Goal: Task Accomplishment & Management: Use online tool/utility

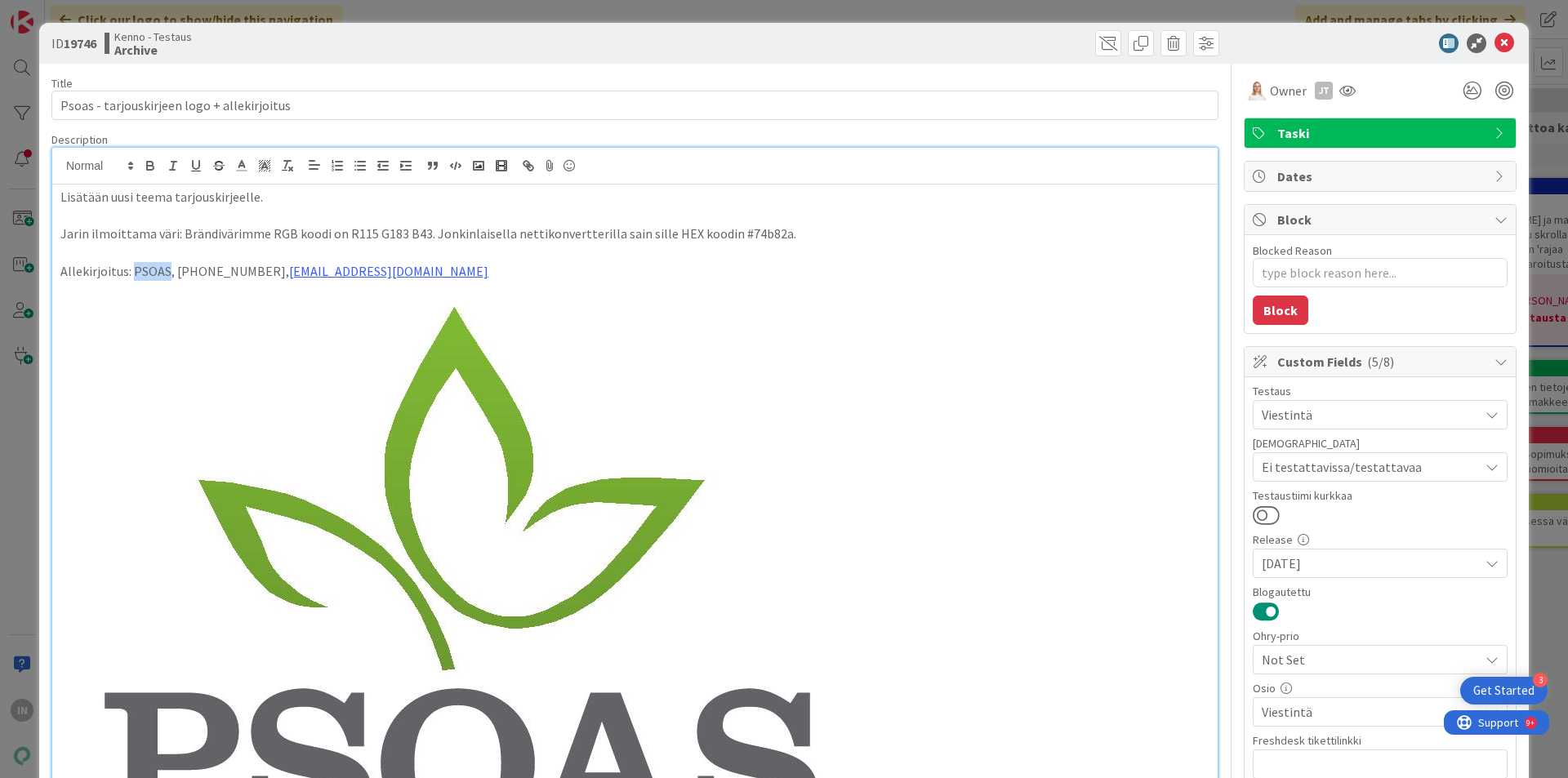
drag, startPoint x: 132, startPoint y: 275, endPoint x: 167, endPoint y: 271, distance: 35.2
click at [167, 271] on p "Allekirjoitus: PSOAS, +358 8 317 3110, asuntotoimisto@psoas.fi" at bounding box center [635, 271] width 1149 height 19
copy p "PSOAS"
drag, startPoint x: 411, startPoint y: 273, endPoint x: 266, endPoint y: 266, distance: 145.2
click at [266, 266] on p "Allekirjoitus: PSOAS, +358 8 317 3110, asuntotoimisto@psoas.fi" at bounding box center [635, 271] width 1149 height 19
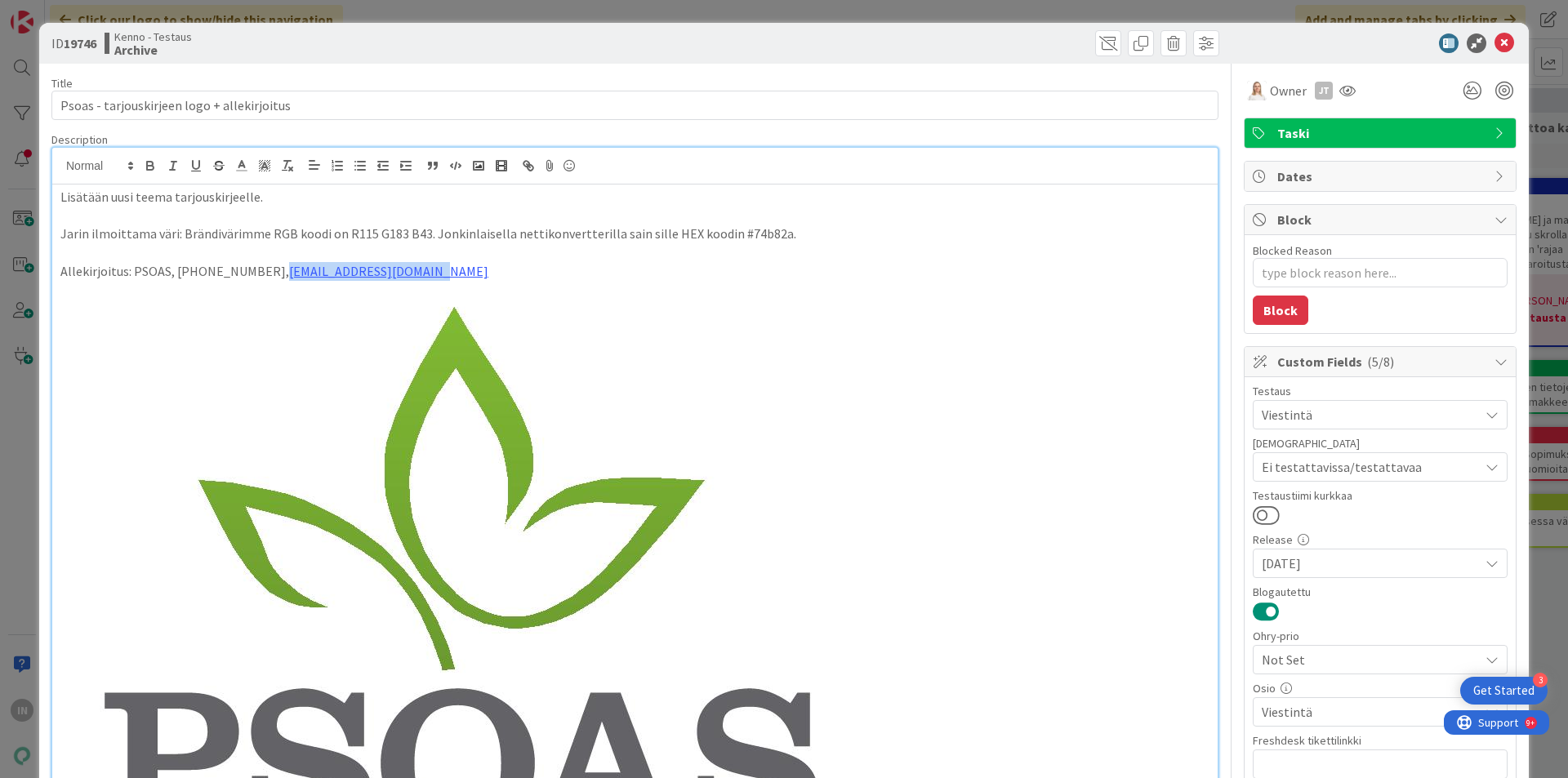
copy link "[EMAIL_ADDRESS][DOMAIN_NAME]"
drag, startPoint x: 260, startPoint y: 271, endPoint x: 178, endPoint y: 274, distance: 82.1
click at [178, 274] on p "Allekirjoitus: PSOAS, +358 8 317 3110, asuntotoimisto@psoas.fi" at bounding box center [635, 271] width 1149 height 19
click at [175, 270] on p "Allekirjoitus: PSOAS, +358 8 317 3110, asuntotoimisto@psoas.fi" at bounding box center [635, 271] width 1149 height 19
copy p "+358 8 317 3110"
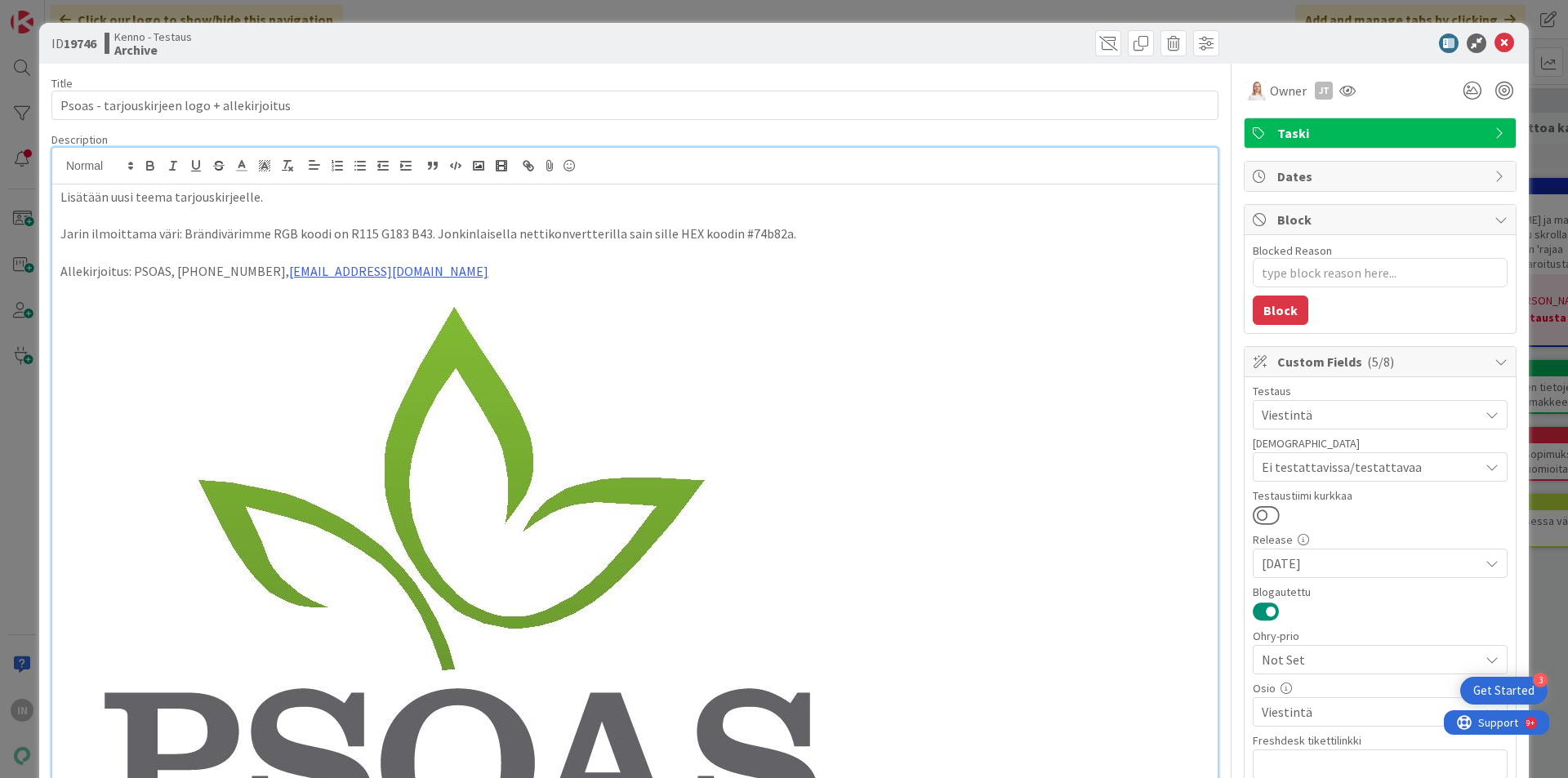
click at [411, 209] on p at bounding box center [635, 216] width 1149 height 19
type textarea "x"
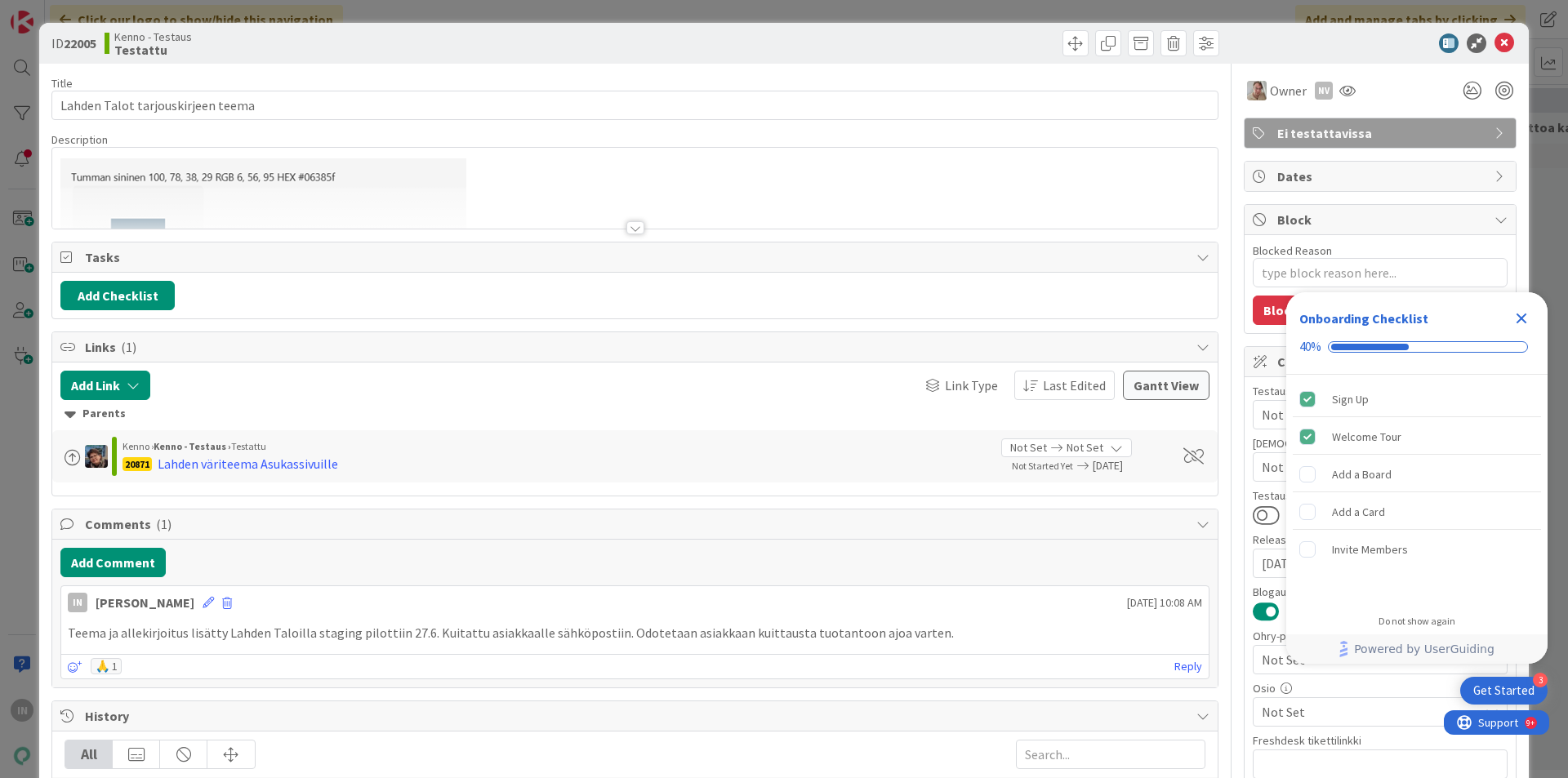
click at [627, 222] on div at bounding box center [635, 228] width 18 height 13
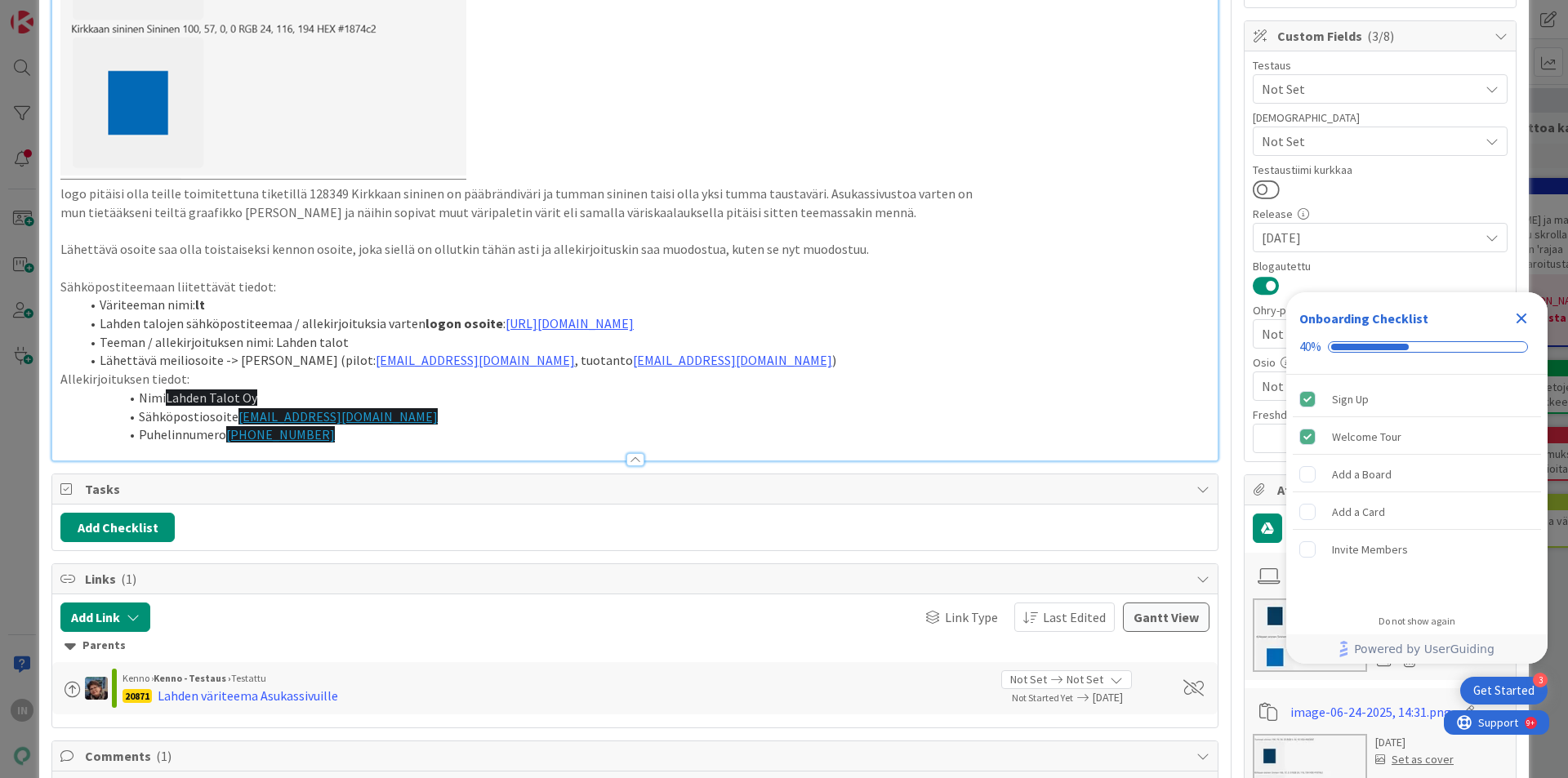
scroll to position [326, 0]
drag, startPoint x: 471, startPoint y: 359, endPoint x: 343, endPoint y: 360, distance: 128.0
click at [343, 360] on li "Lähettävä meiliosoite -> kennon meili (pilot: no-reply@kenno-sw.net , tuotanto …" at bounding box center [645, 359] width 1129 height 19
copy link "[EMAIL_ADDRESS][DOMAIN_NAME]"
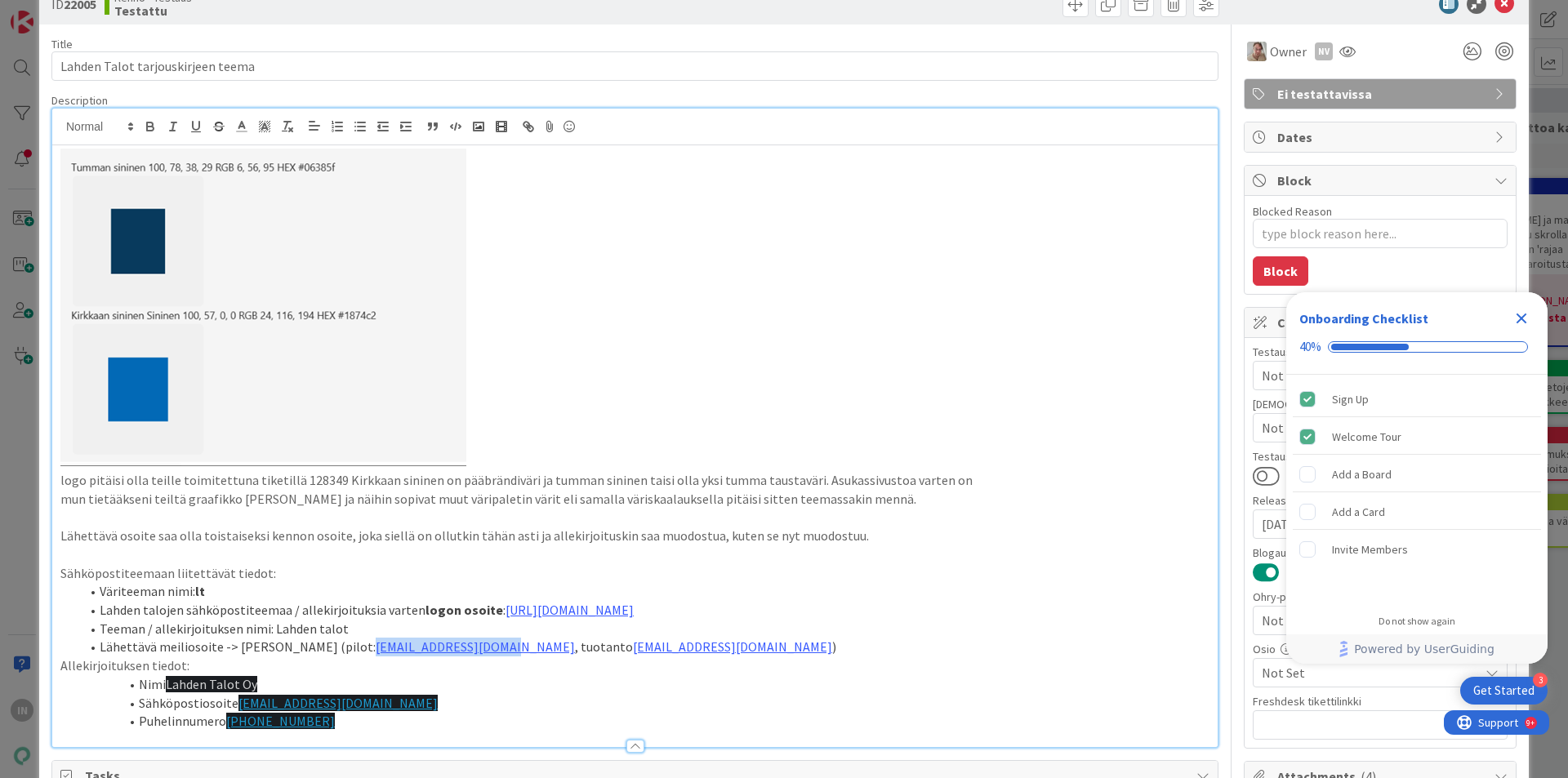
scroll to position [0, 0]
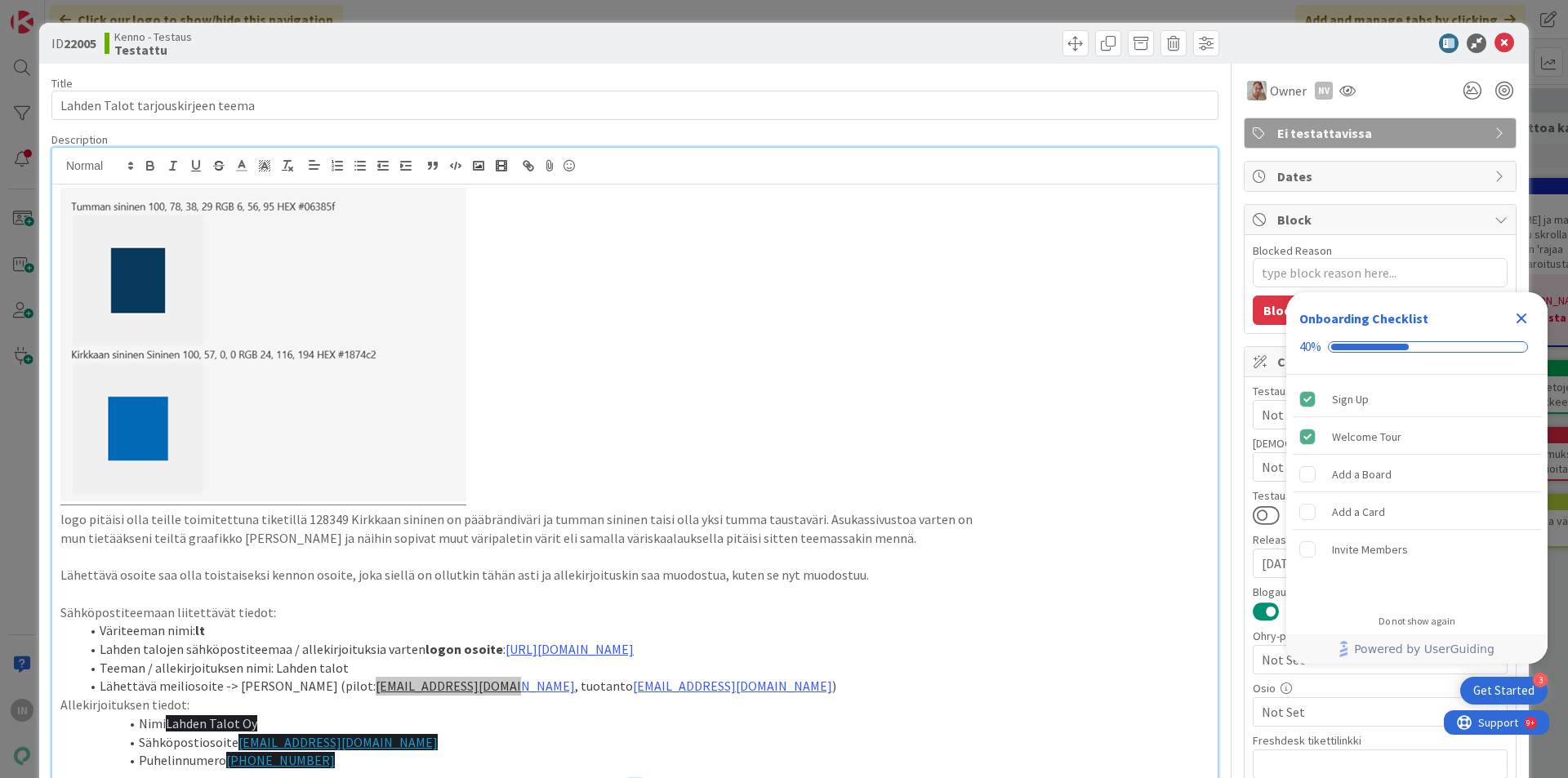
type textarea "x"
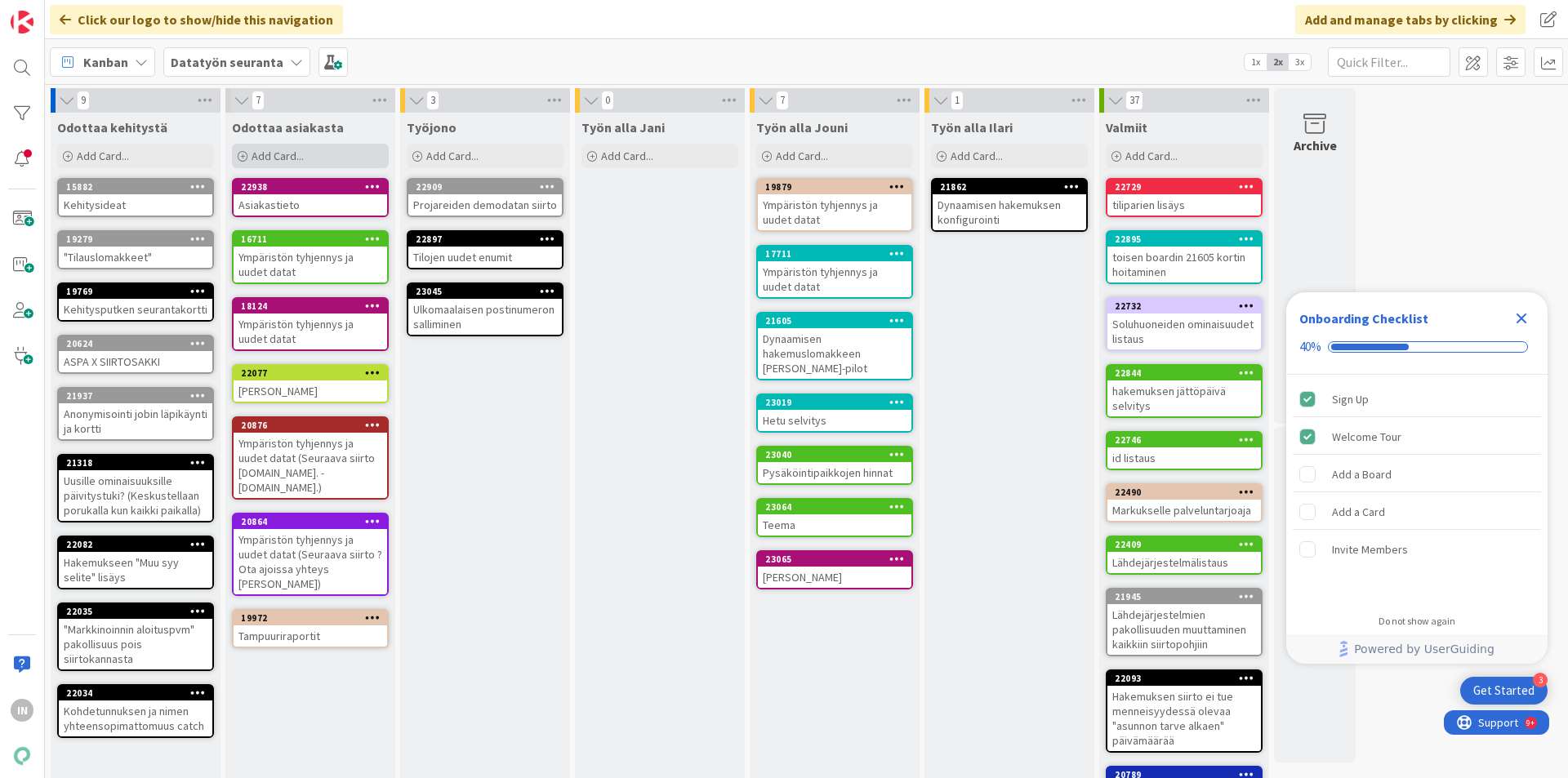
click at [306, 153] on div "Add Card..." at bounding box center [310, 156] width 157 height 25
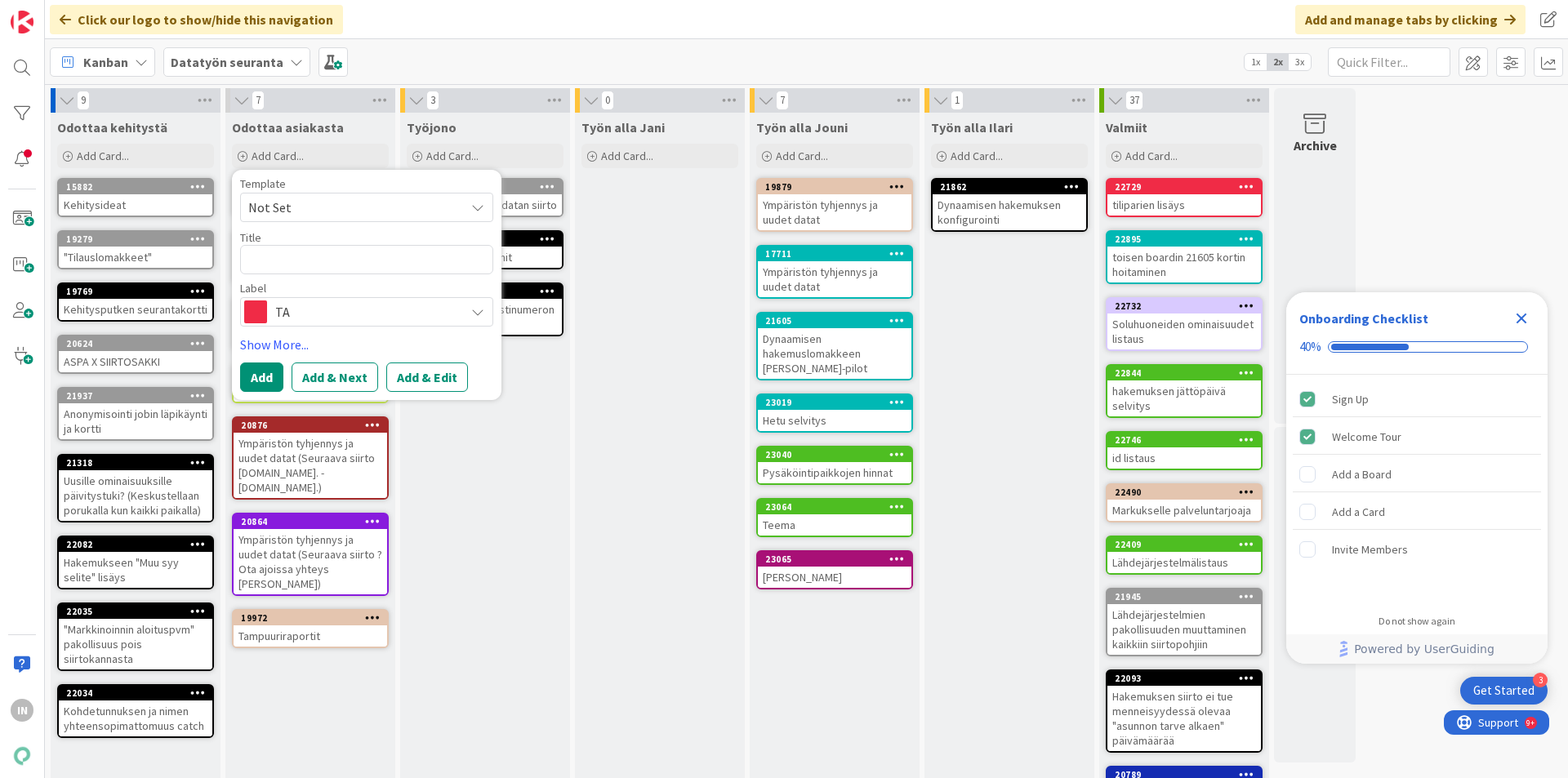
click at [369, 307] on span "TA" at bounding box center [366, 312] width 181 height 23
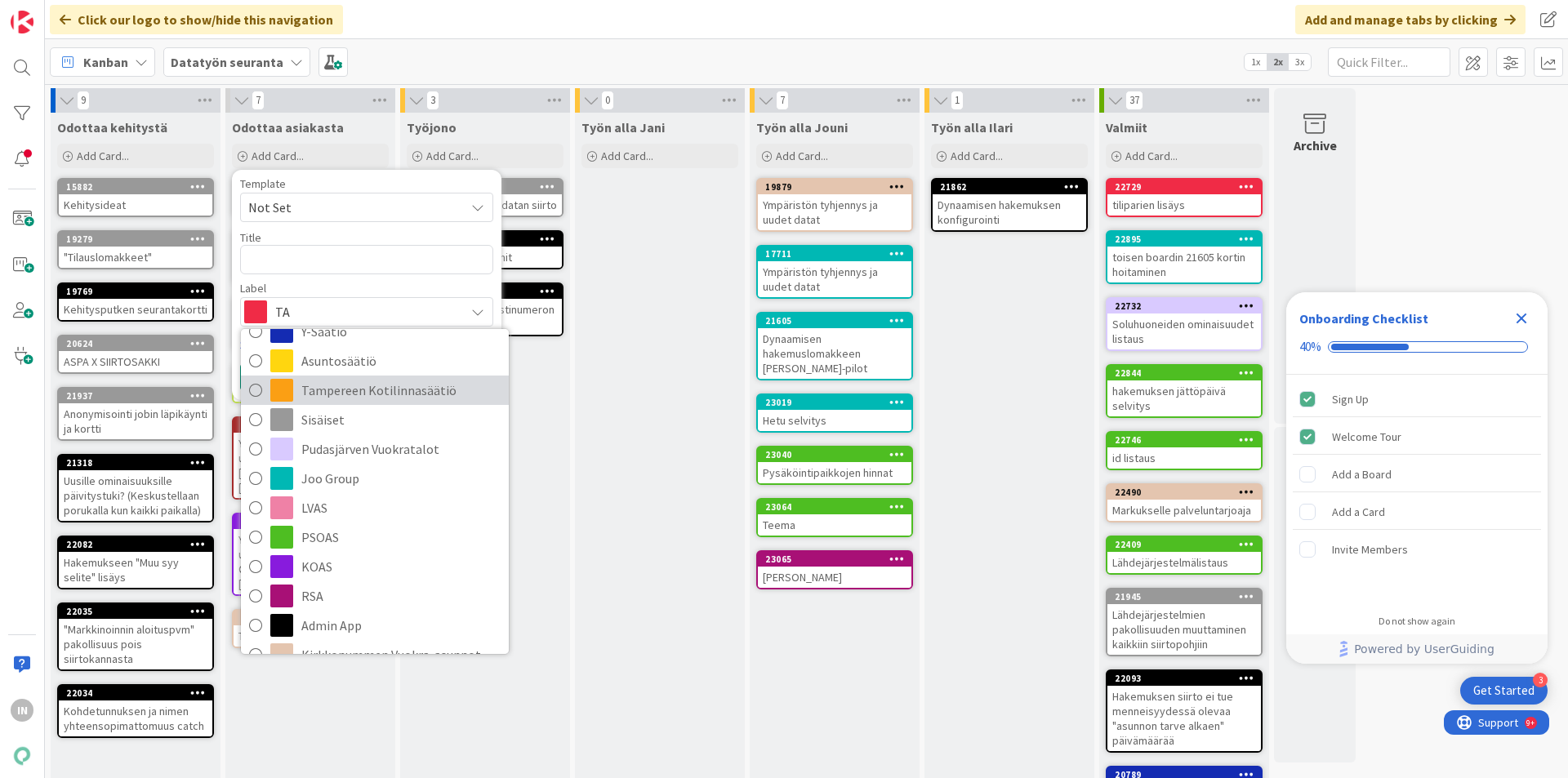
scroll to position [82, 0]
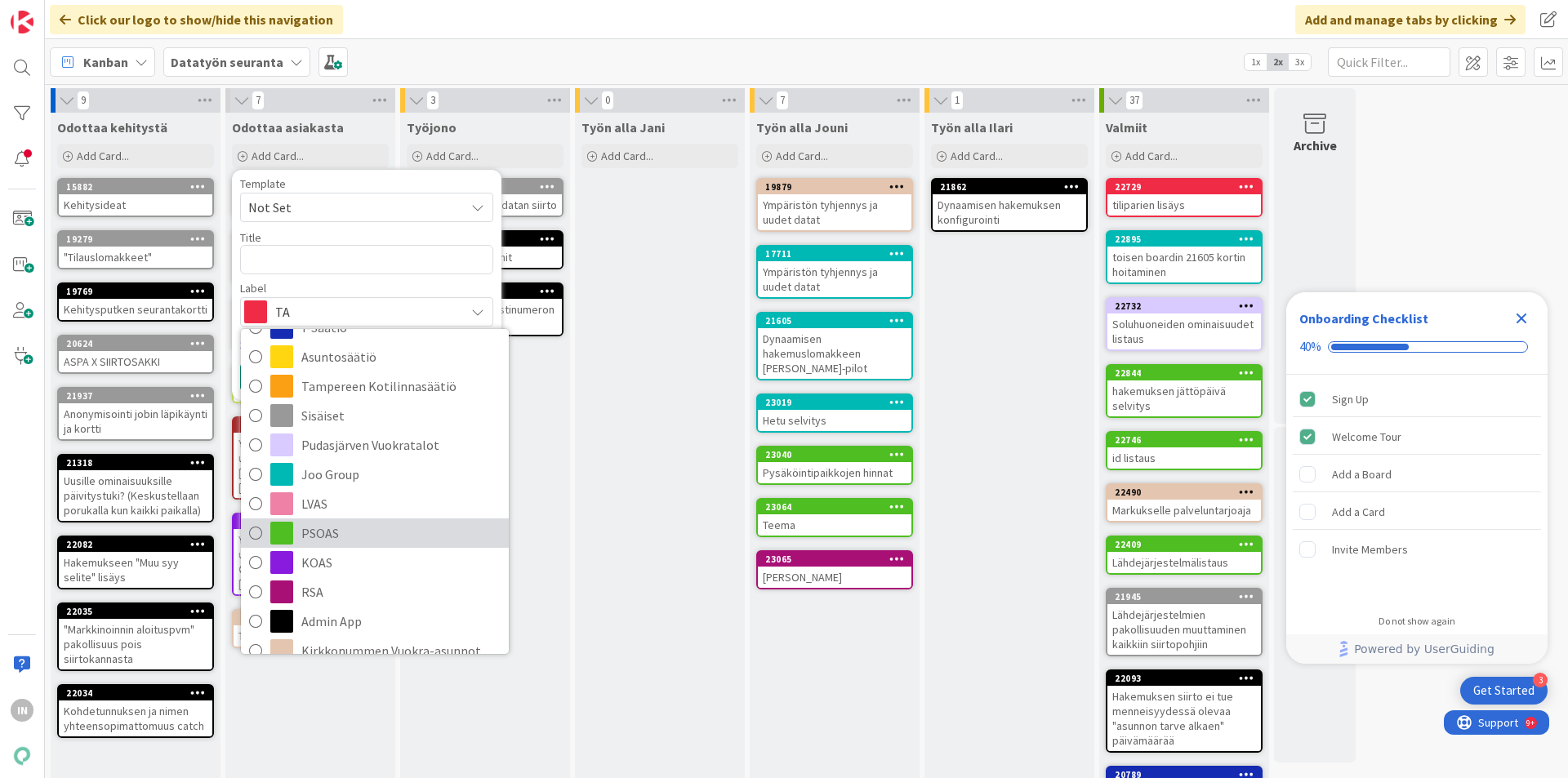
click at [343, 528] on span "PSOAS" at bounding box center [401, 534] width 199 height 25
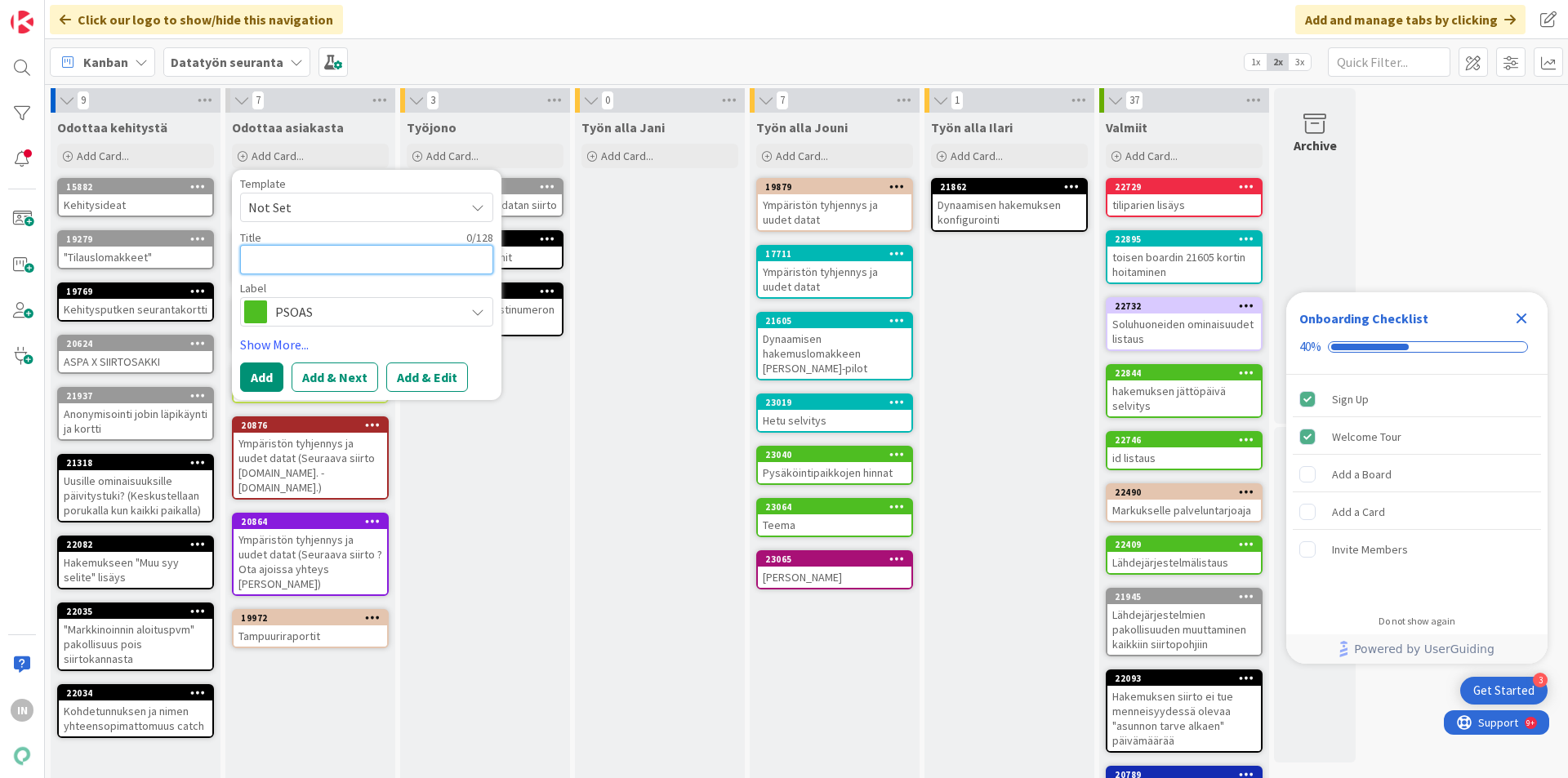
click at [290, 257] on textarea at bounding box center [366, 260] width 253 height 30
type textarea "x"
type textarea "A"
type textarea "x"
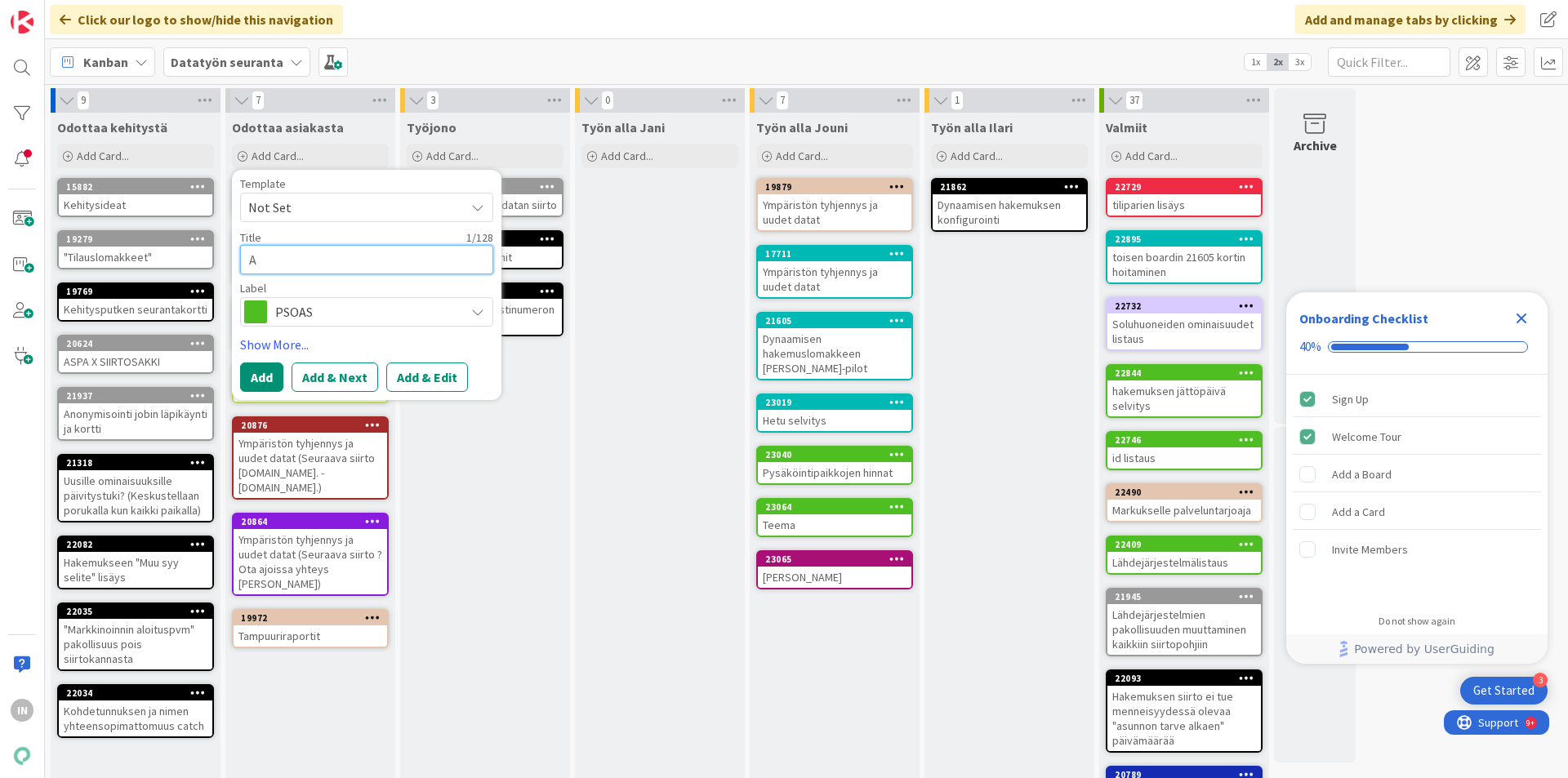
type textarea "Al"
type textarea "x"
type textarea "Alle"
type textarea "x"
type textarea "Allek"
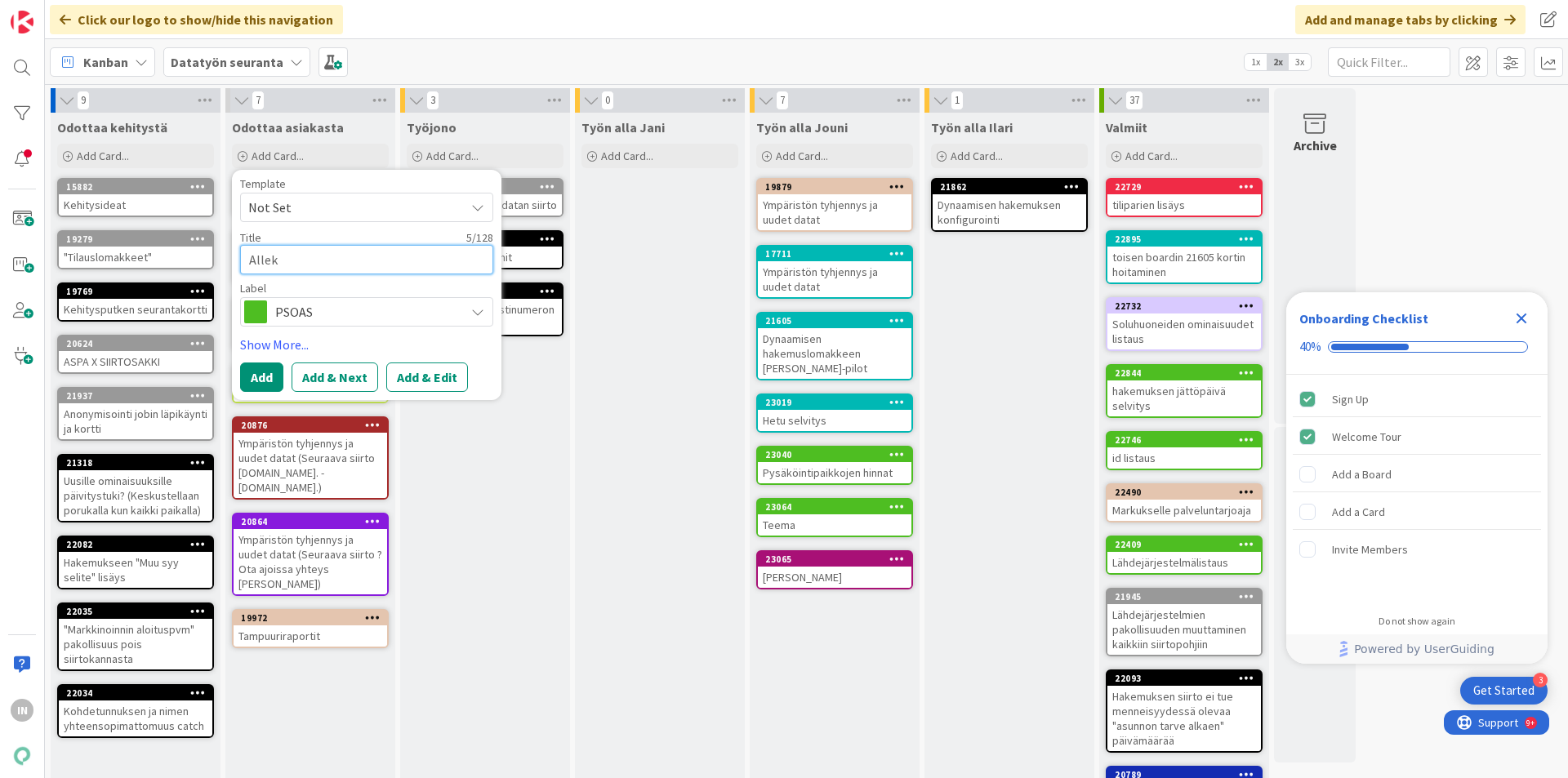
type textarea "x"
type textarea "Alleki"
type textarea "x"
type textarea "Allekir"
type textarea "x"
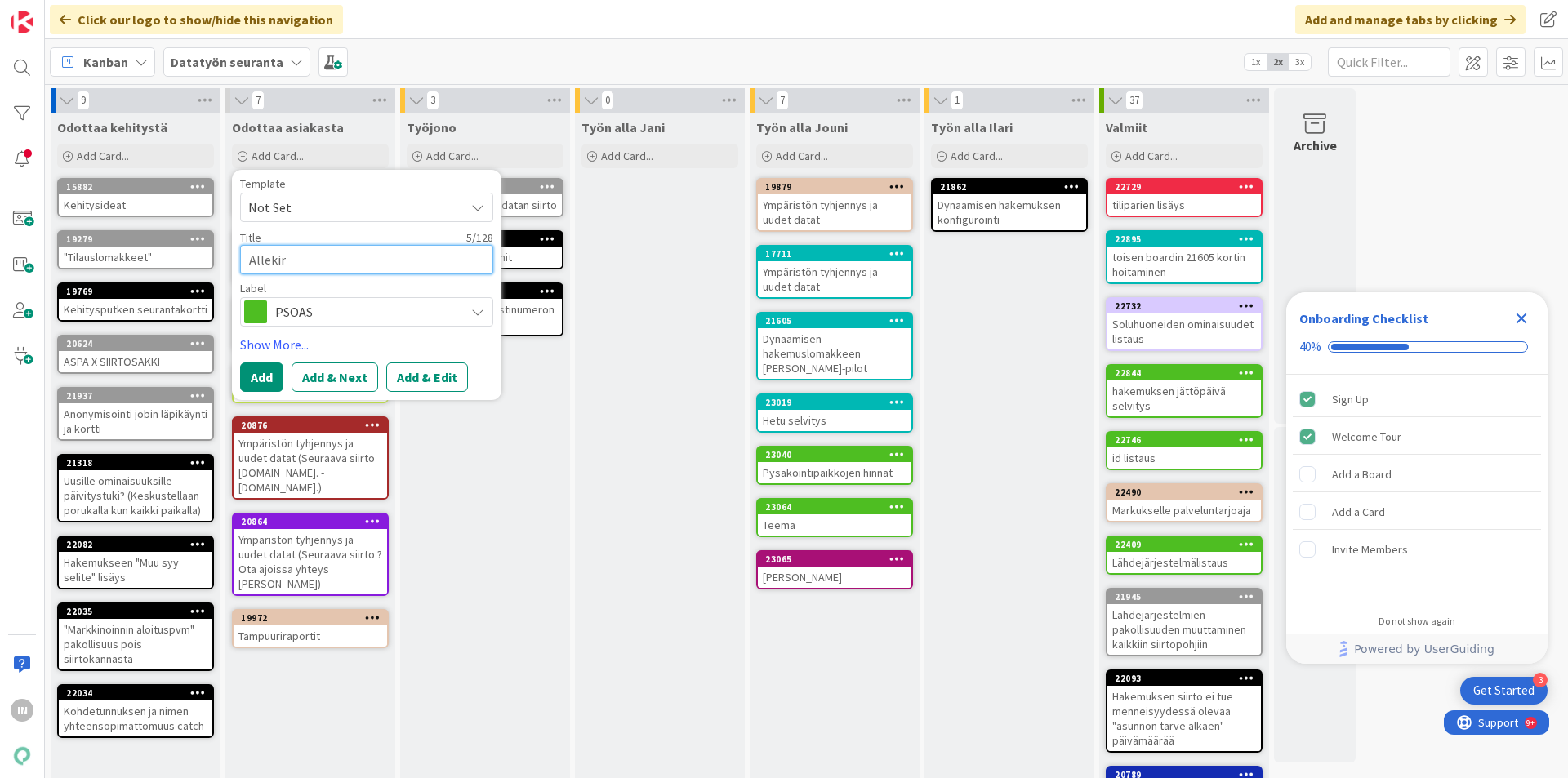
type textarea "Allekirj"
type textarea "x"
type textarea "Allekirjo"
type textarea "x"
type textarea "Allekirjoi"
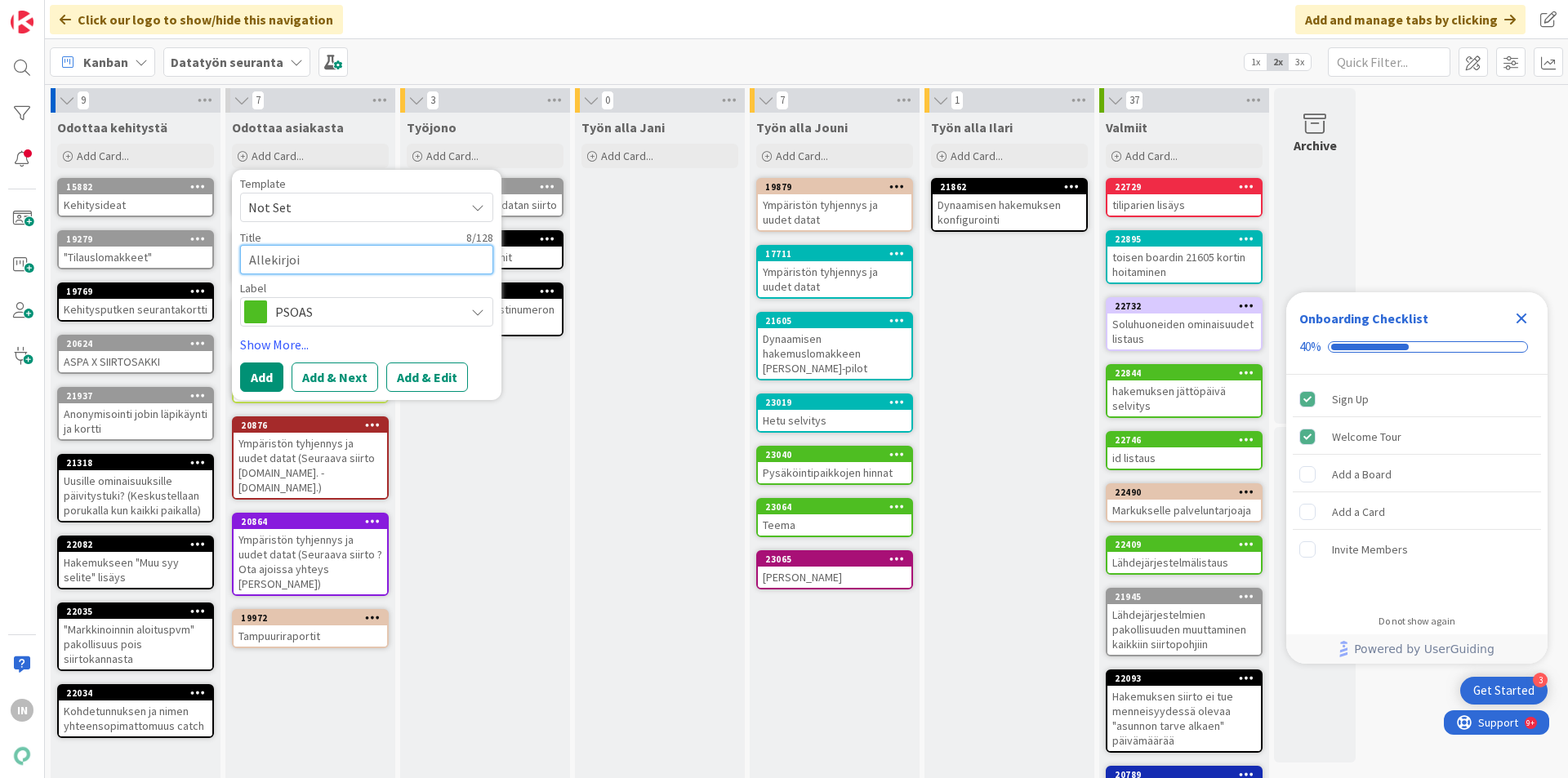
type textarea "x"
type textarea "Allekirjoit"
type textarea "x"
type textarea "Allekirjoitu"
type textarea "x"
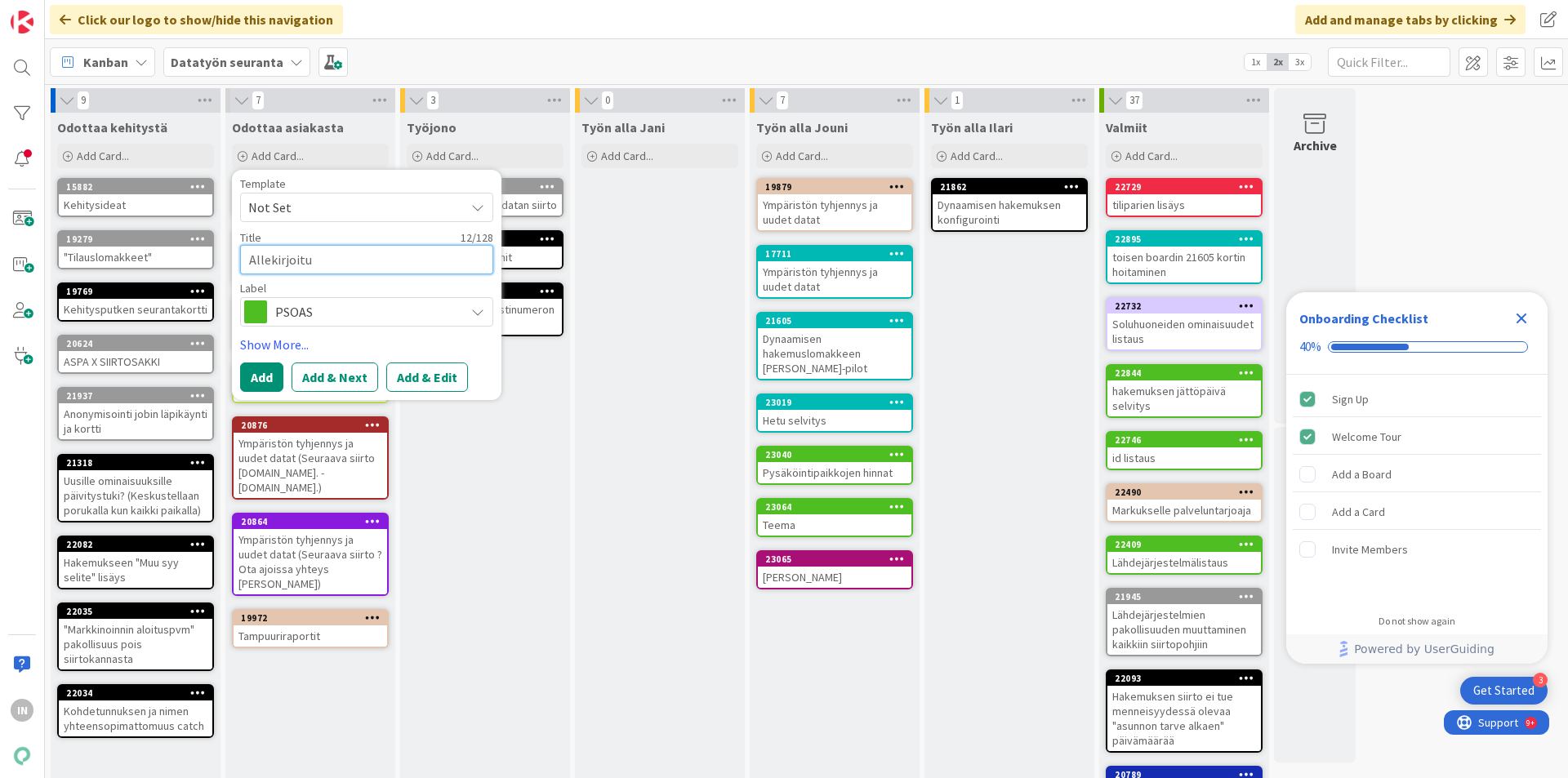
type textarea "Allekirjoituk"
type textarea "x"
type textarea "Allekirjoituks"
type textarea "x"
type textarea "Allekirjoitukse"
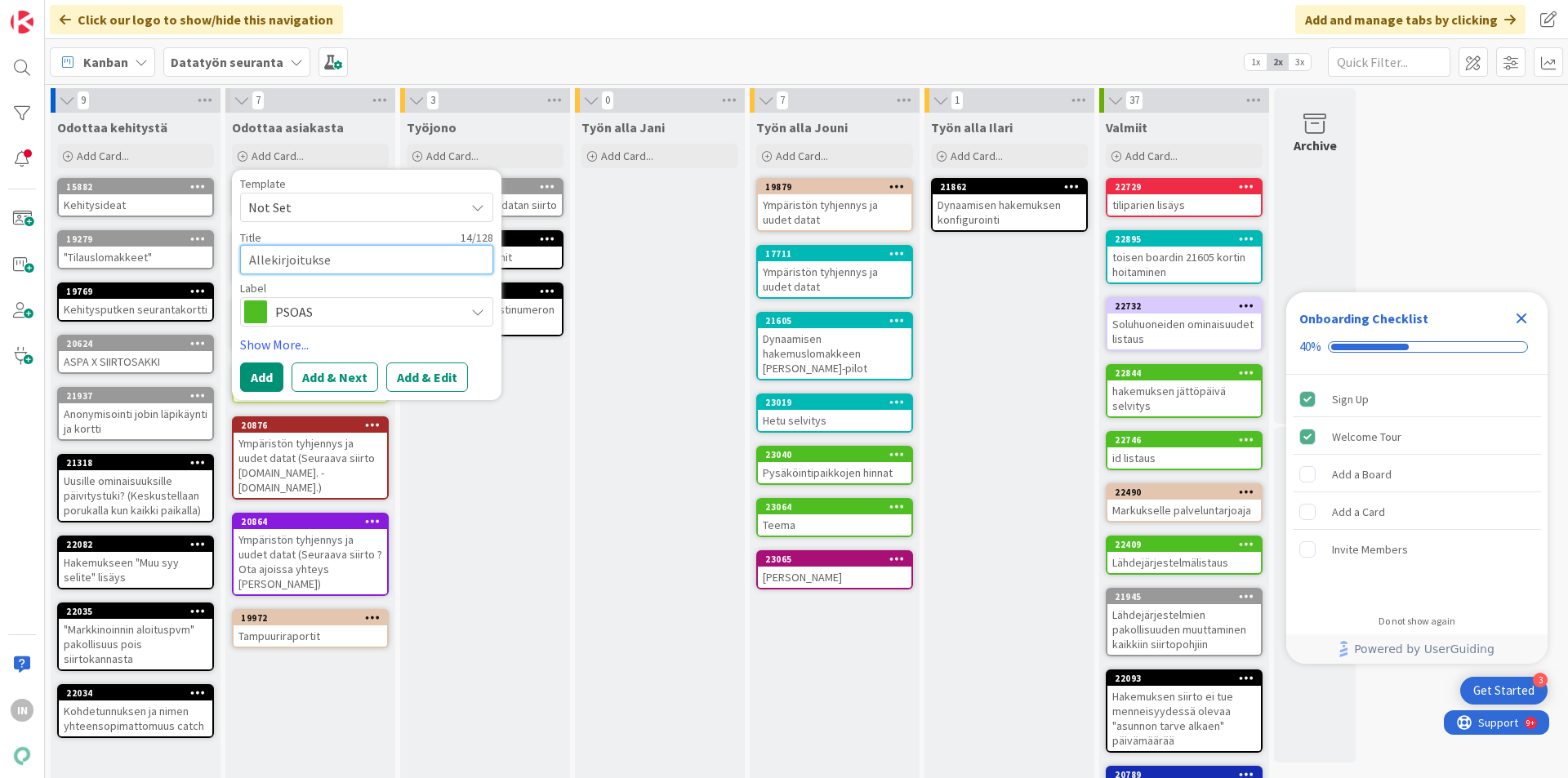
type textarea "x"
type textarea "Allekirjoituksen"
type textarea "x"
type textarea "Allekirjoituksen"
type textarea "x"
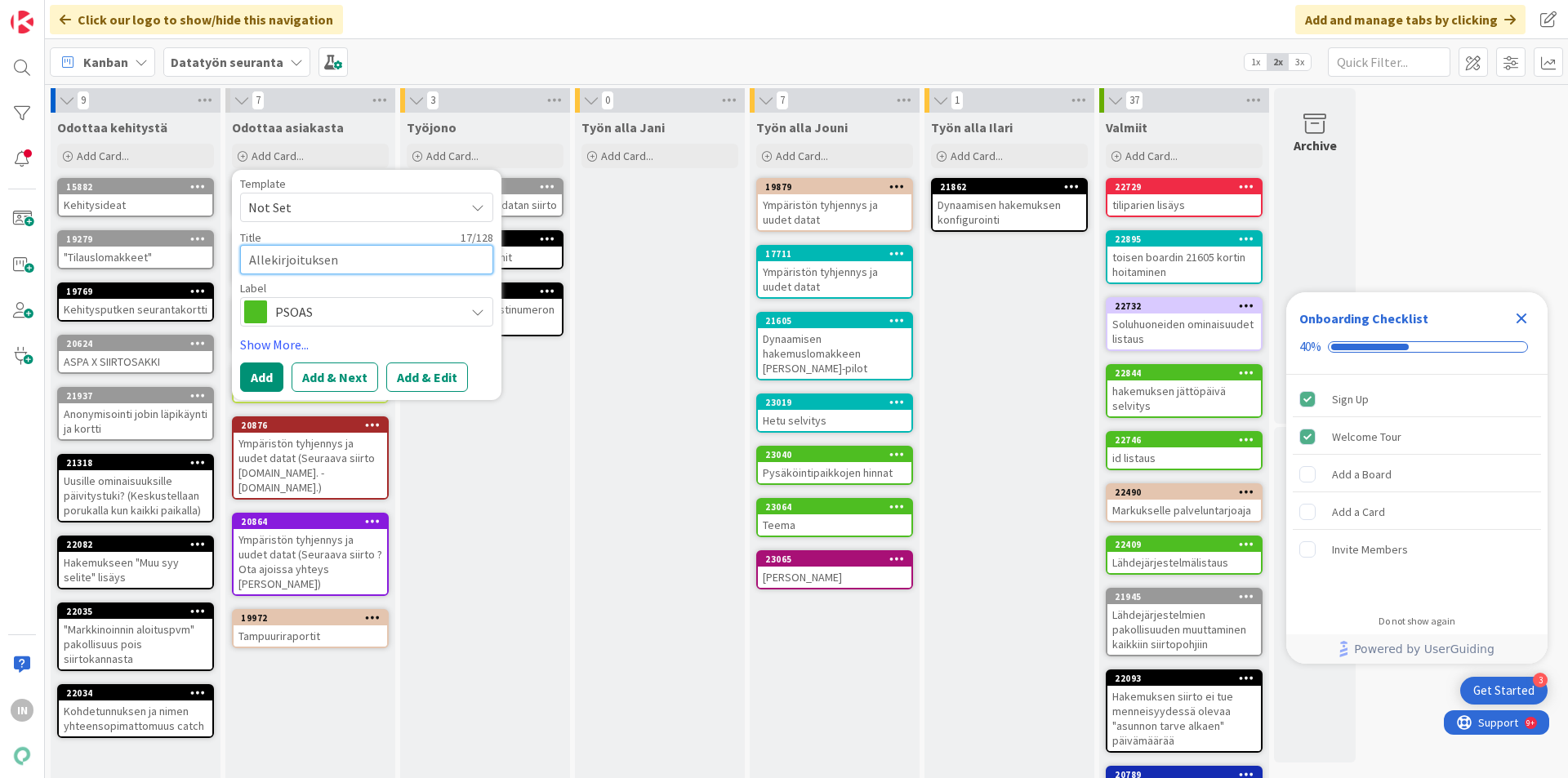
type textarea "Allekirjoituksen t"
type textarea "x"
type textarea "Allekirjoituksen te"
type textarea "x"
type textarea "Allekirjoituksen tee"
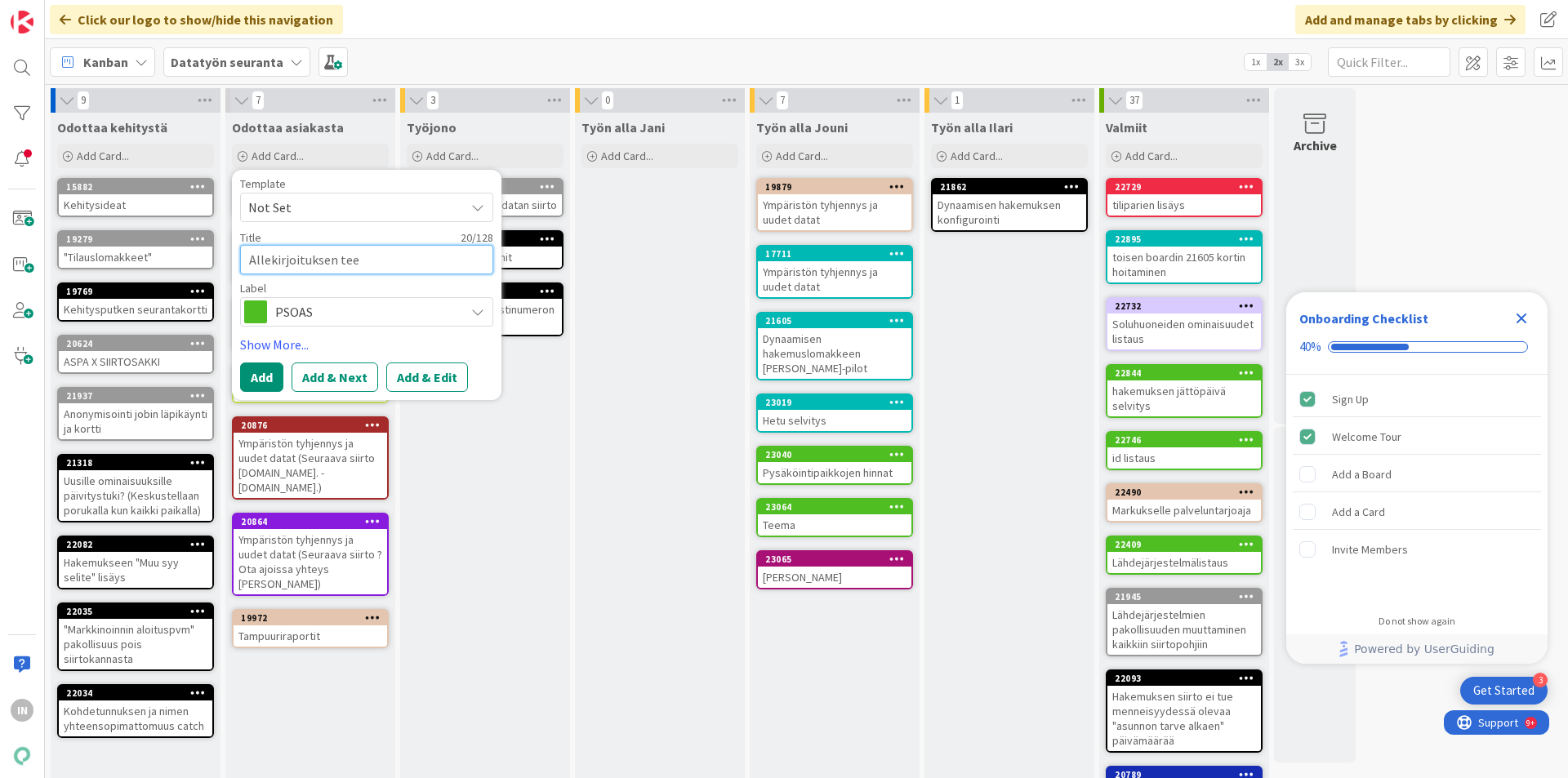
type textarea "x"
type textarea "Allekirjoituksen teema"
type textarea "x"
type textarea "Allekirjoituksen teema"
click at [431, 375] on button "Add & Edit" at bounding box center [427, 377] width 82 height 30
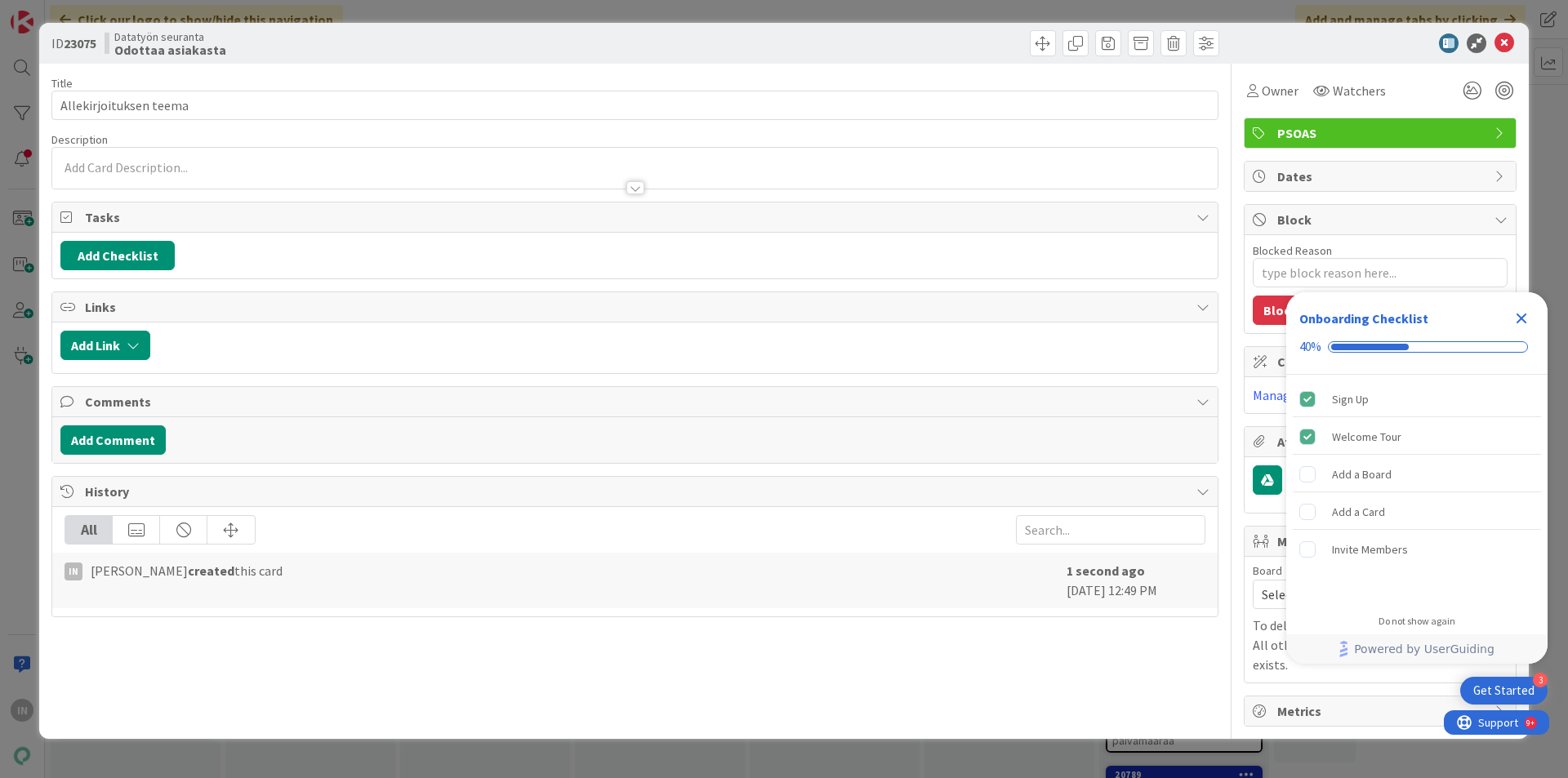
click at [157, 170] on p at bounding box center [635, 167] width 1149 height 19
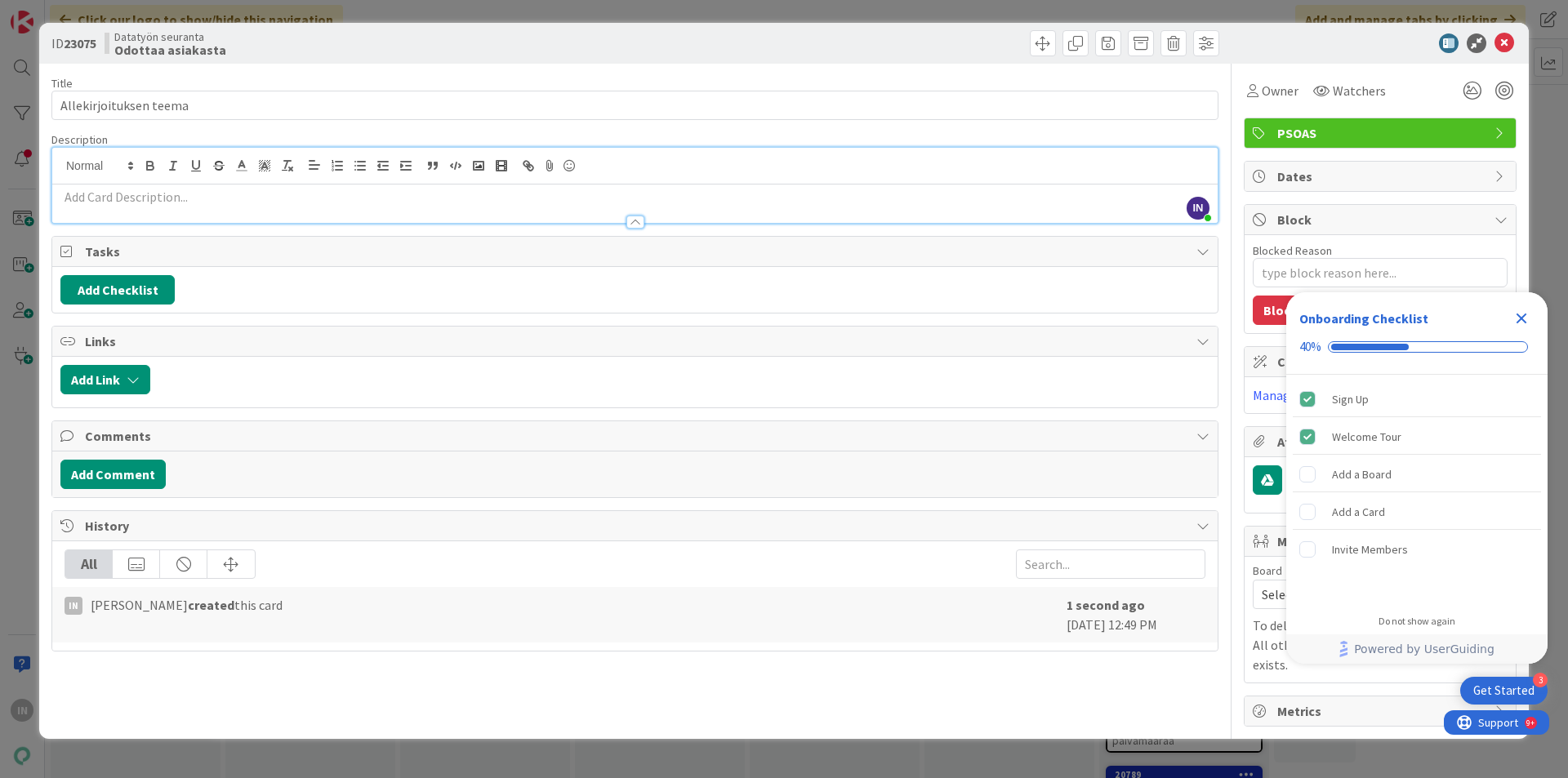
click at [131, 200] on p at bounding box center [635, 197] width 1149 height 19
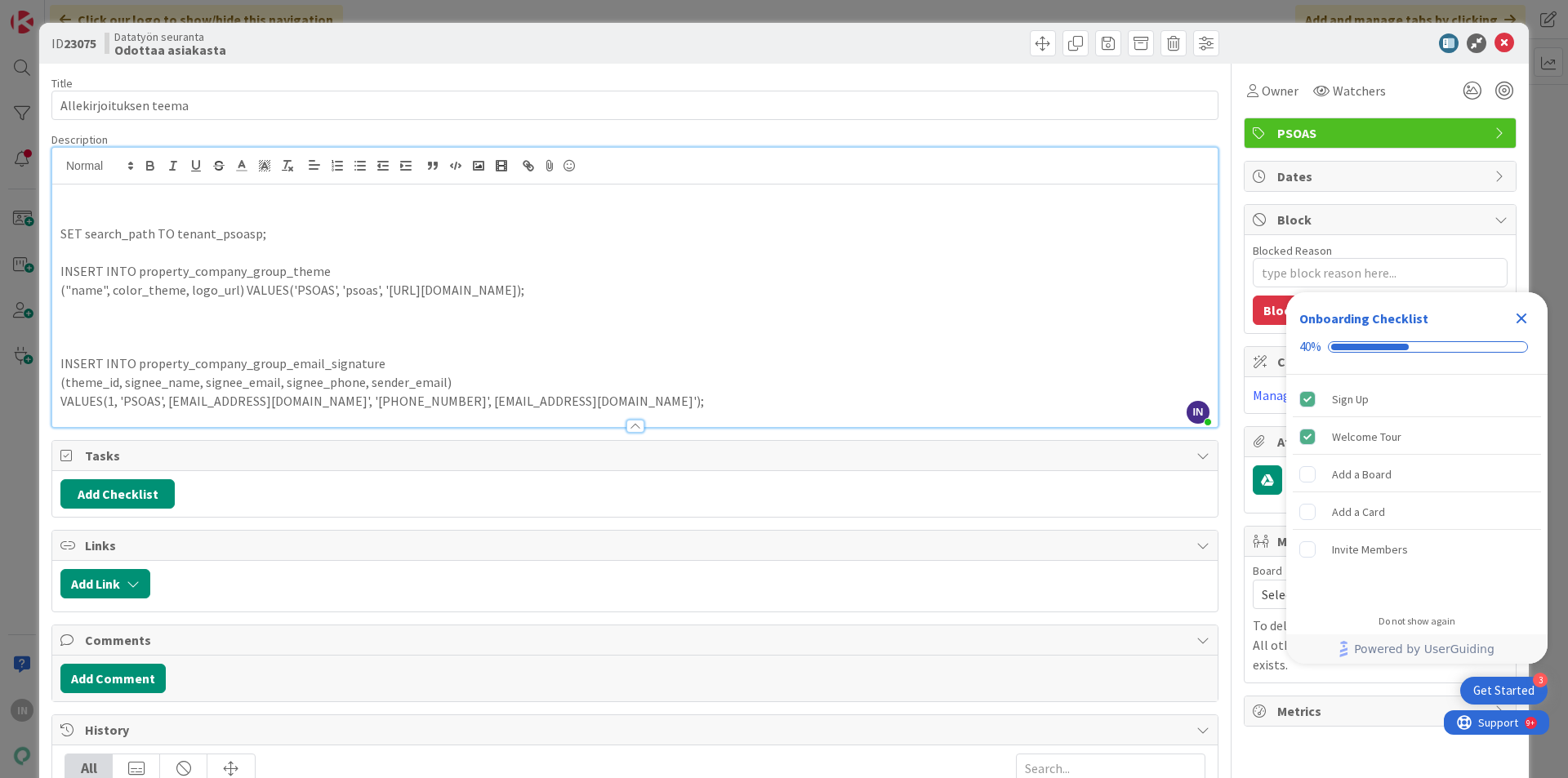
type textarea "x"
click at [1496, 48] on icon at bounding box center [1504, 43] width 20 height 20
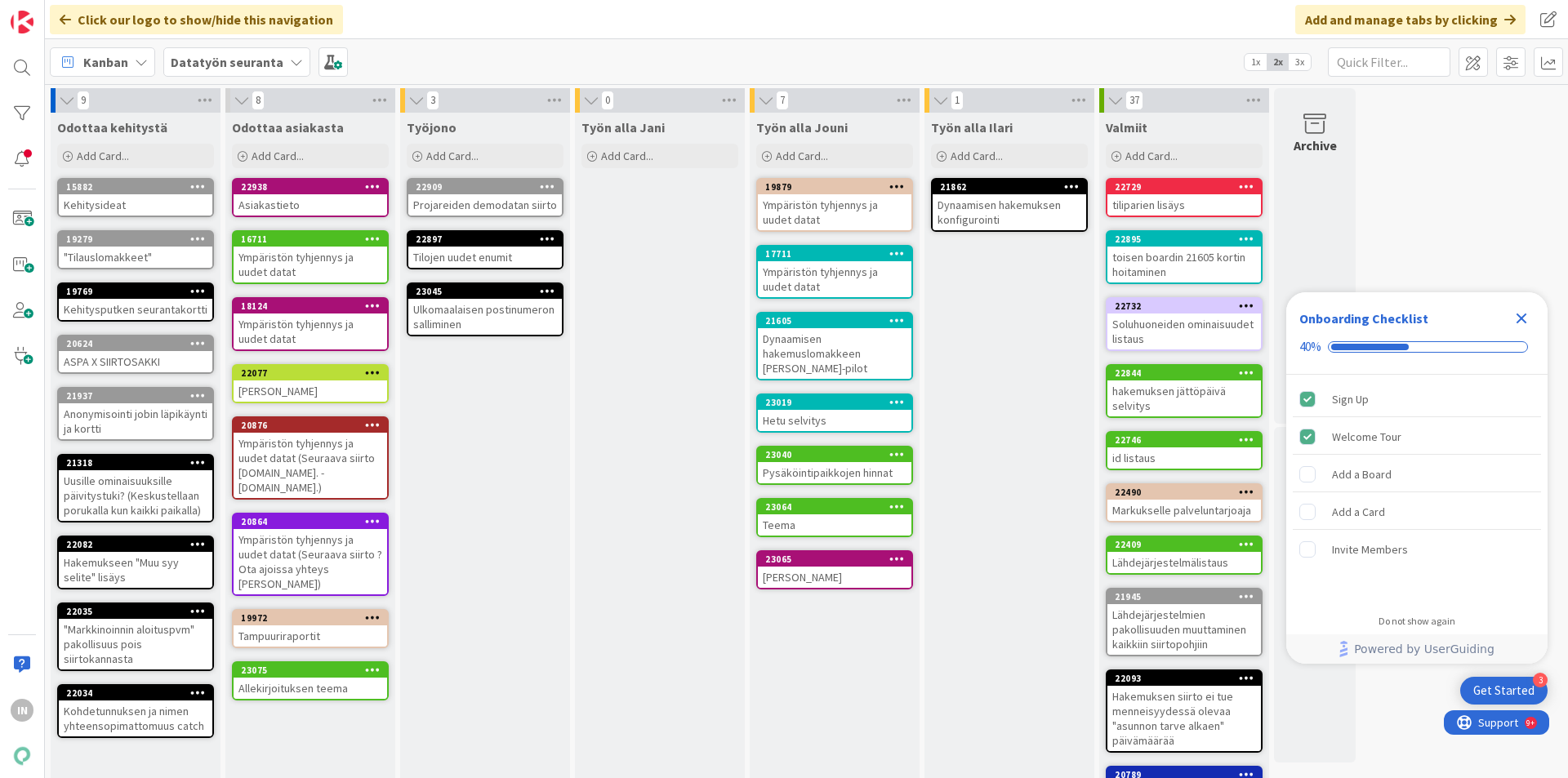
click at [284, 678] on div "Allekirjoituksen teema" at bounding box center [310, 689] width 153 height 21
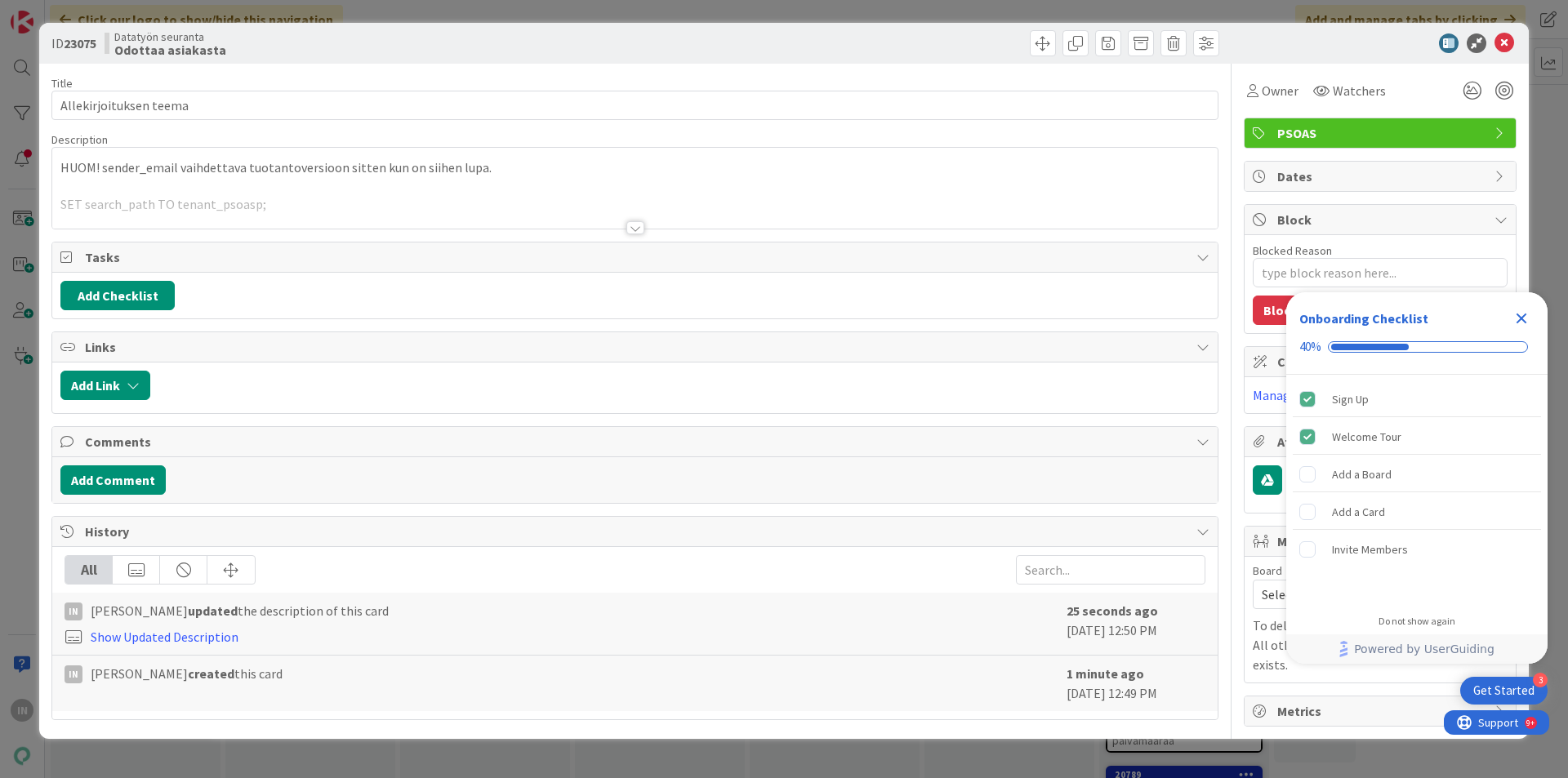
click at [302, 203] on div at bounding box center [635, 207] width 1166 height 42
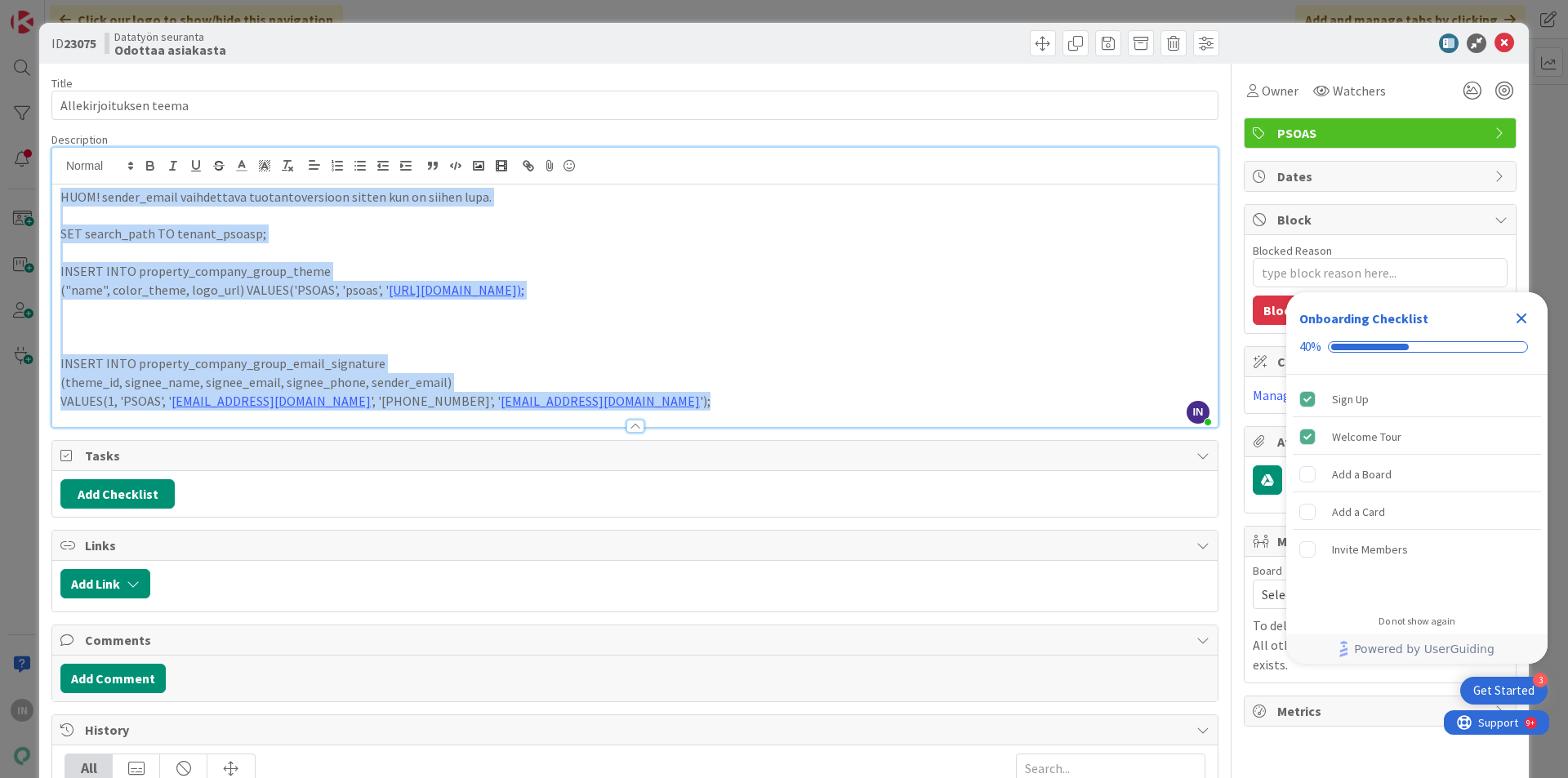
drag, startPoint x: 569, startPoint y: 403, endPoint x: 52, endPoint y: 184, distance: 561.5
click at [52, 184] on div "HUOM! sender_email vaihdettava tuotantoversioon sitten kun on siihen lupa. SET …" at bounding box center [635, 306] width 1166 height 243
copy div "HUOM! sender_email vaihdettava tuotantoversioon sitten kun on siihen lupa. SET …"
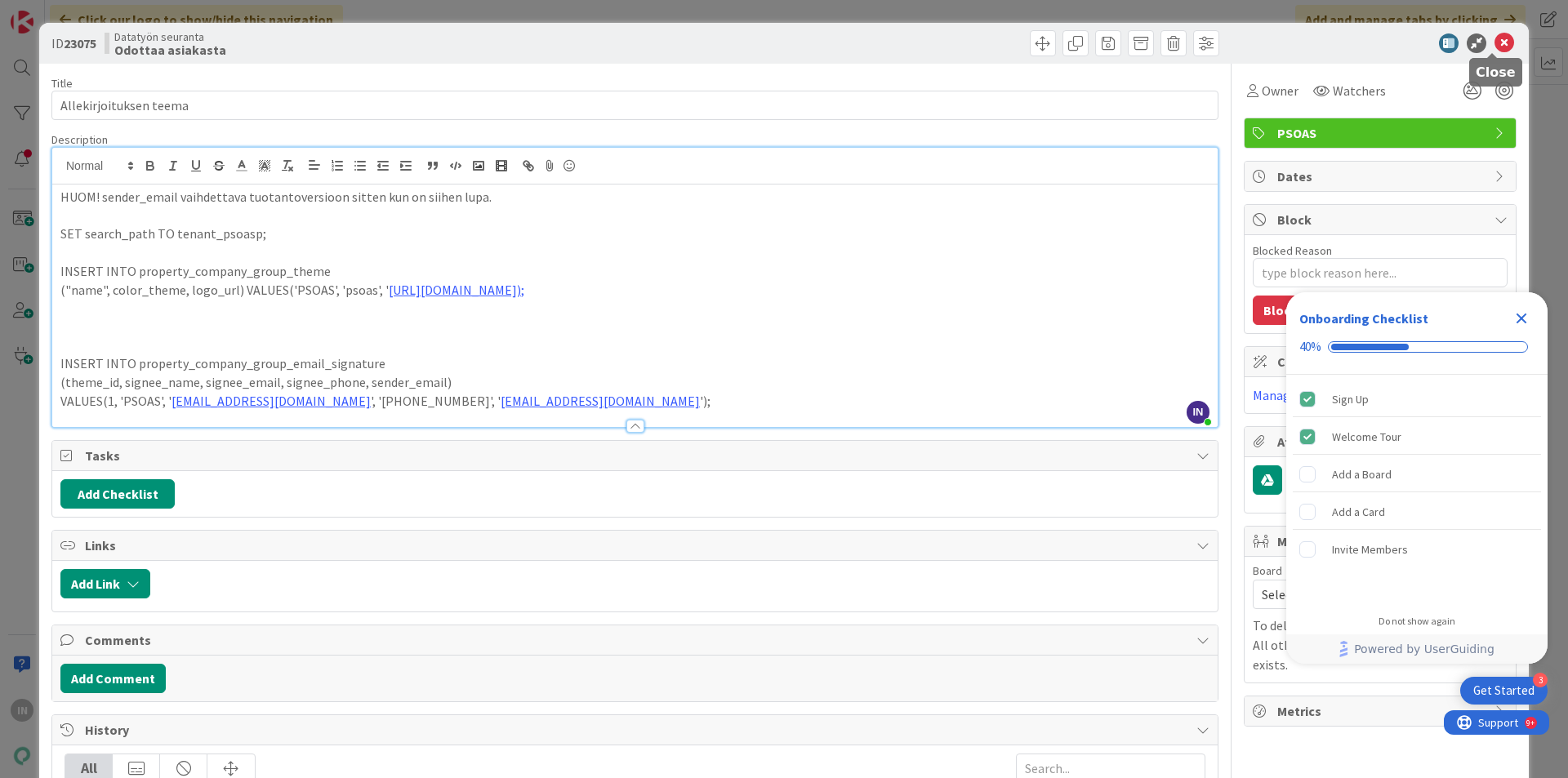
click at [1494, 45] on icon at bounding box center [1504, 43] width 20 height 20
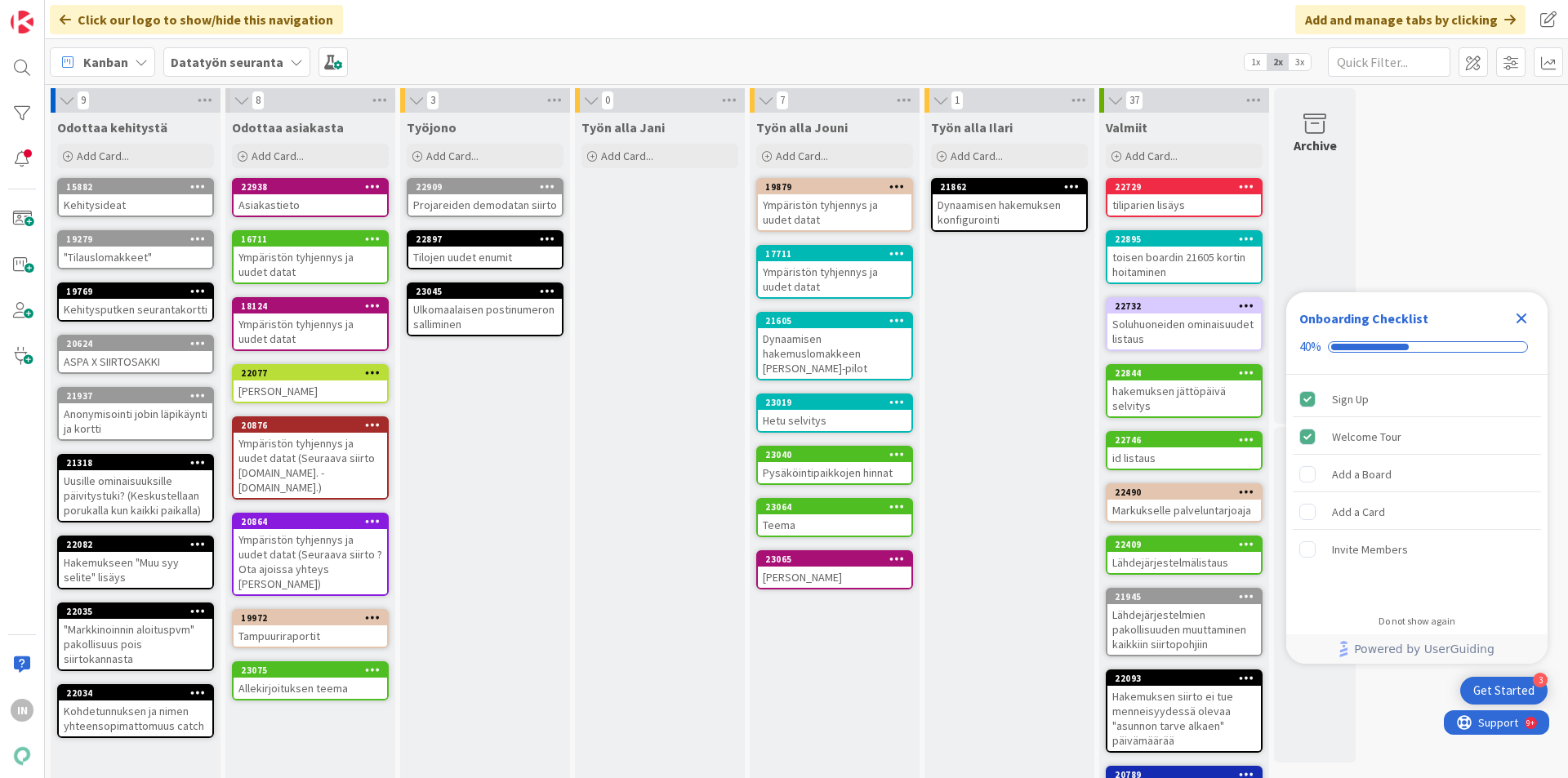
click at [1028, 407] on div "[PERSON_NAME] Ilari Add Card... 21862 Dynaamisen hakemuksen konfigurointi" at bounding box center [1009, 499] width 170 height 774
click at [266, 270] on div "Ympäristön tyhjennys ja uudet datat" at bounding box center [310, 265] width 153 height 36
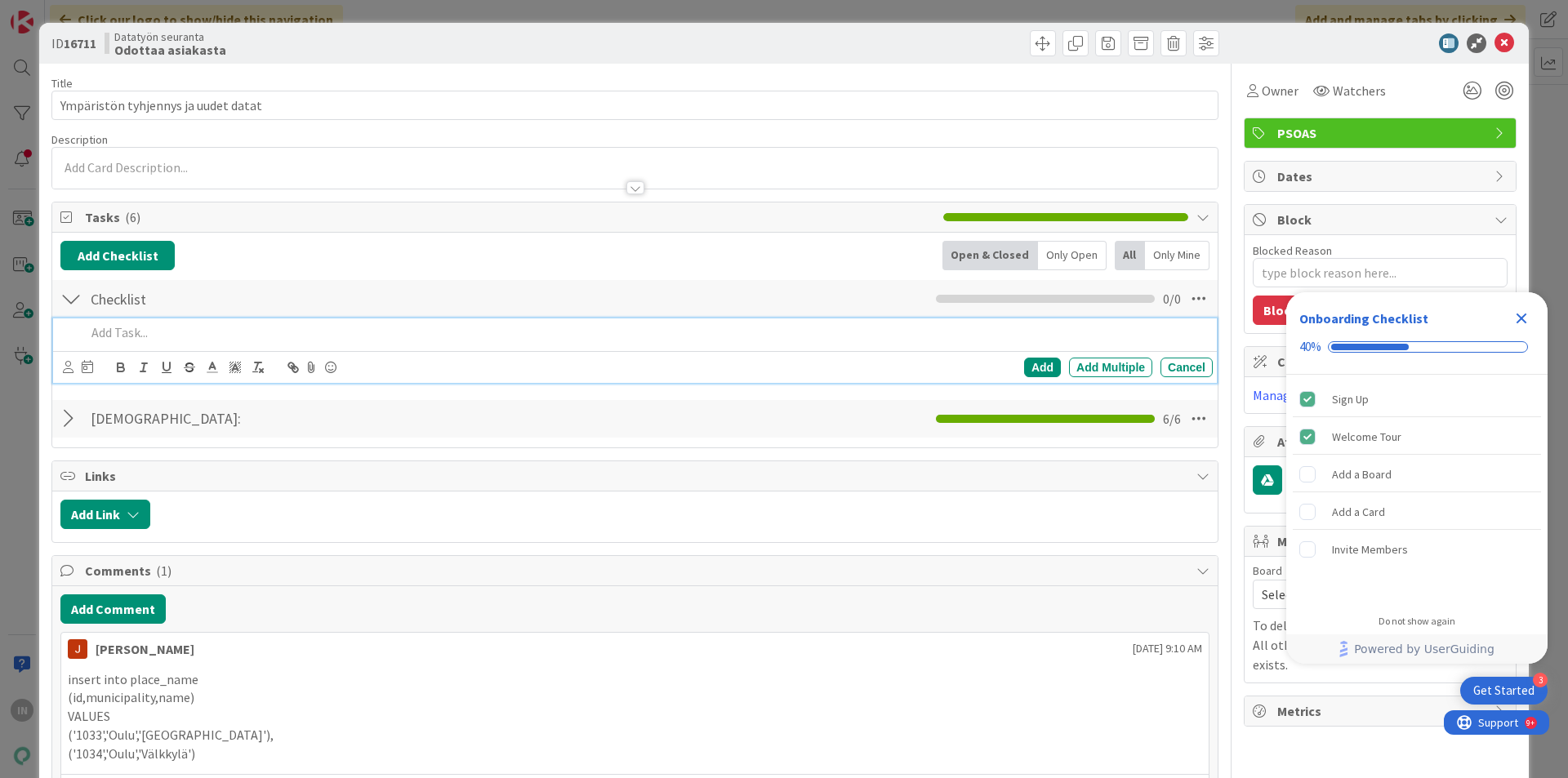
click at [135, 330] on p at bounding box center [646, 333] width 1120 height 19
click at [294, 170] on div "IN [PERSON_NAME] just joined" at bounding box center [635, 168] width 1166 height 41
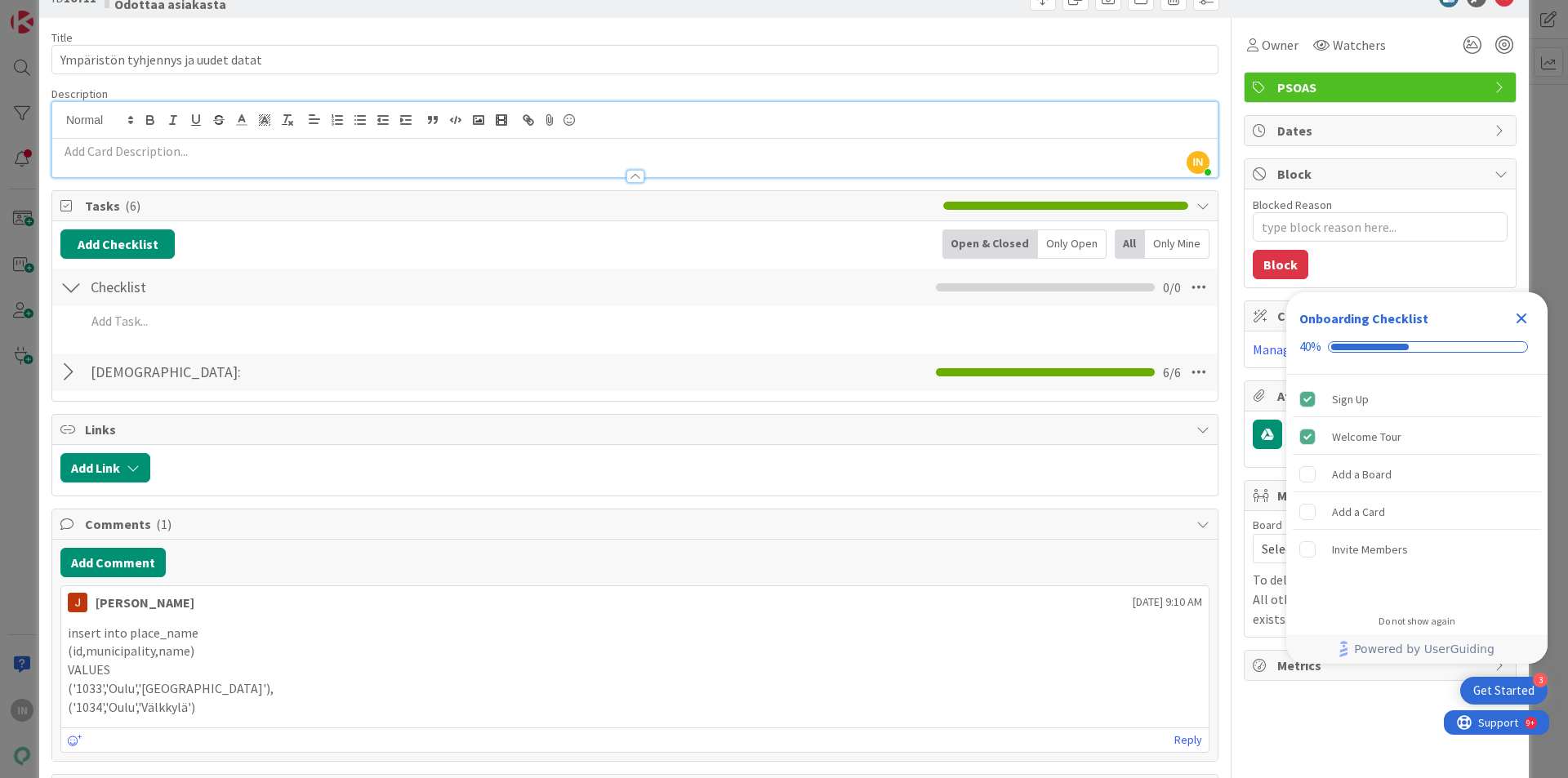
scroll to position [245, 0]
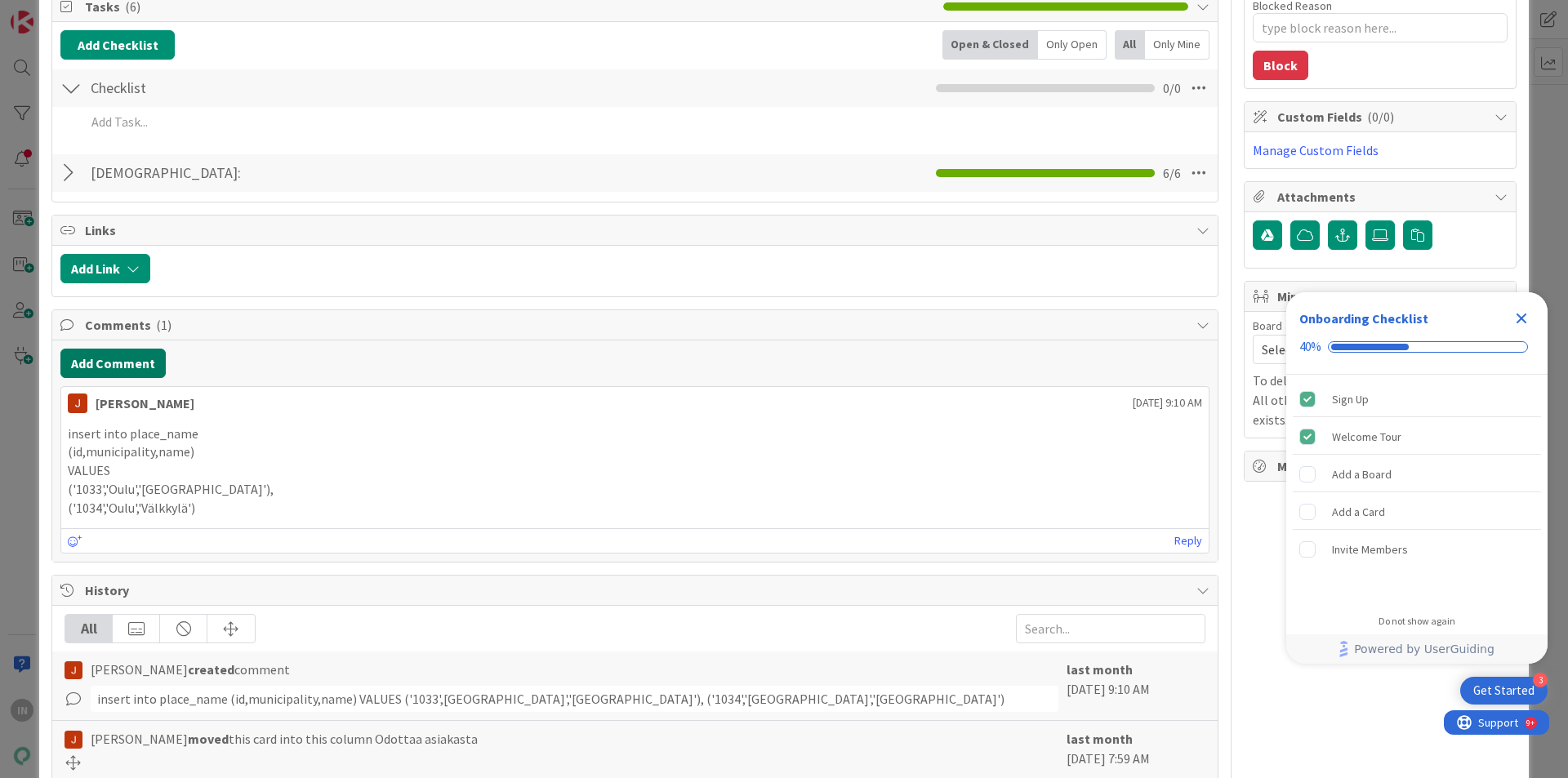
click at [124, 357] on button "Add Comment" at bounding box center [113, 363] width 106 height 30
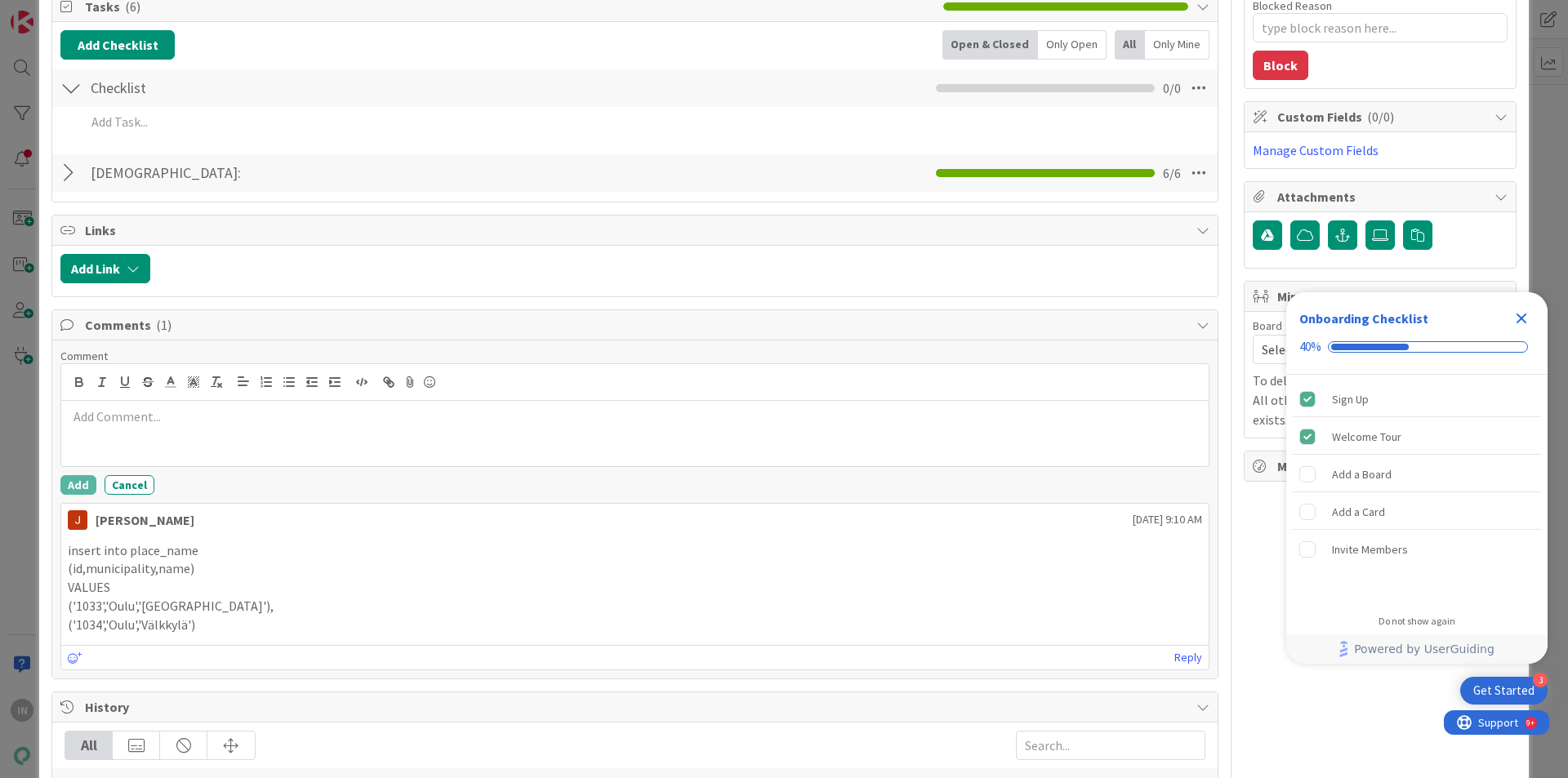
click at [166, 418] on p at bounding box center [635, 416] width 1134 height 19
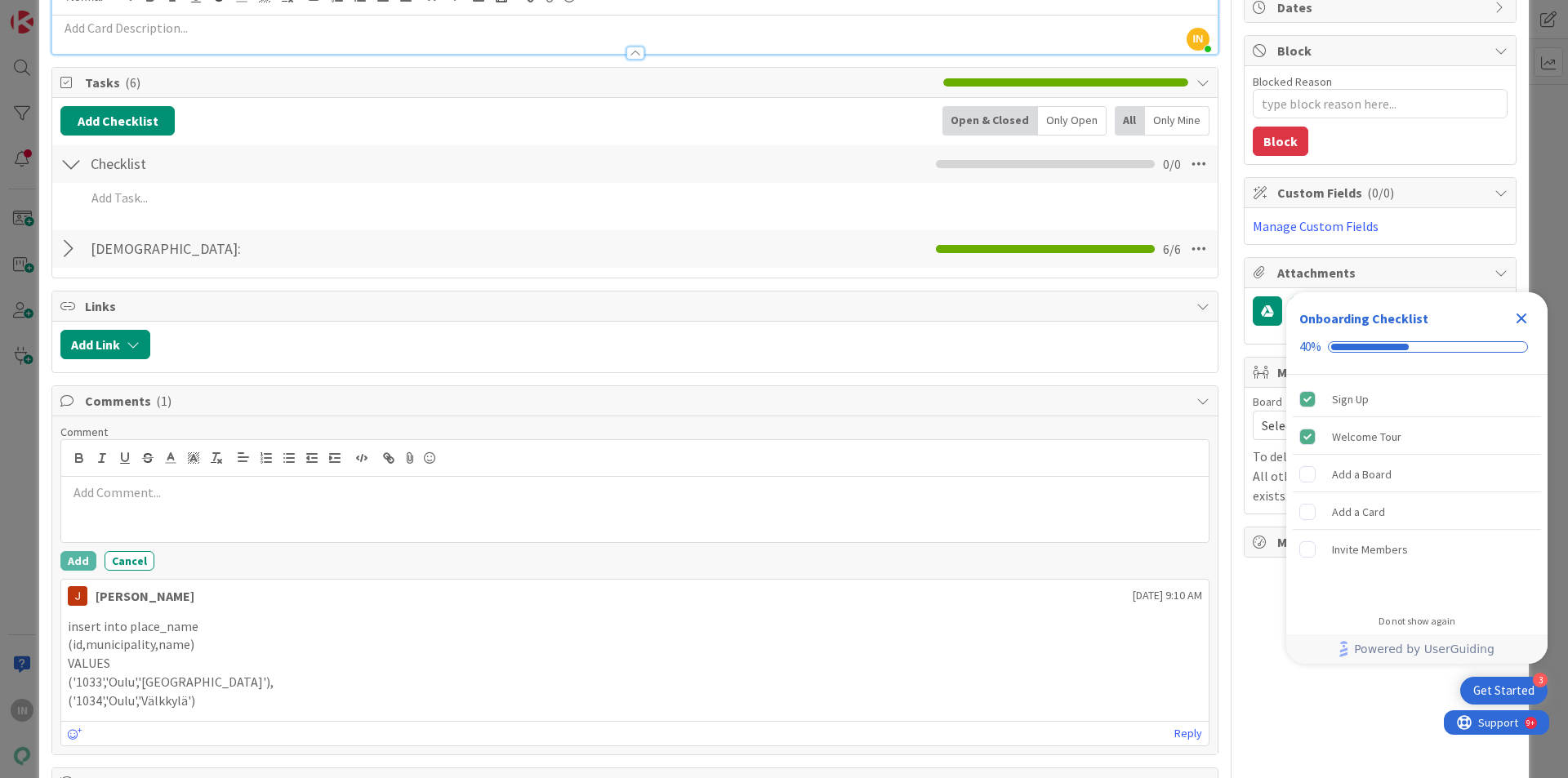
scroll to position [0, 0]
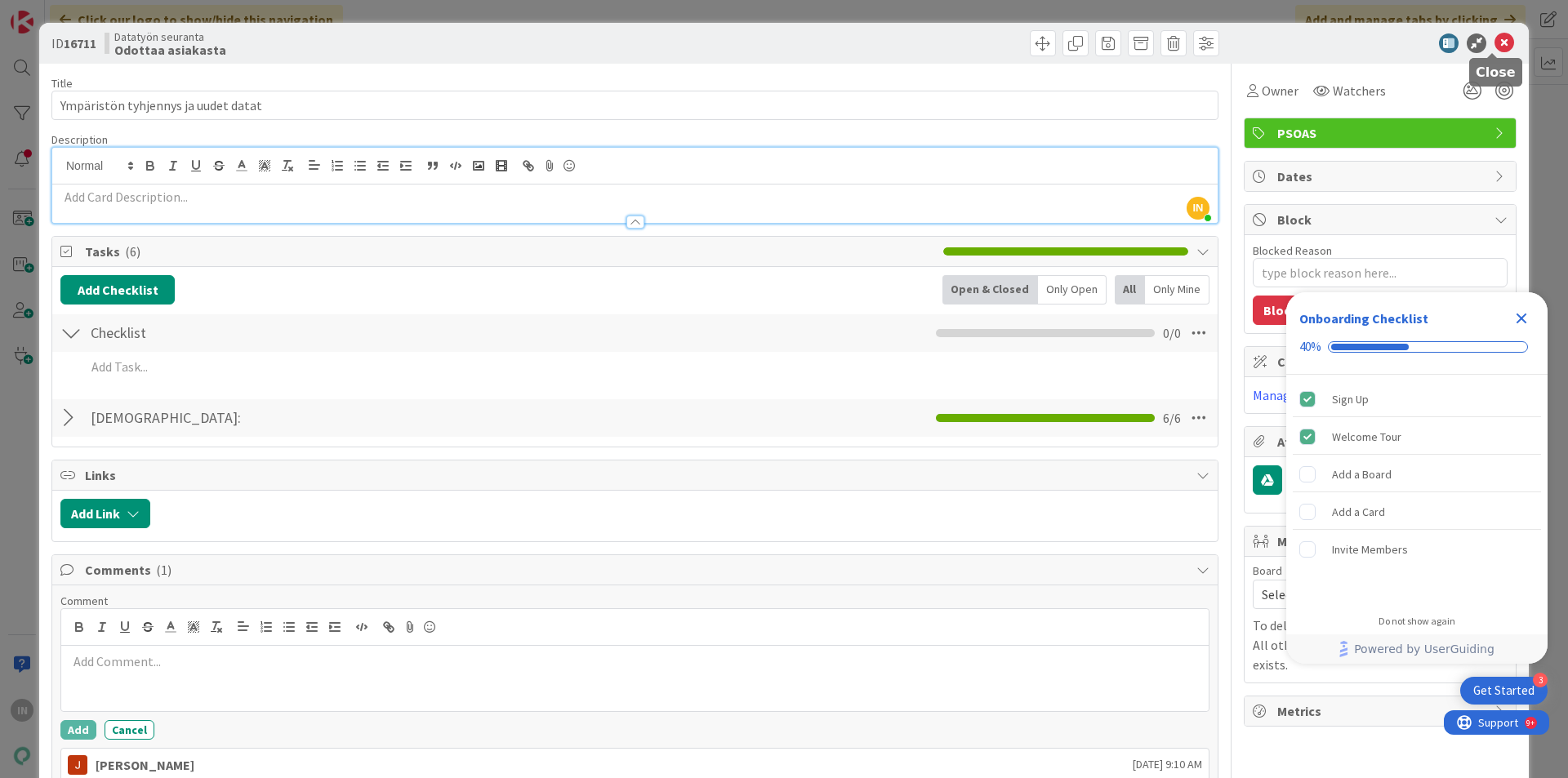
click at [1494, 51] on icon at bounding box center [1504, 43] width 20 height 20
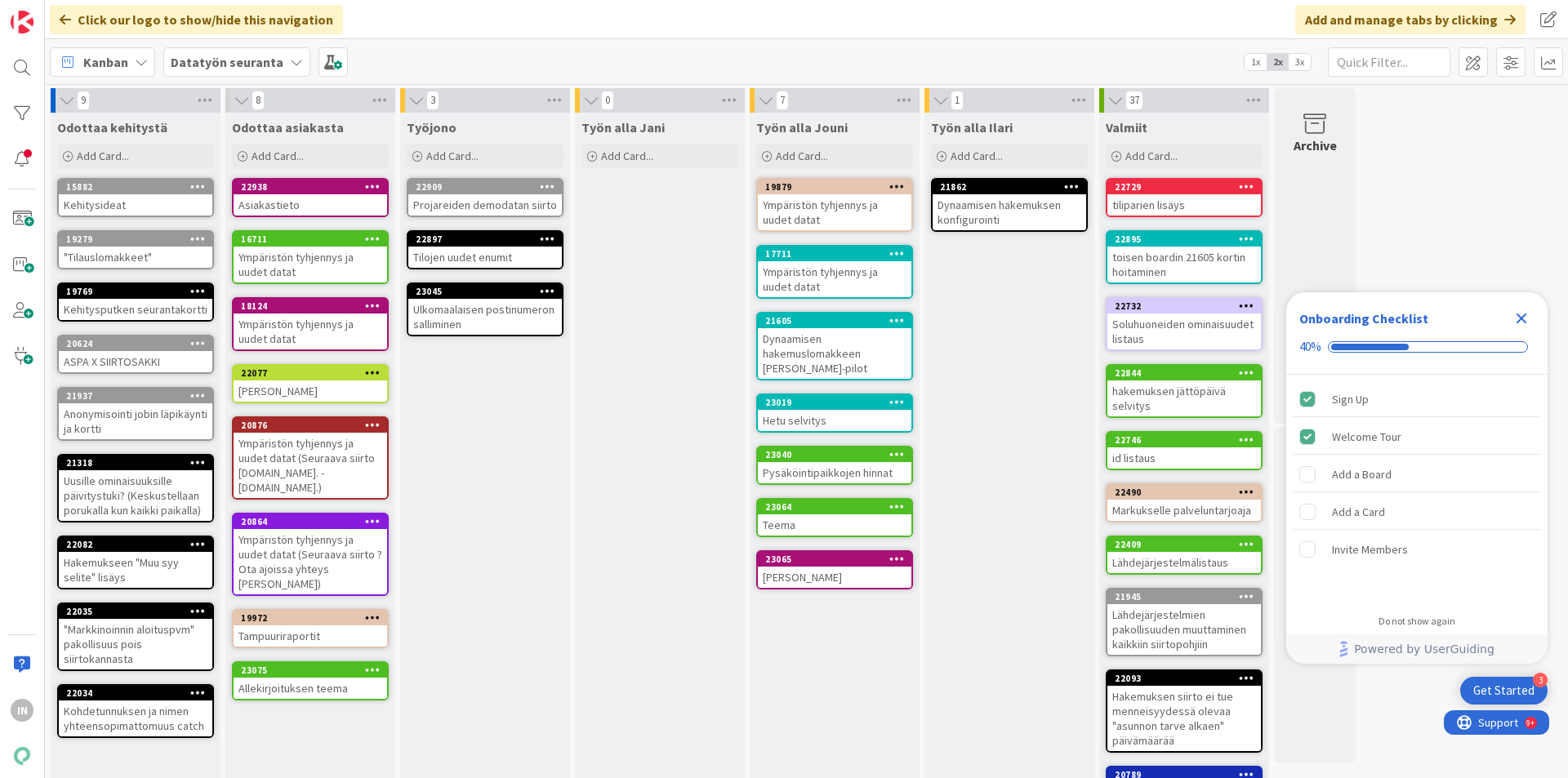
click at [315, 678] on div "Allekirjoituksen teema" at bounding box center [310, 689] width 153 height 21
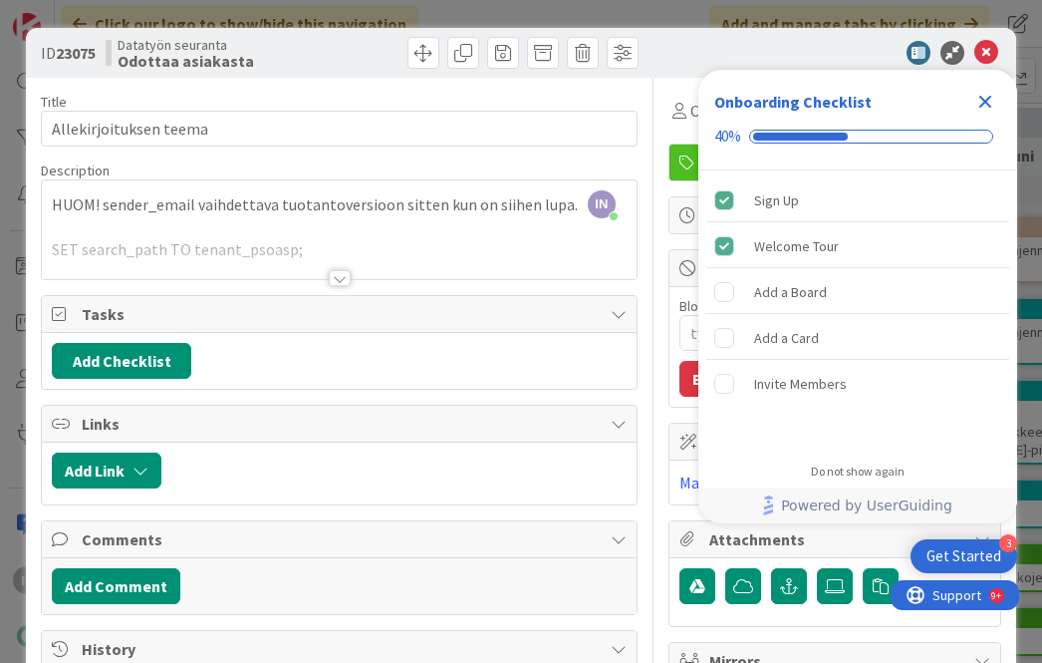
type textarea "x"
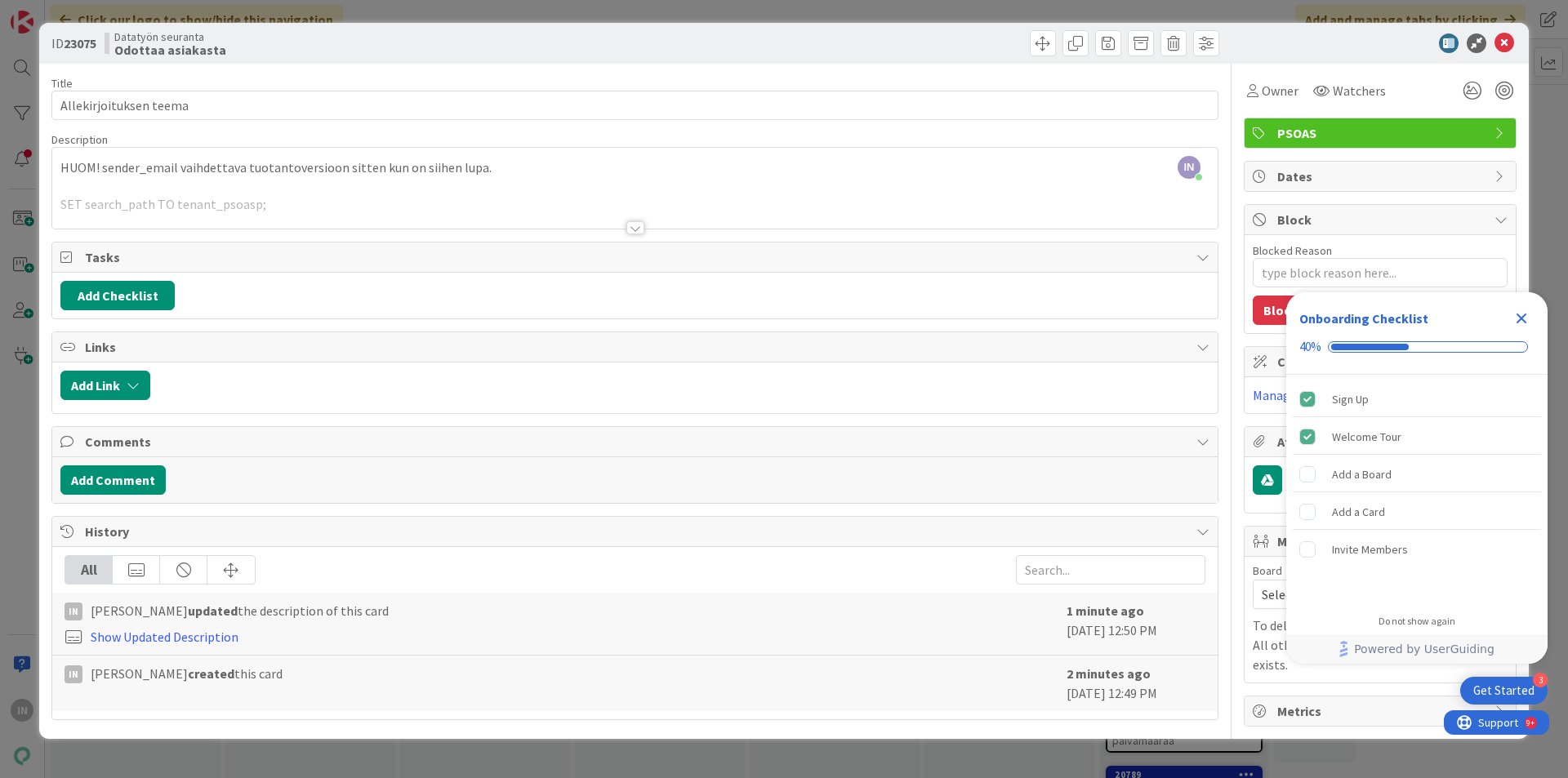
click at [323, 202] on div at bounding box center [635, 207] width 1166 height 42
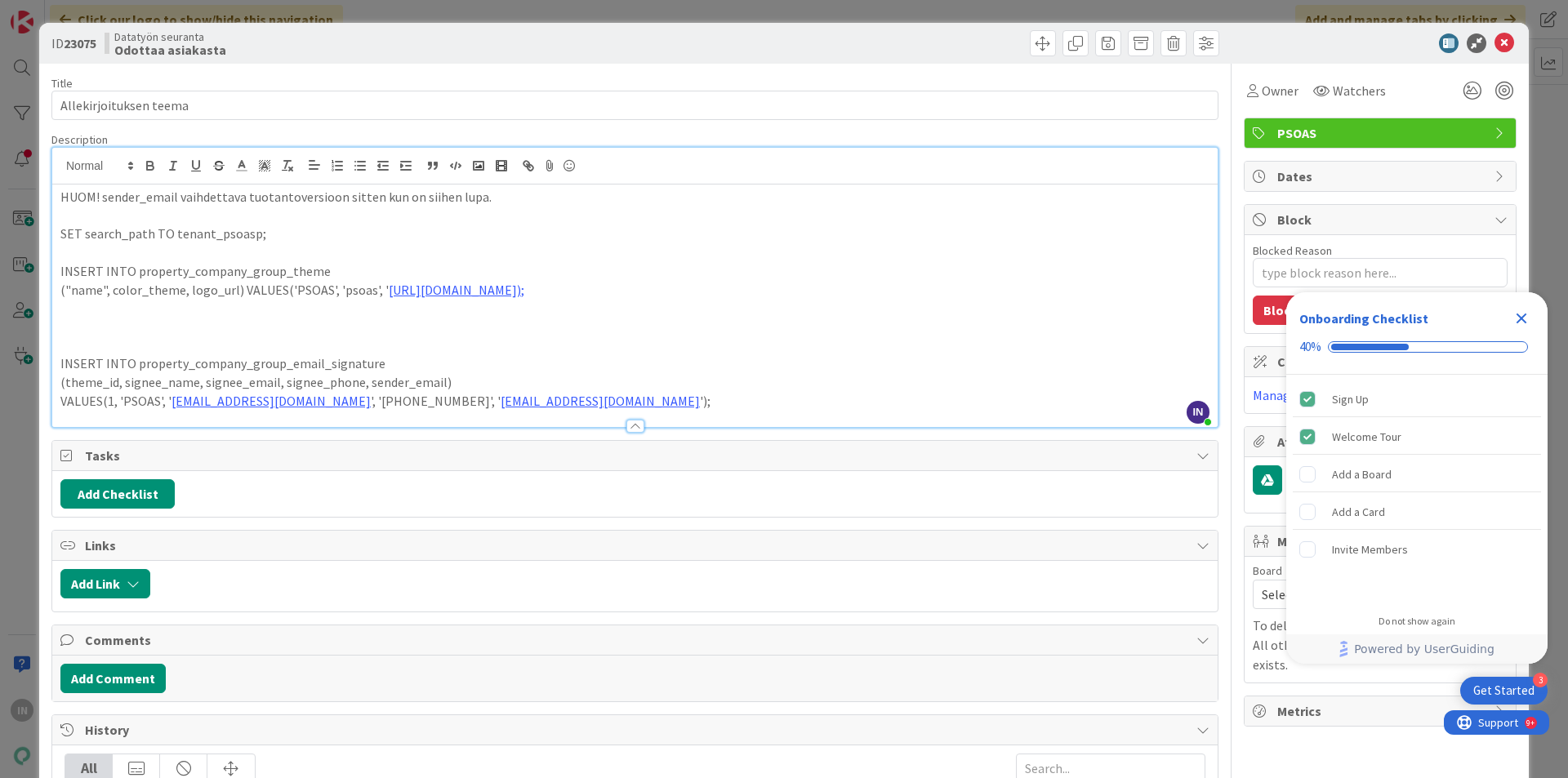
click at [564, 398] on p "VALUES(1, 'PSOAS', ' [EMAIL_ADDRESS][DOMAIN_NAME] ', '[PHONE_NUMBER]', ' [EMAIL…" at bounding box center [635, 401] width 1149 height 19
click at [179, 200] on p "HUOM! sender_email vaihdettava tuotantoversioon sitten kun on siihen lupa." at bounding box center [635, 197] width 1149 height 19
click at [385, 226] on link at bounding box center [386, 228] width 46 height 12
click at [354, 290] on p "("name", color_theme, logo_url) VALUES('PSOAS', 'psoas', ' [URL][DOMAIN_NAME]);" at bounding box center [635, 290] width 1149 height 19
click at [702, 326] on link at bounding box center [679, 321] width 46 height 12
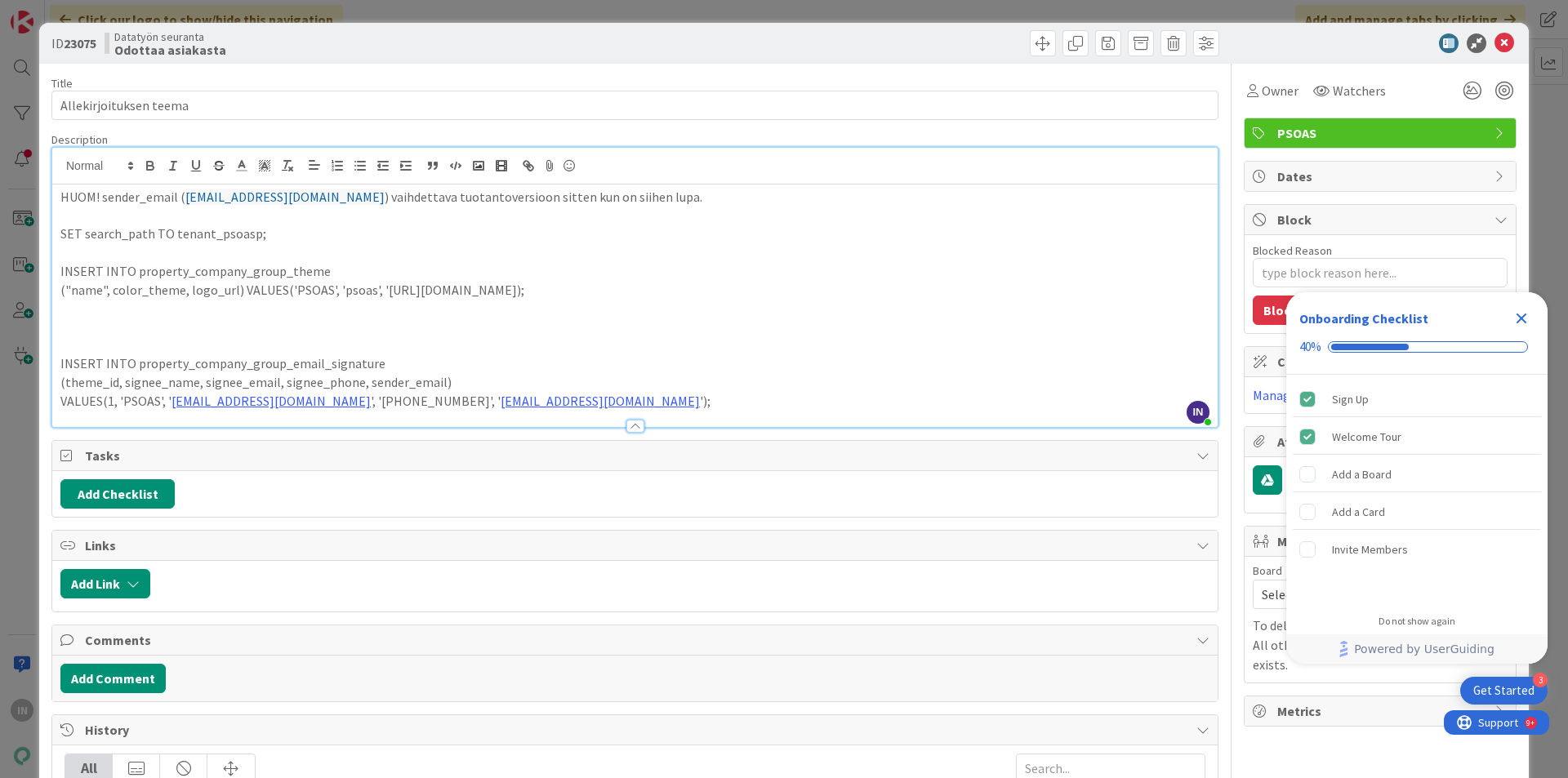
click at [554, 401] on p "VALUES(1, 'PSOAS', ' [EMAIL_ADDRESS][DOMAIN_NAME] ', '[PHONE_NUMBER]', ' [EMAIL…" at bounding box center [635, 401] width 1149 height 19
click at [608, 425] on div "mailto:[EMAIL_ADDRESS][DOMAIN_NAME]" at bounding box center [488, 433] width 323 height 31
click at [593, 431] on link at bounding box center [616, 432] width 46 height 12
click at [313, 399] on p "VALUES(1, 'PSOAS', ' [EMAIL_ADDRESS][DOMAIN_NAME] ', '[PHONE_NUMBER]', [EMAIL_A…" at bounding box center [635, 401] width 1149 height 19
click at [370, 434] on link at bounding box center [373, 432] width 46 height 12
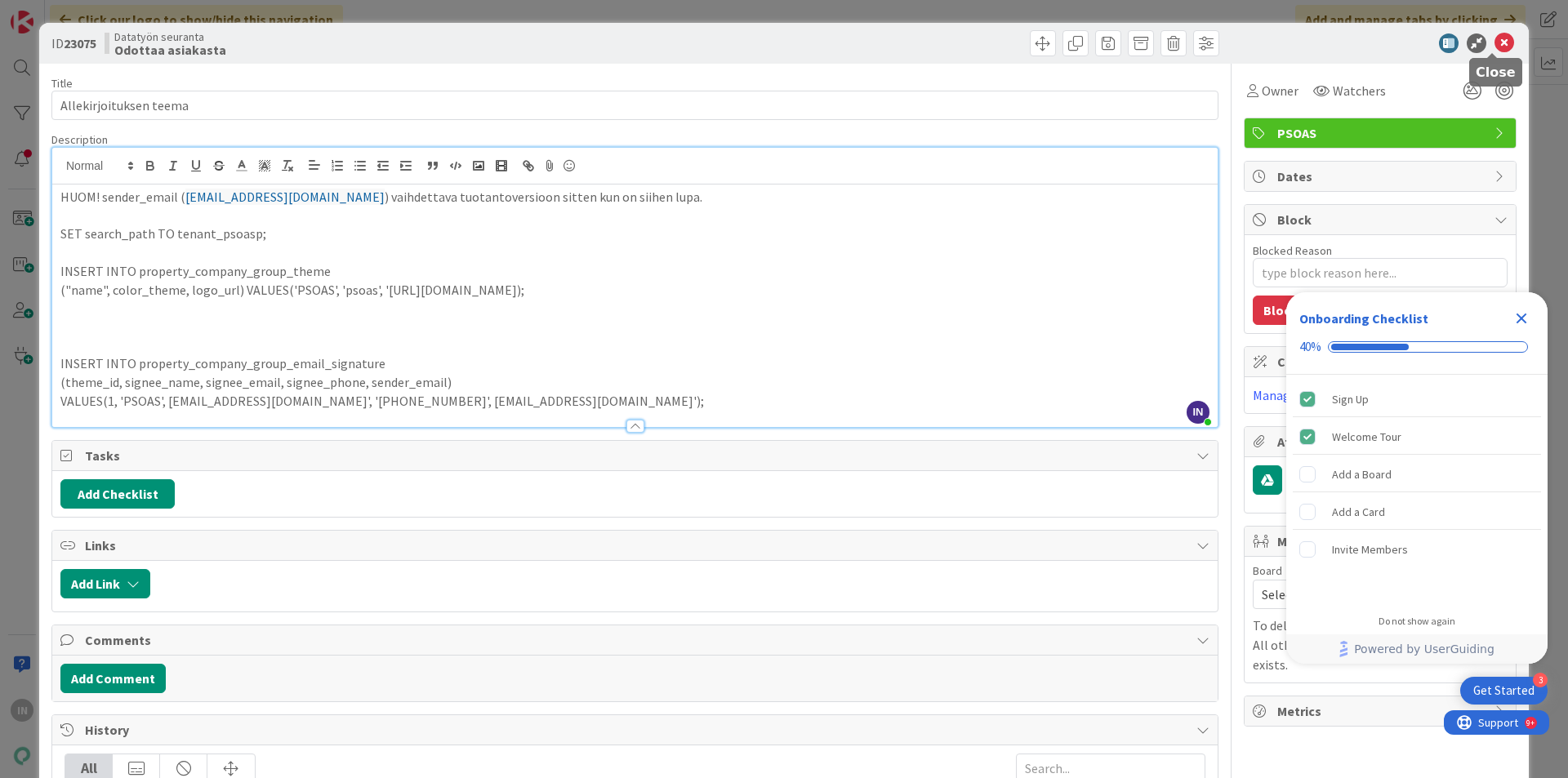
click at [1494, 42] on icon at bounding box center [1504, 43] width 20 height 20
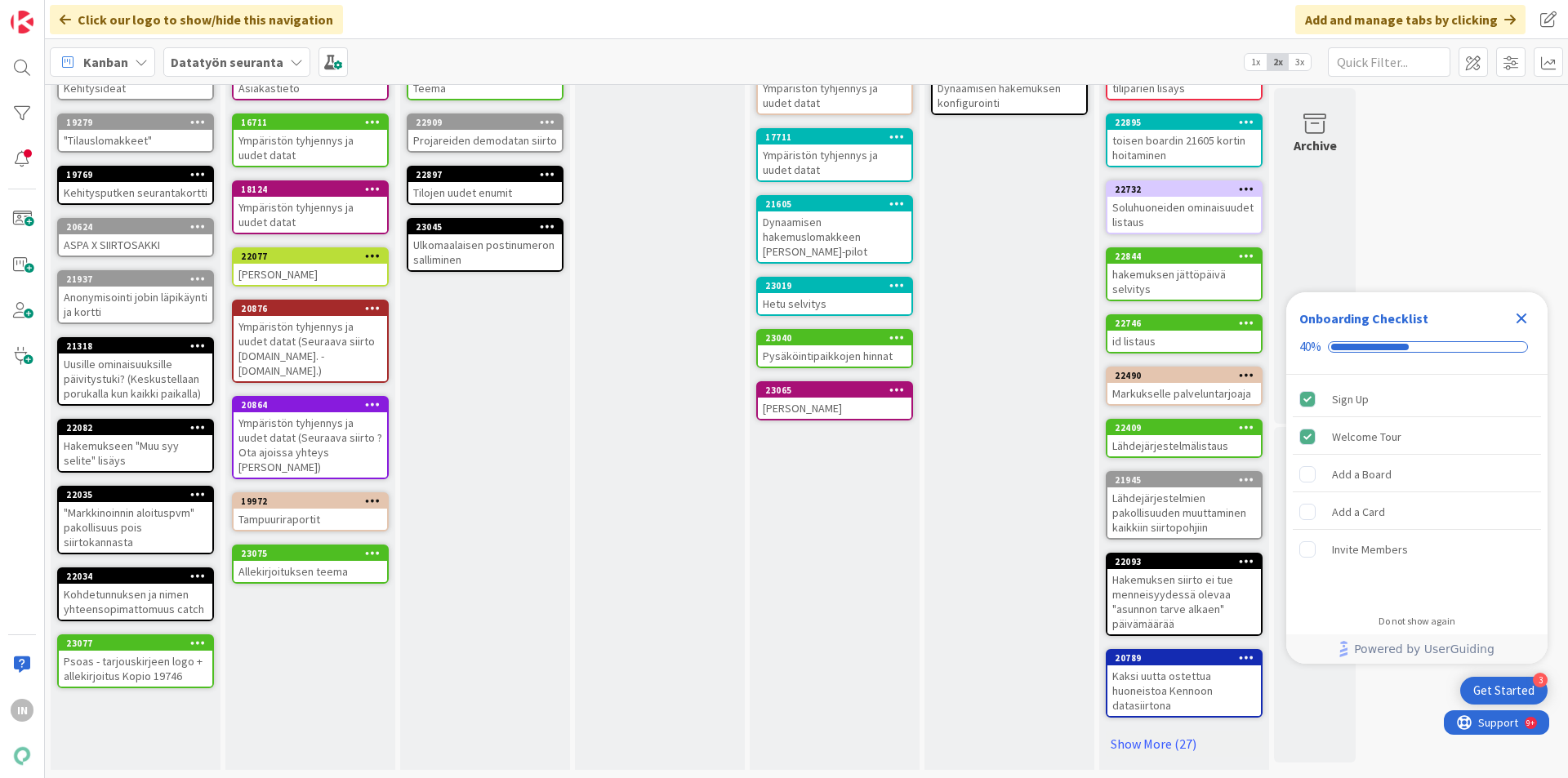
click at [129, 680] on div "Psoas - tarjouskirjeen logo + allekirjoitus Kopio 19746" at bounding box center [135, 669] width 153 height 36
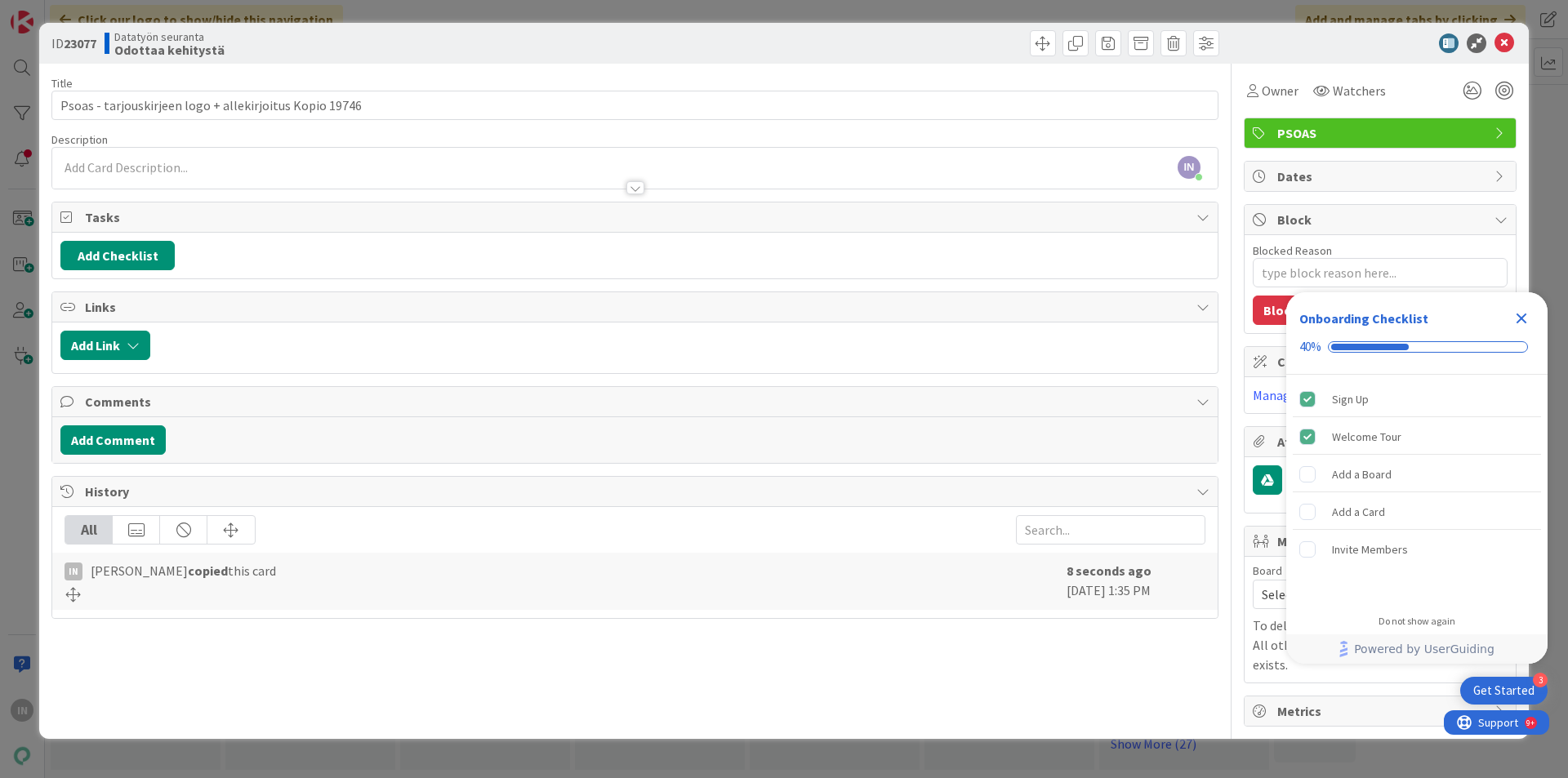
click at [617, 166] on div "IN [PERSON_NAME] just joined" at bounding box center [635, 168] width 1166 height 41
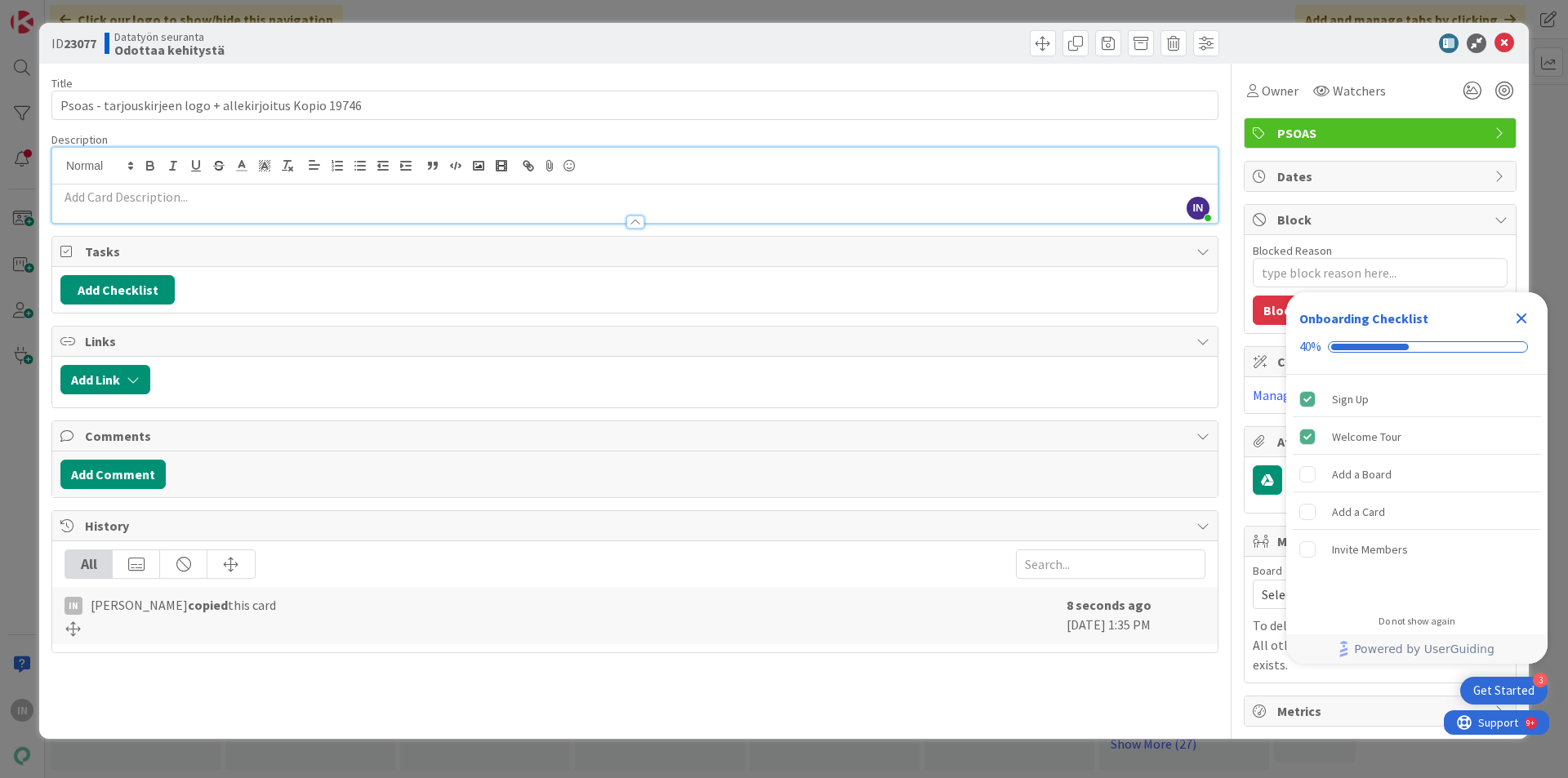
click at [630, 216] on div at bounding box center [635, 222] width 18 height 13
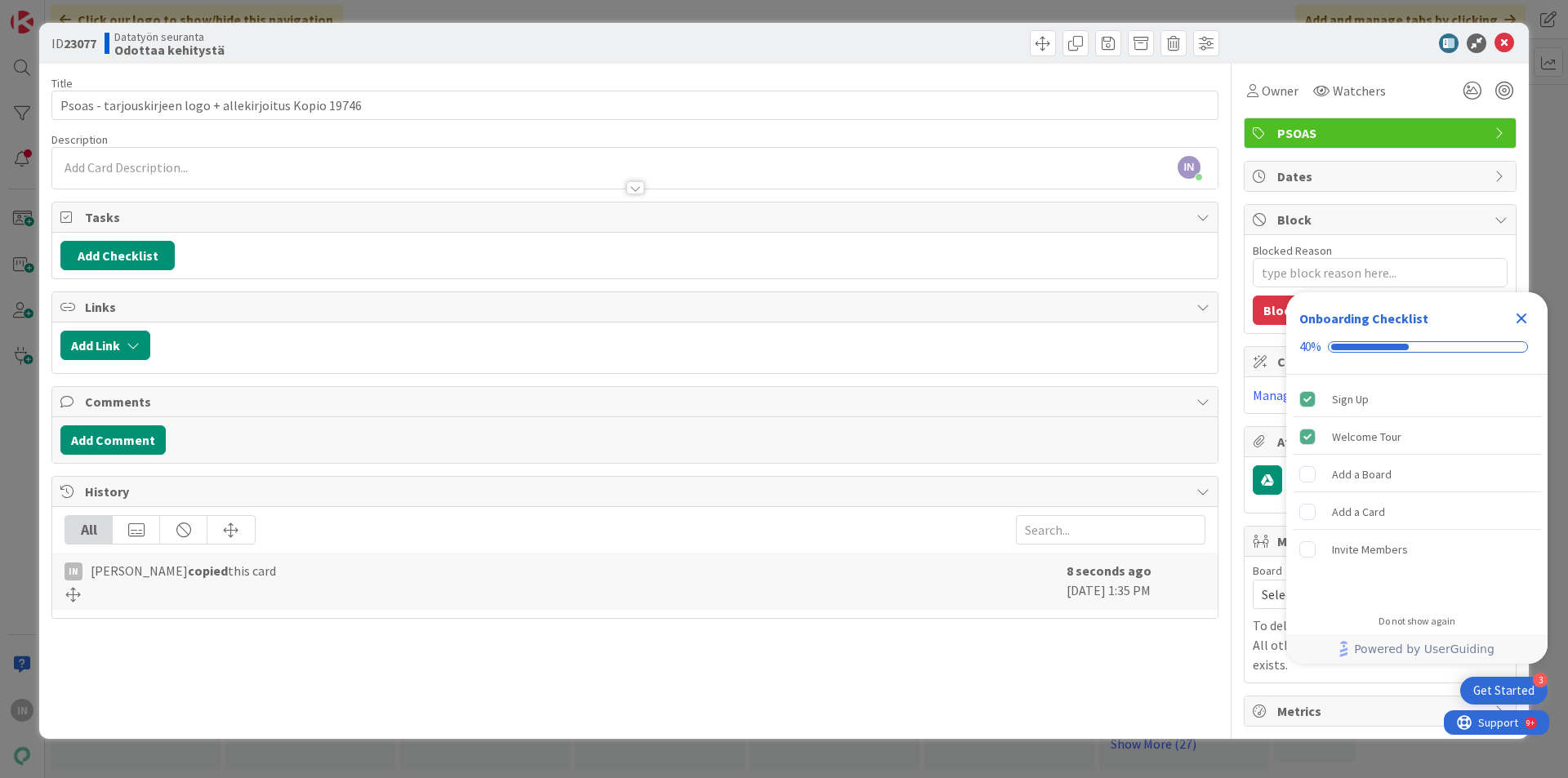
click at [207, 154] on div "IN [PERSON_NAME] just joined" at bounding box center [635, 168] width 1166 height 41
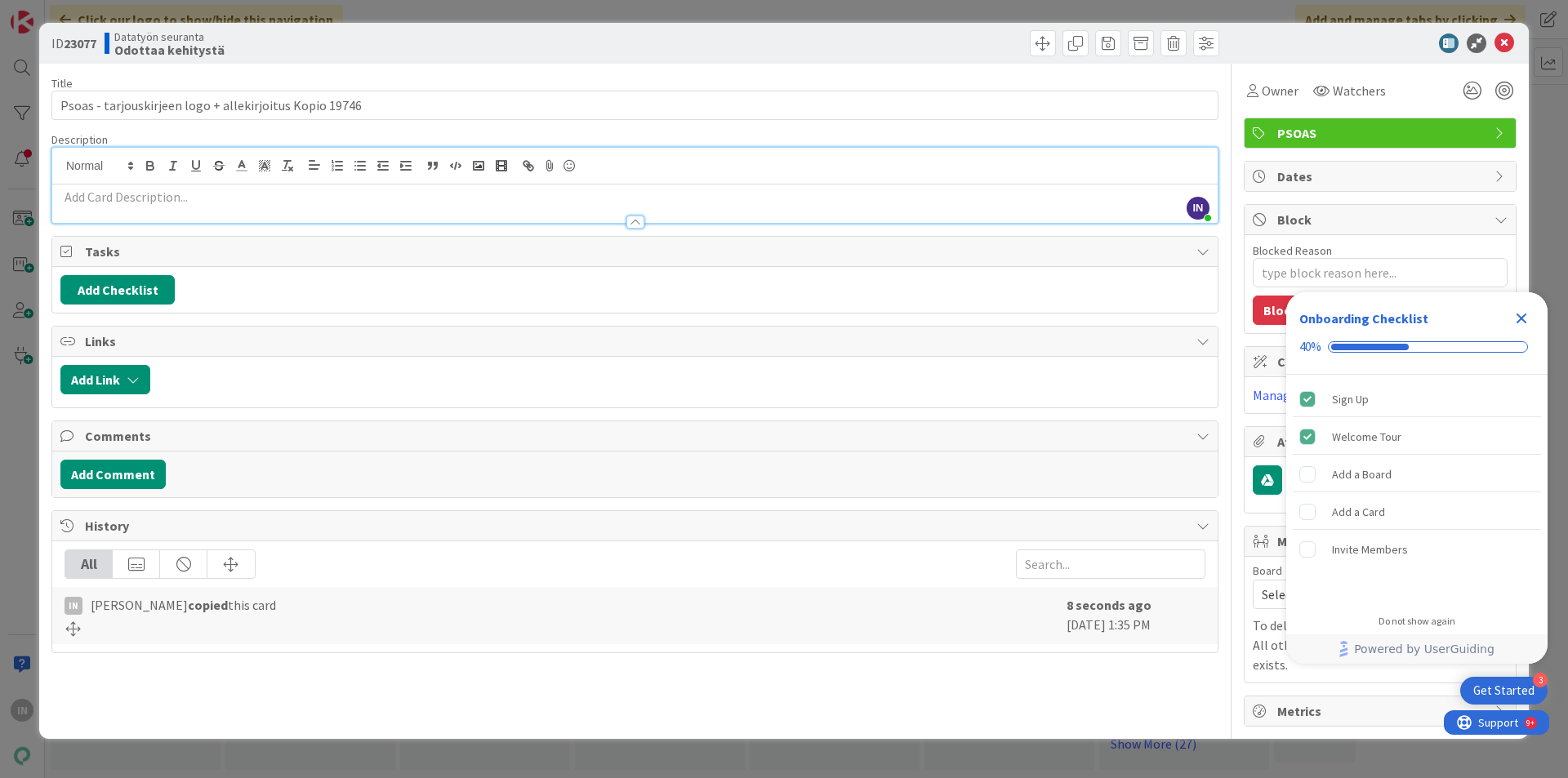
click at [195, 190] on p at bounding box center [635, 197] width 1149 height 19
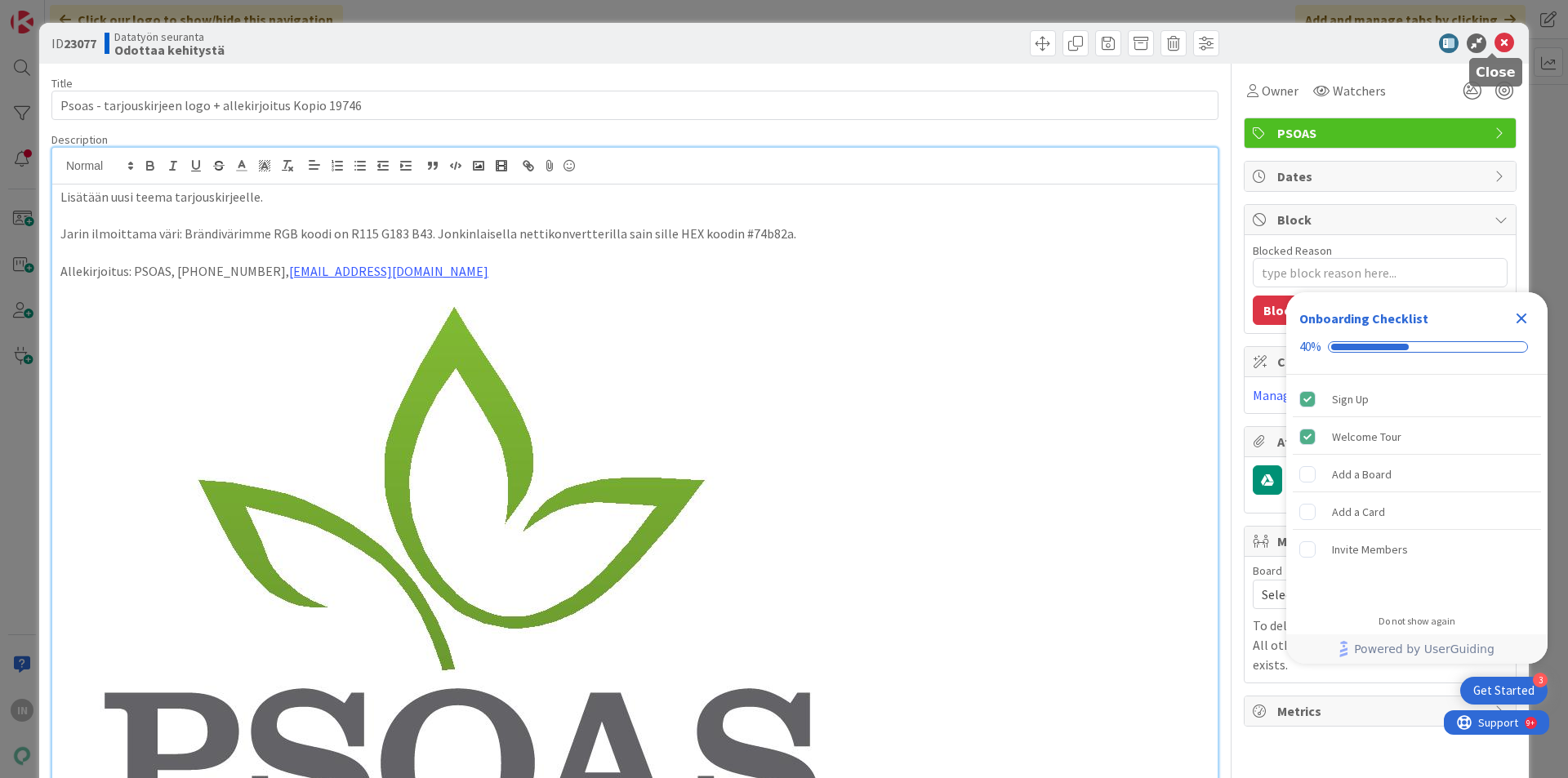
click at [1496, 39] on icon at bounding box center [1504, 43] width 20 height 20
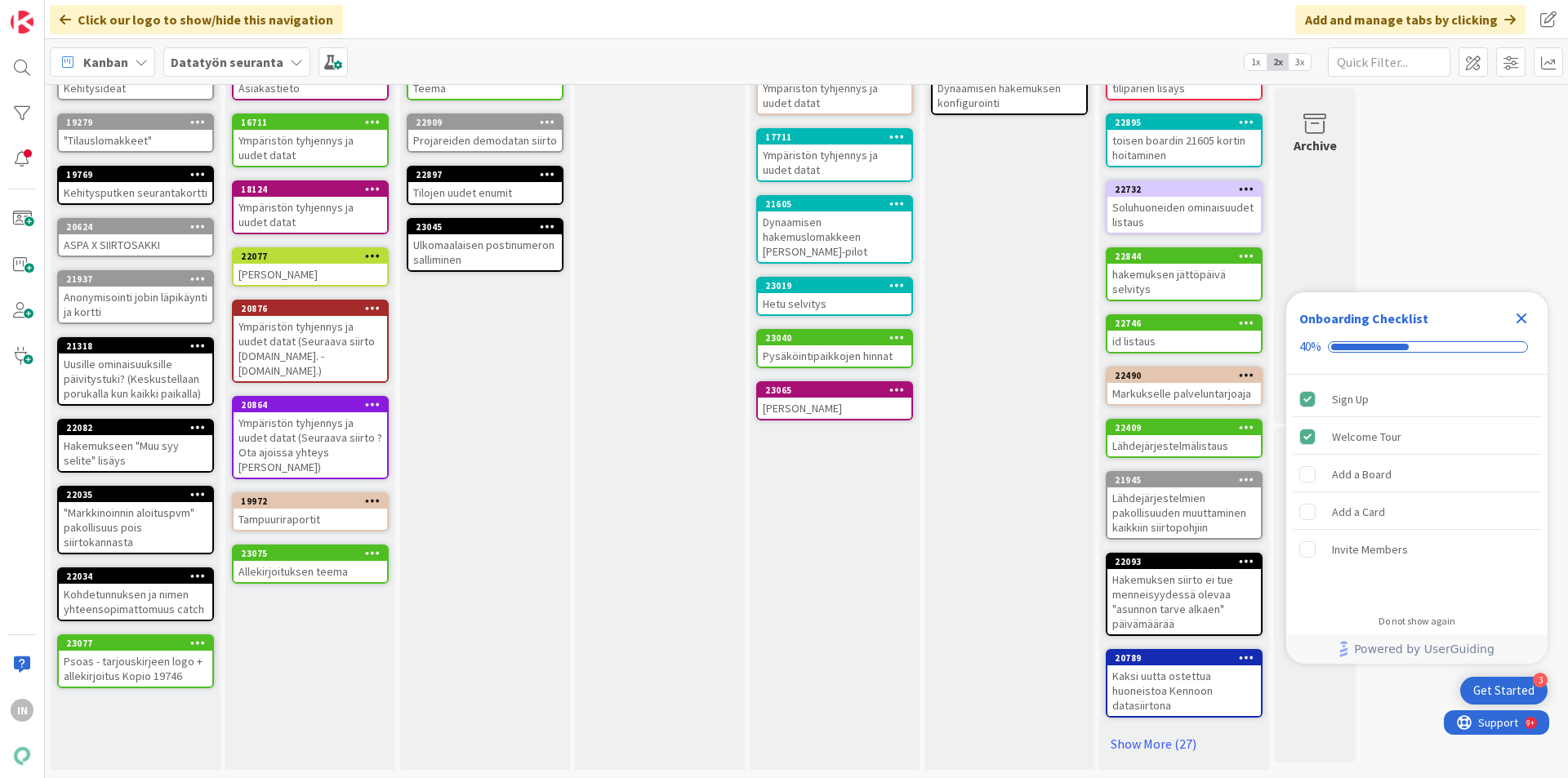
click at [1523, 312] on icon "Close Checklist" at bounding box center [1521, 319] width 20 height 20
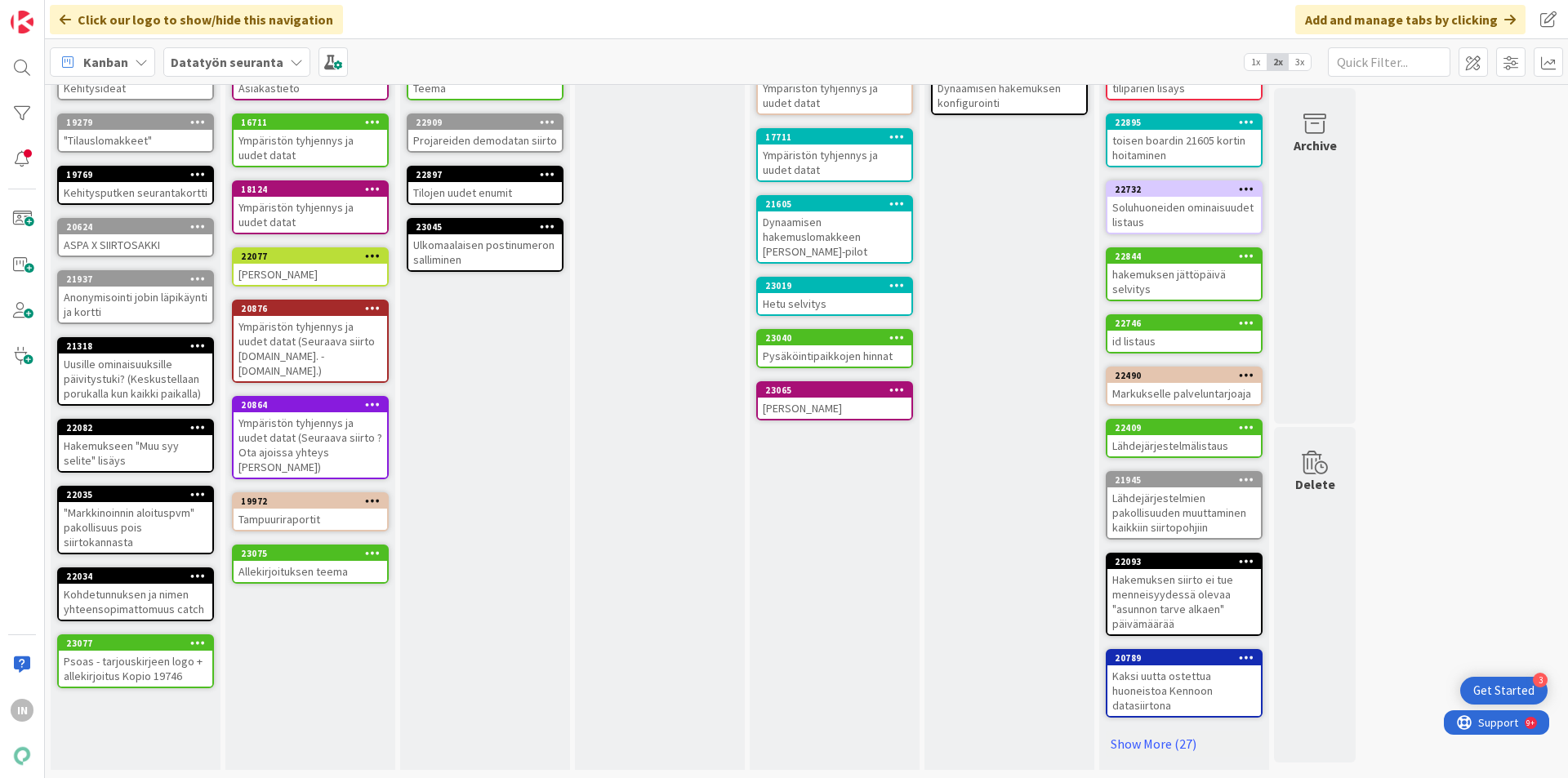
click at [158, 676] on div "Psoas - tarjouskirjeen logo + allekirjoitus Kopio 19746" at bounding box center [135, 669] width 153 height 36
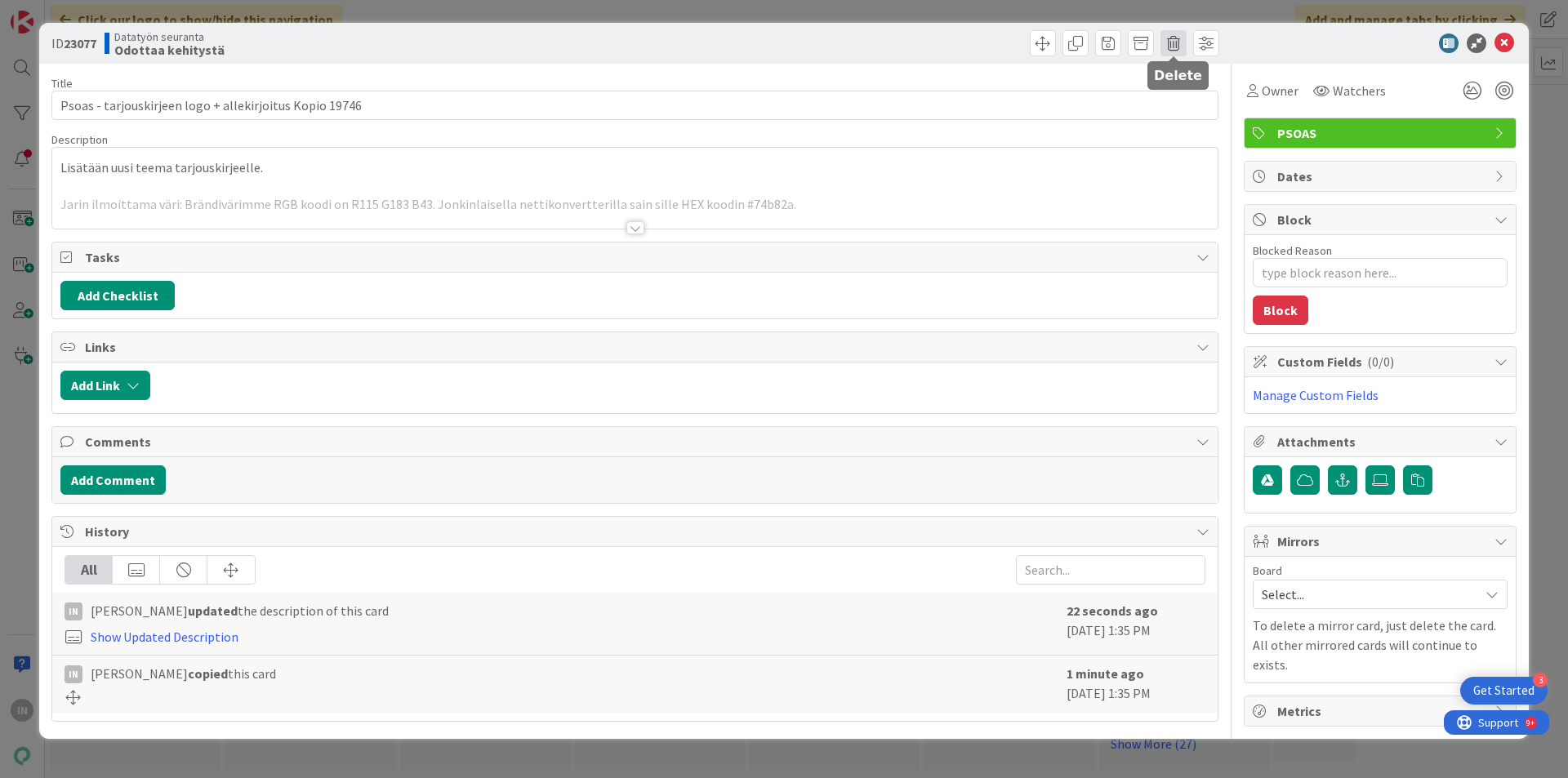
click at [1175, 46] on span at bounding box center [1174, 43] width 26 height 26
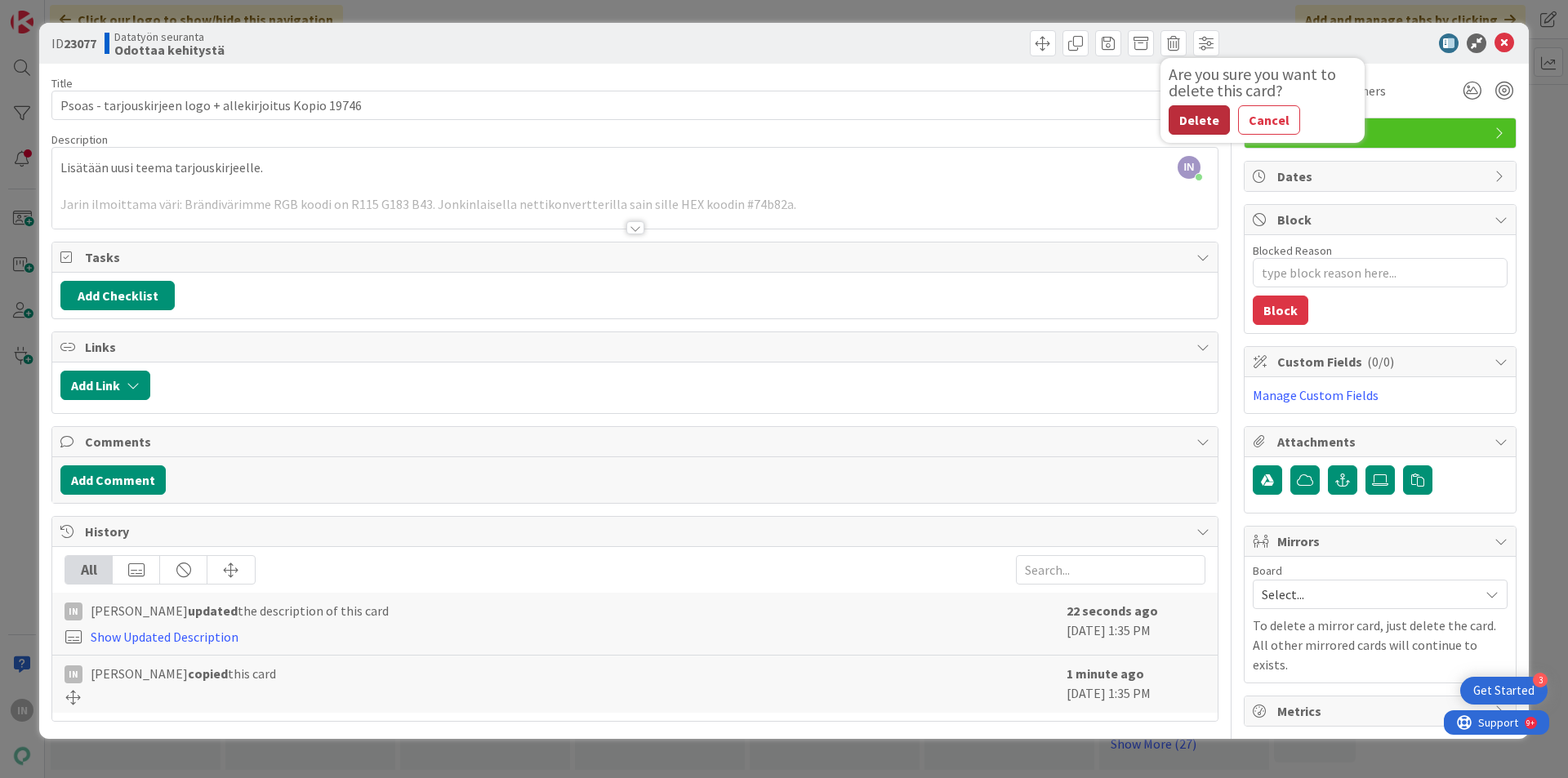
click at [1206, 117] on button "Delete" at bounding box center [1199, 121] width 61 height 30
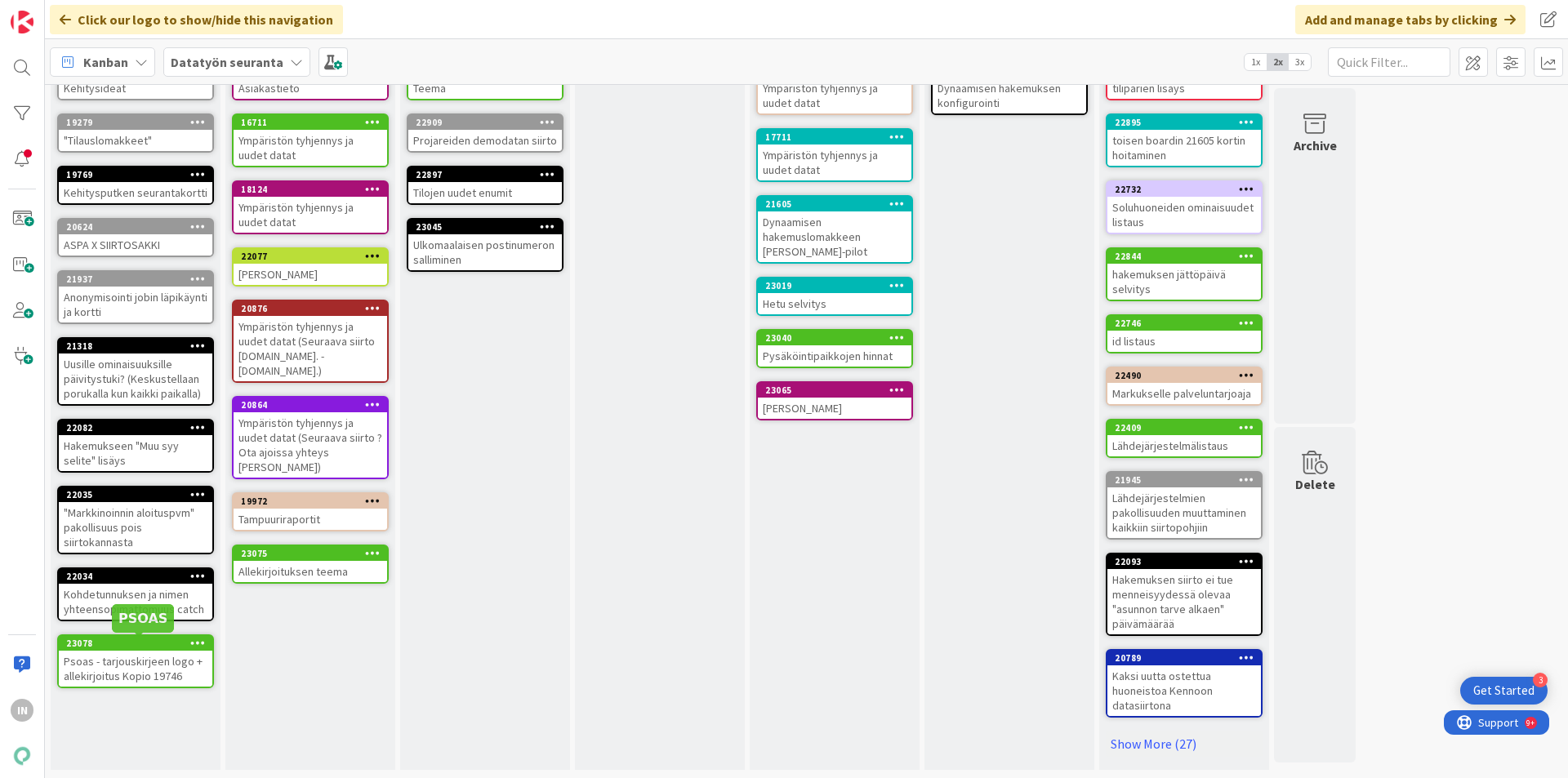
click at [166, 656] on div "Psoas - tarjouskirjeen logo + allekirjoitus Kopio 19746" at bounding box center [135, 669] width 153 height 36
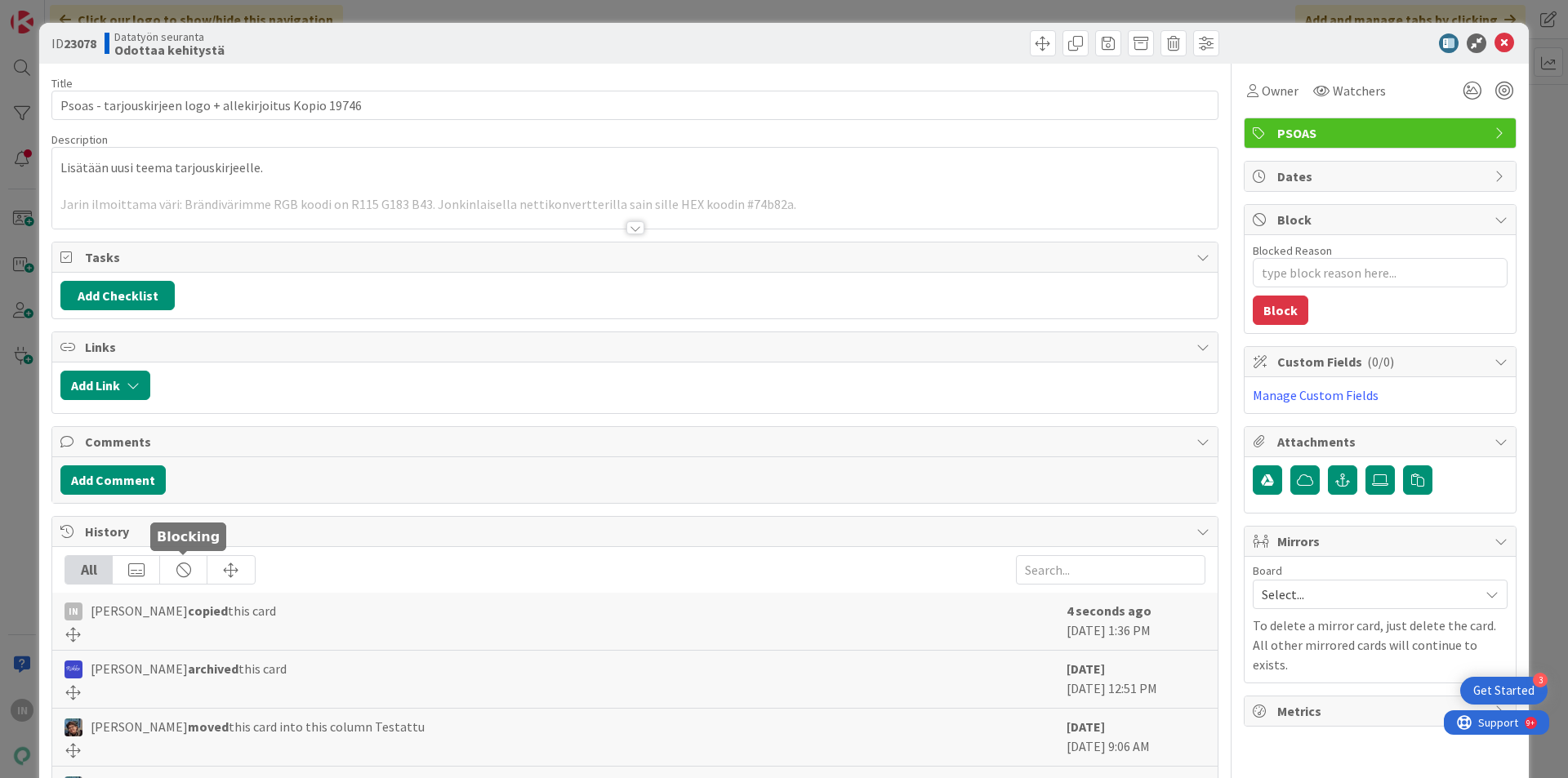
type textarea "x"
click at [627, 227] on div at bounding box center [635, 228] width 18 height 13
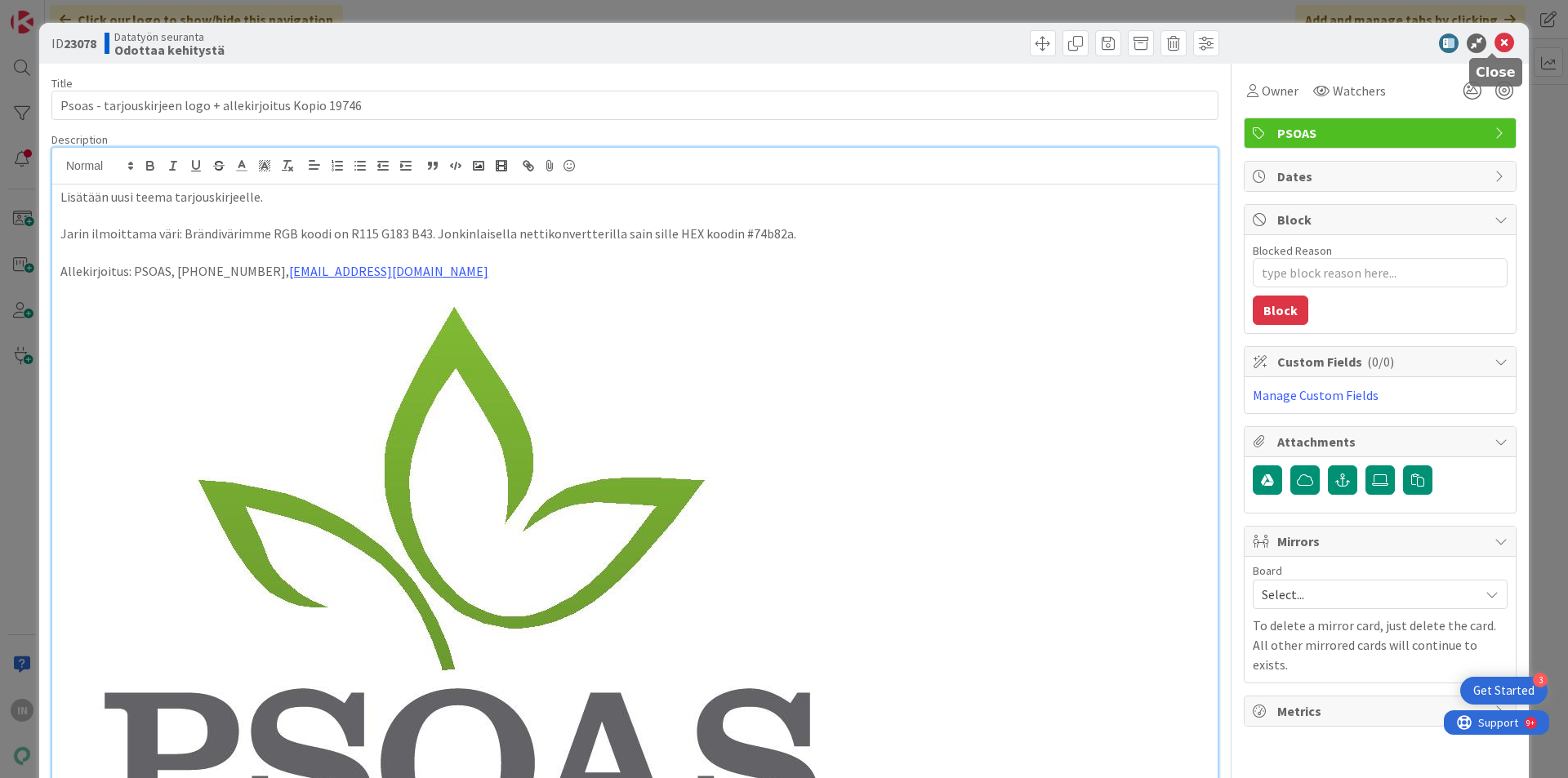
click at [1496, 42] on icon at bounding box center [1504, 43] width 20 height 20
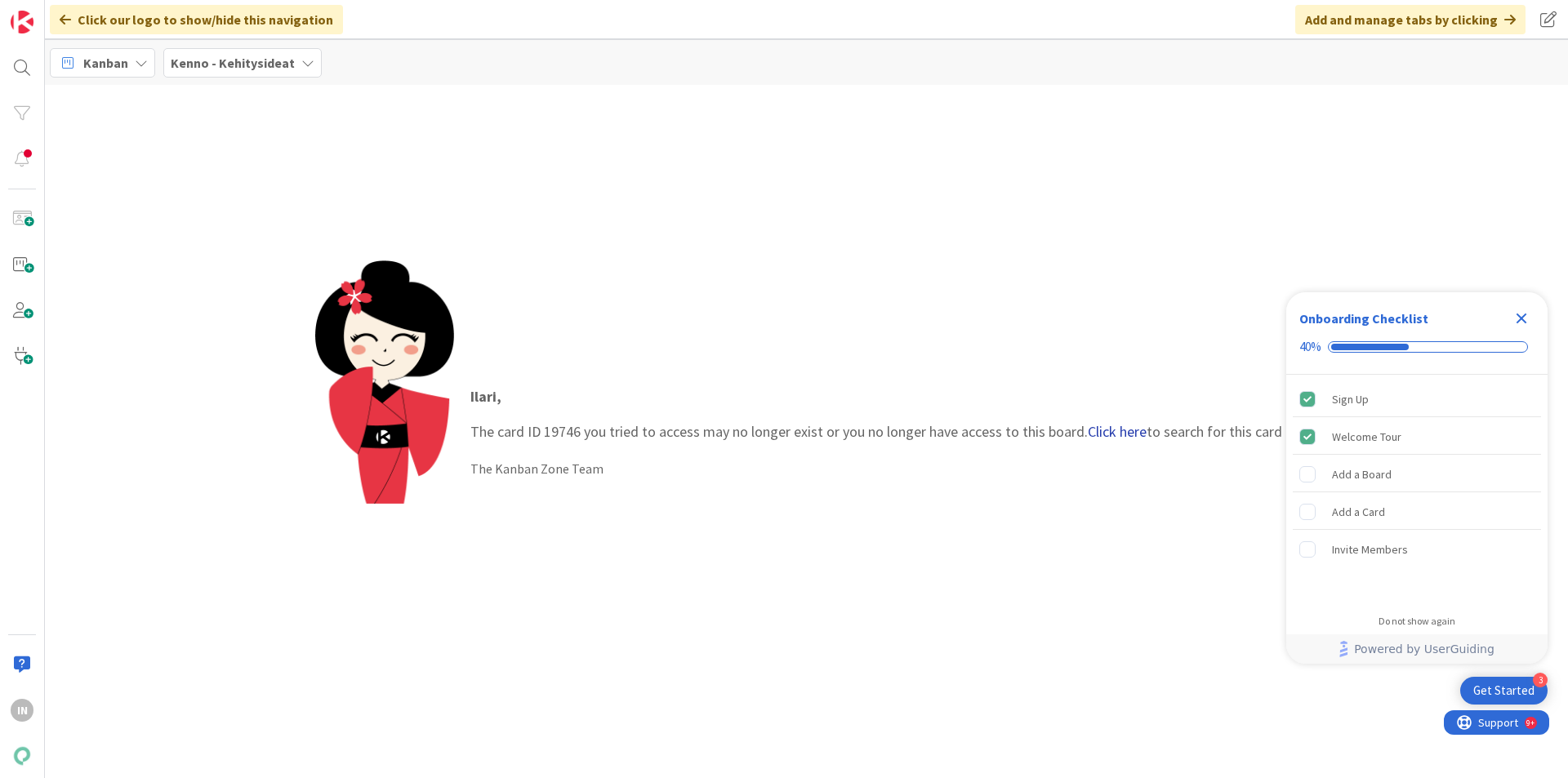
click at [1112, 431] on link "Click here" at bounding box center [1117, 431] width 59 height 19
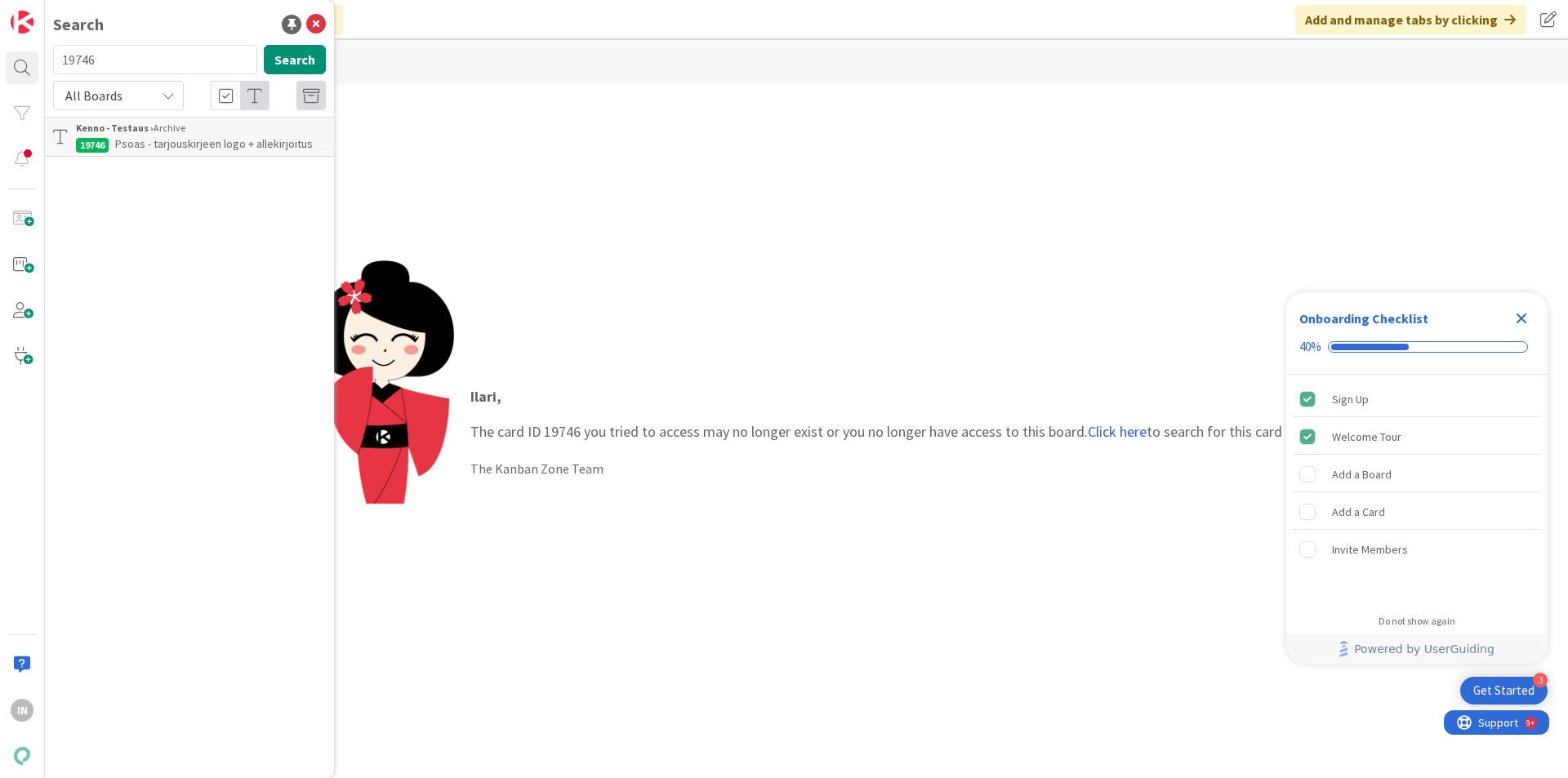
click at [203, 148] on span "Psoas - tarjouskirjeen logo + allekirjoitus" at bounding box center [213, 143] width 198 height 15
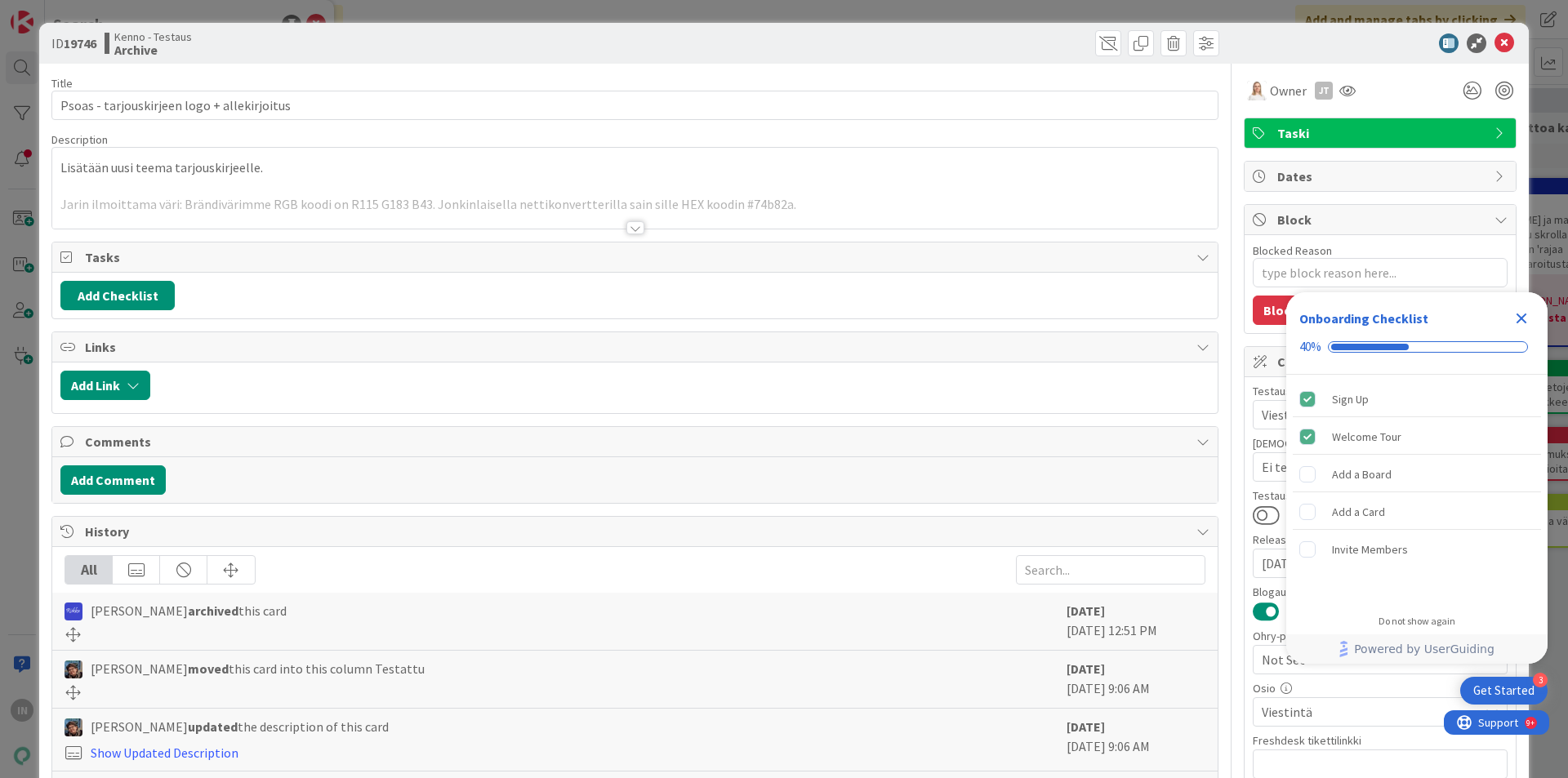
click at [629, 230] on div at bounding box center [635, 228] width 18 height 13
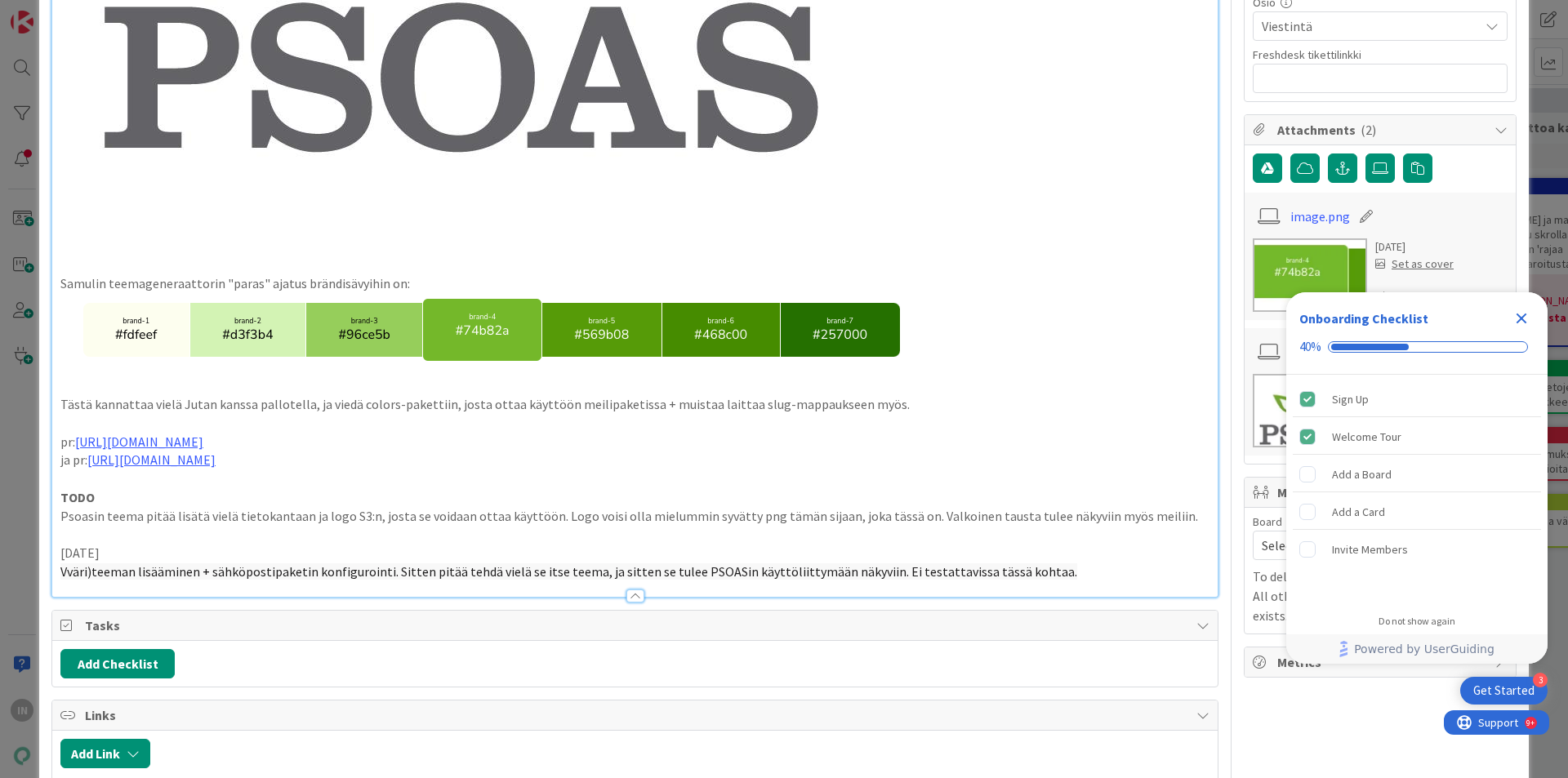
scroll to position [735, 0]
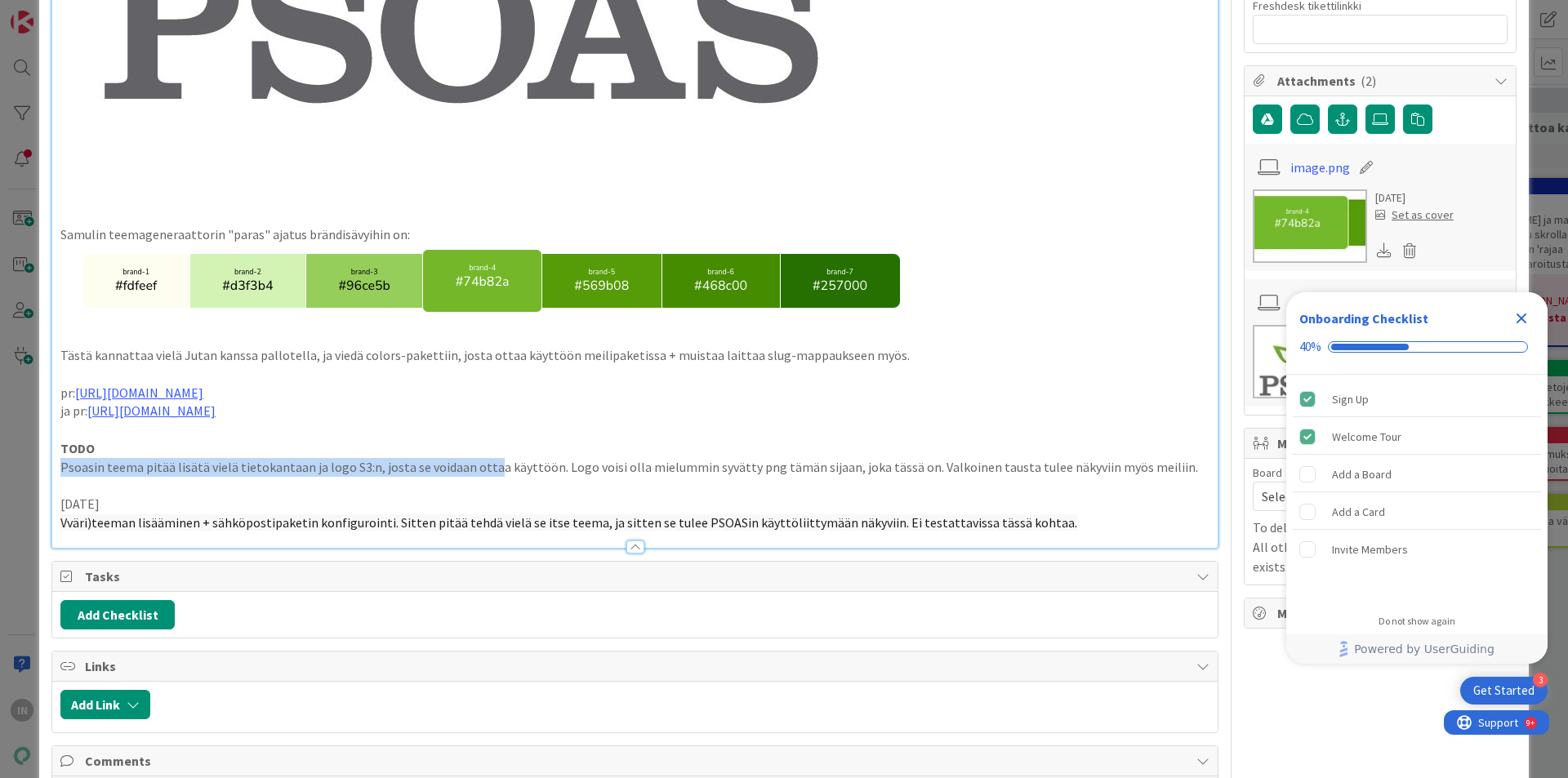
drag, startPoint x: 64, startPoint y: 466, endPoint x: 489, endPoint y: 471, distance: 425.0
click at [489, 470] on p "Psoasin teema pitää lisätä vielä tietokantaan ja logo S3:n, josta se voidaan ot…" at bounding box center [635, 467] width 1149 height 19
click at [489, 471] on p "Psoasin teema pitää lisätä vielä tietokantaan ja logo S3:n, josta se voidaan ot…" at bounding box center [635, 467] width 1149 height 19
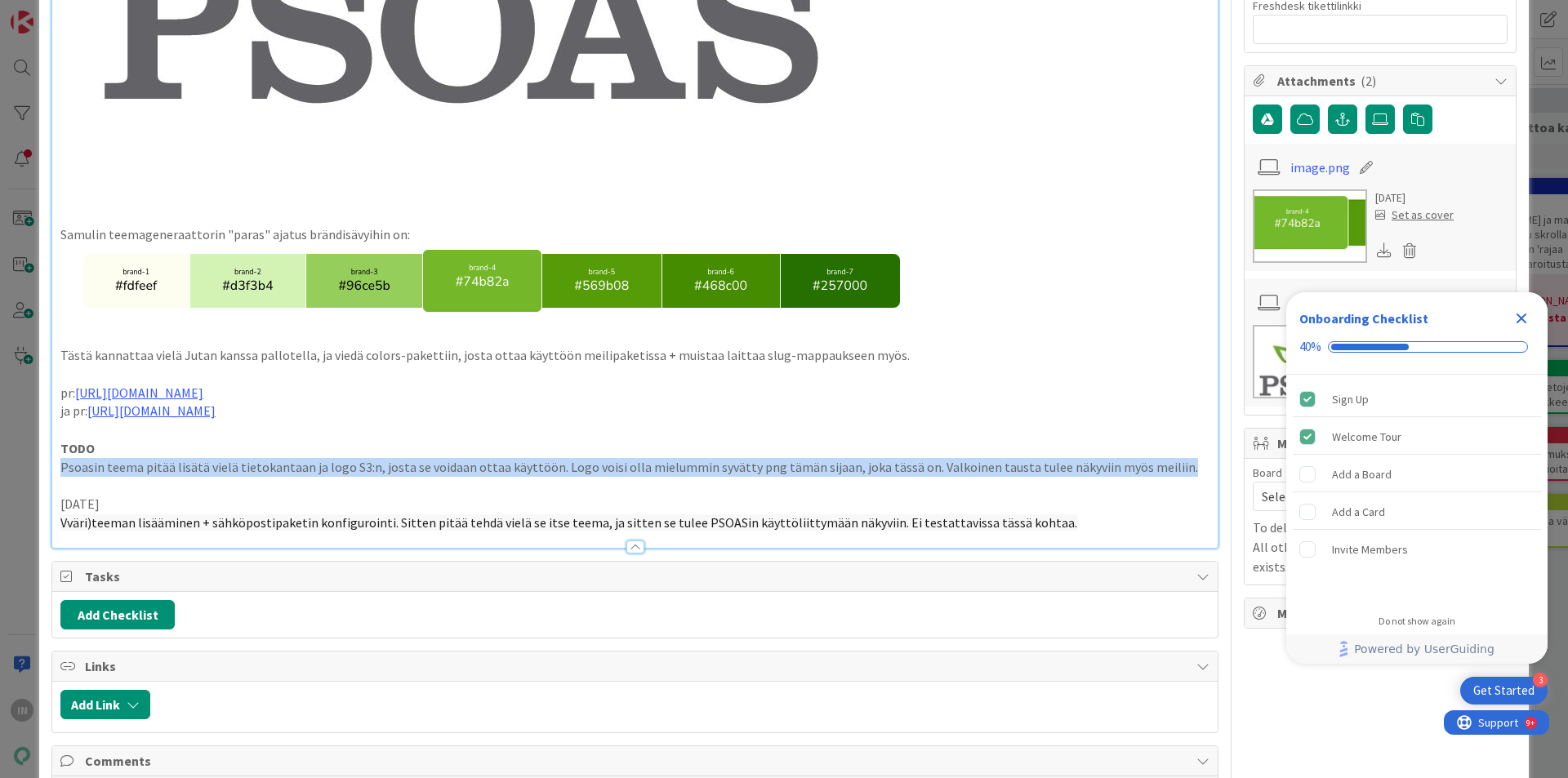
drag, startPoint x: 58, startPoint y: 464, endPoint x: 1164, endPoint y: 475, distance: 1106.1
copy p "Psoasin teema pitää lisätä vielä tietokantaan ja logo S3:n, josta se voidaan ot…"
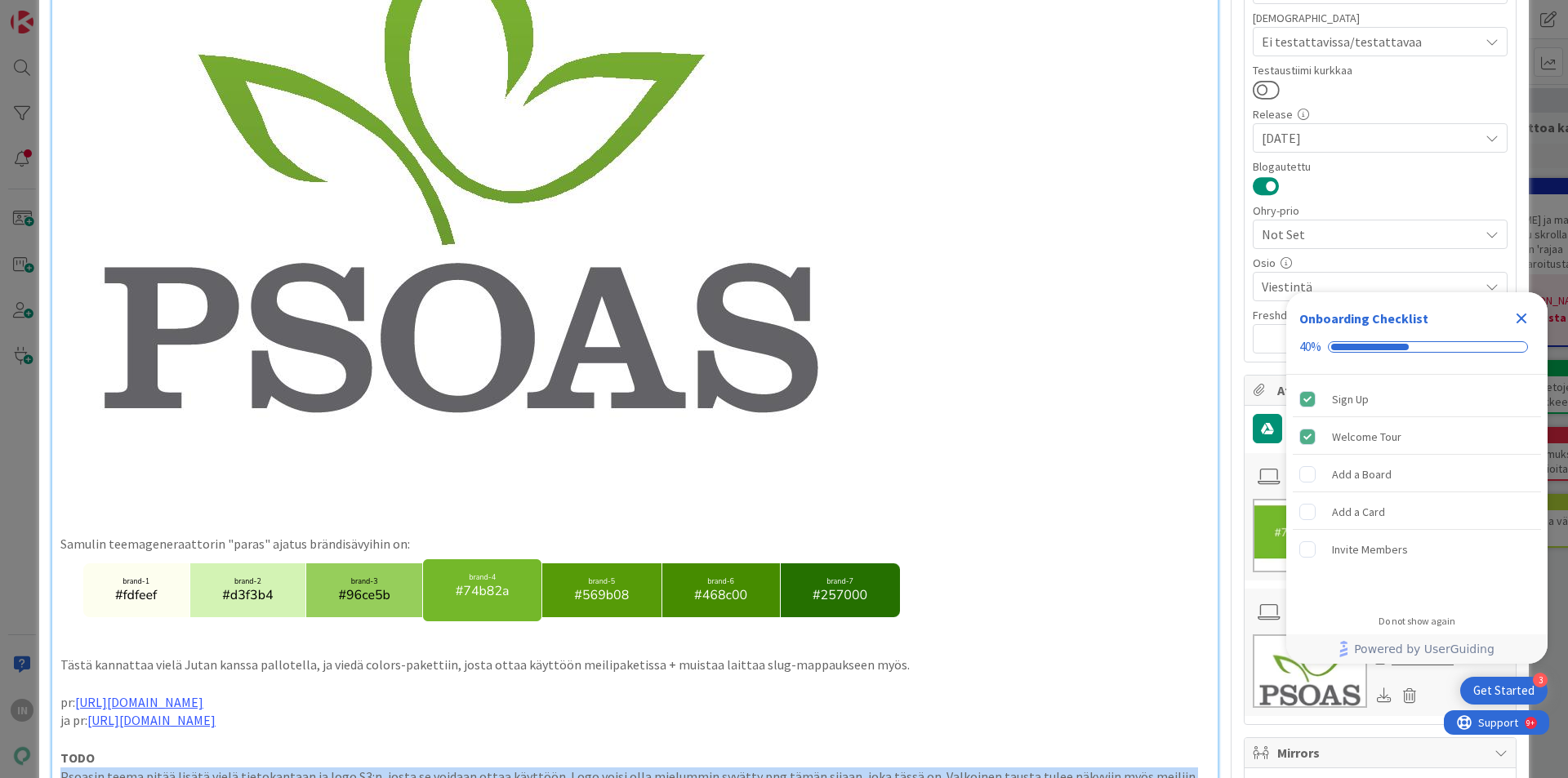
scroll to position [326, 0]
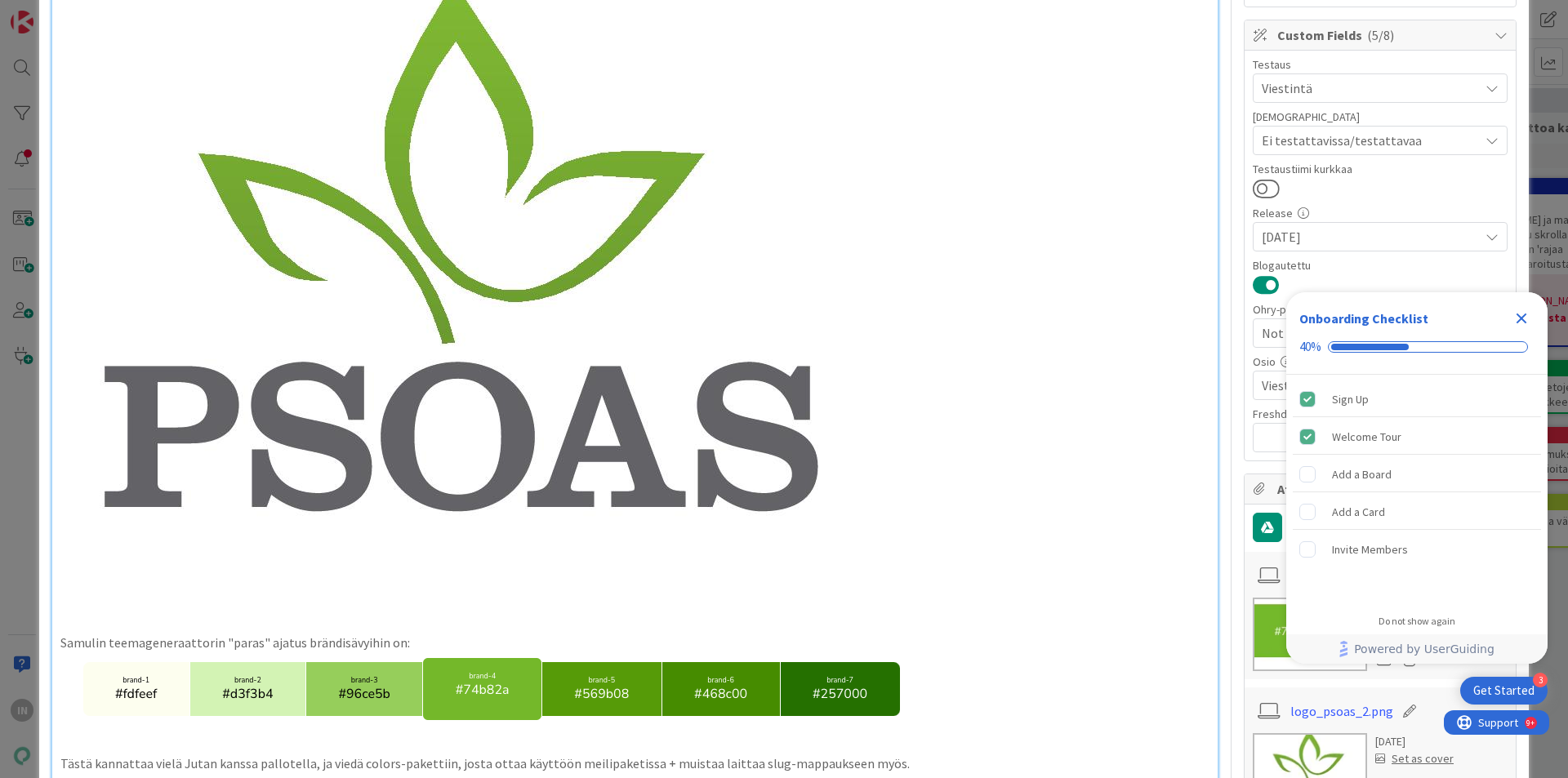
click at [1526, 319] on icon "Close Checklist" at bounding box center [1521, 319] width 20 height 20
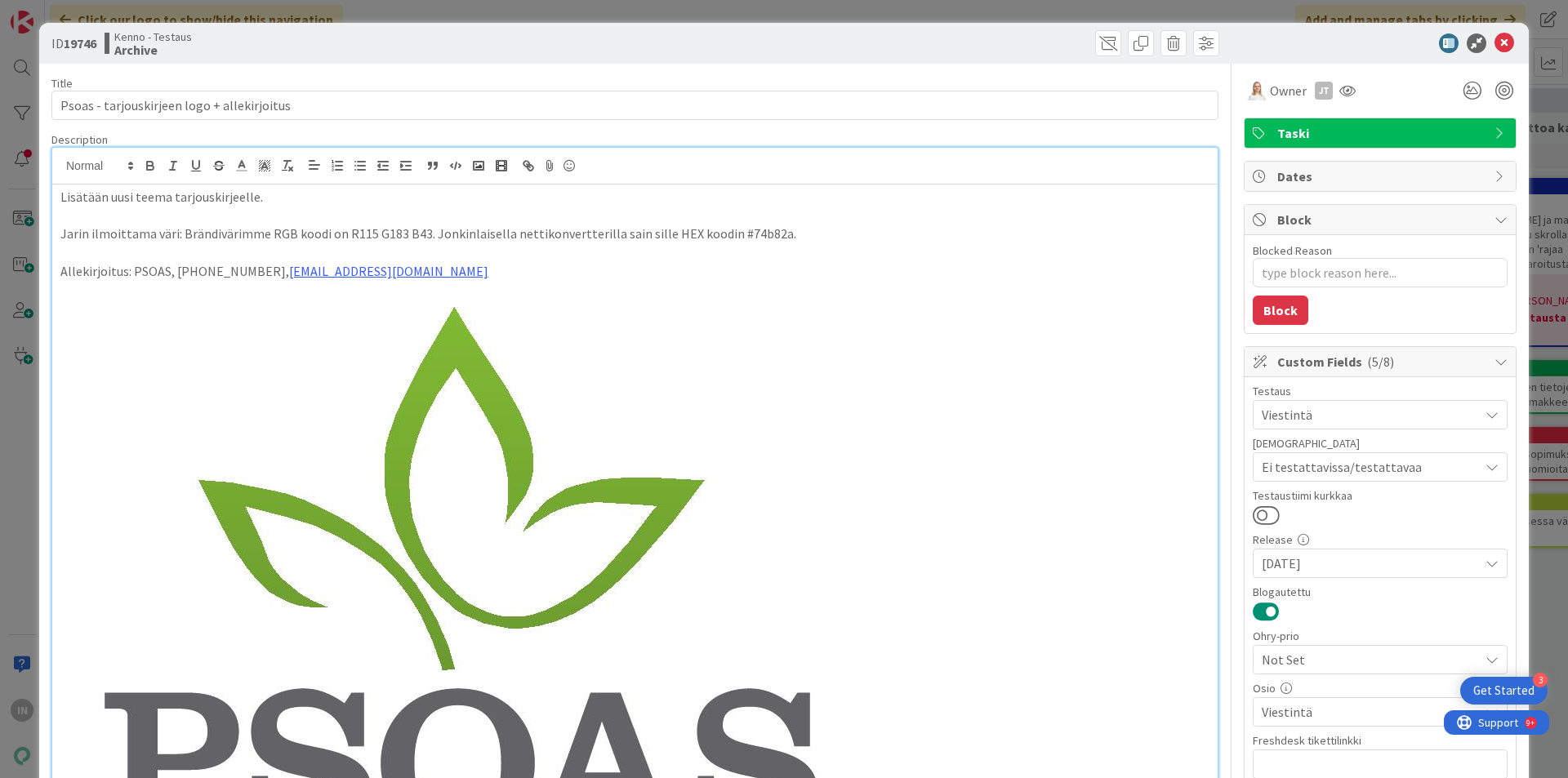
scroll to position [0, 0]
click at [1128, 43] on span at bounding box center [1141, 43] width 26 height 26
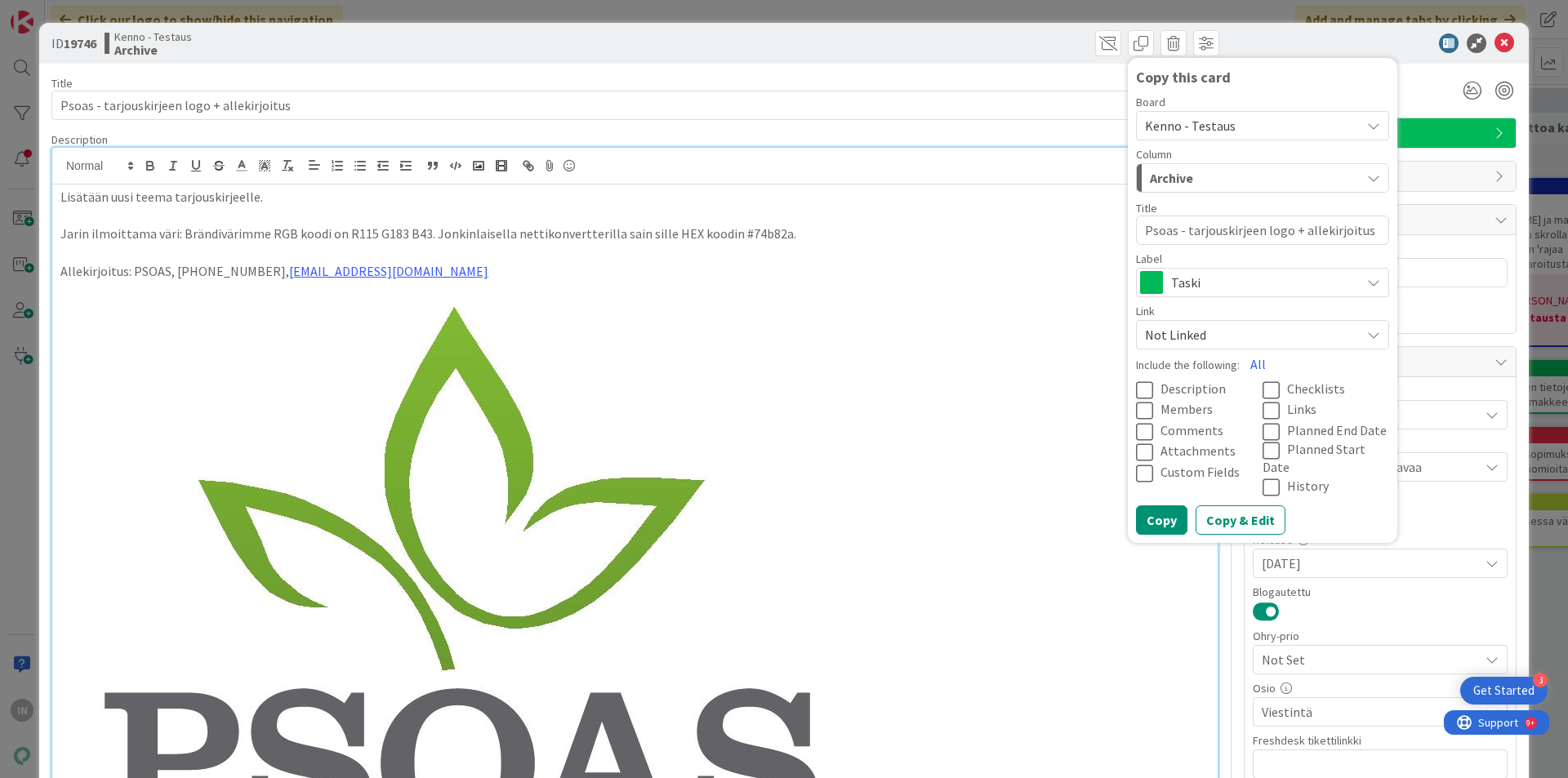
click at [1312, 127] on span "Kenno - Testaus" at bounding box center [1248, 125] width 207 height 23
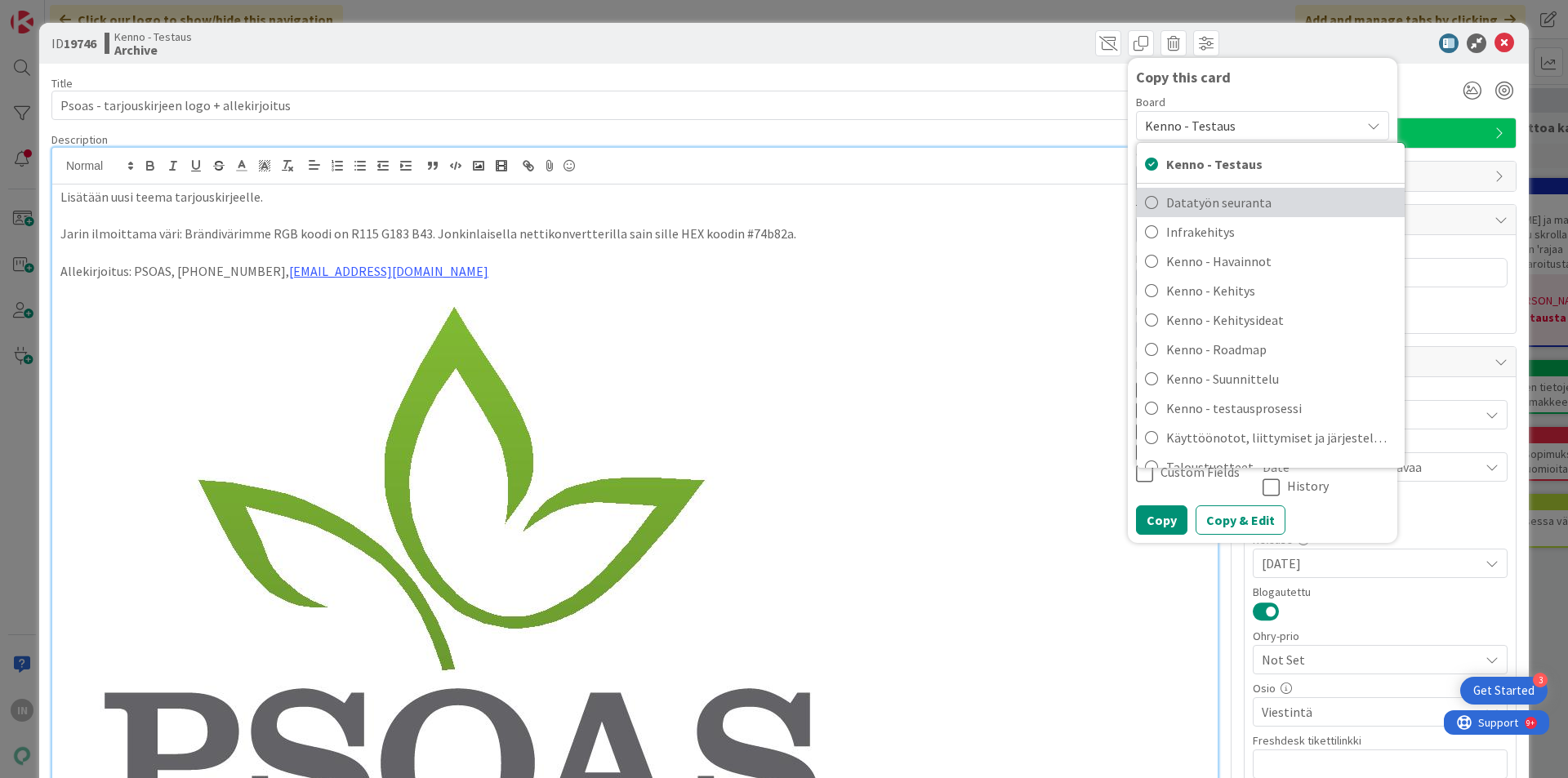
click at [1227, 205] on span "Datatyön seuranta" at bounding box center [1281, 202] width 230 height 25
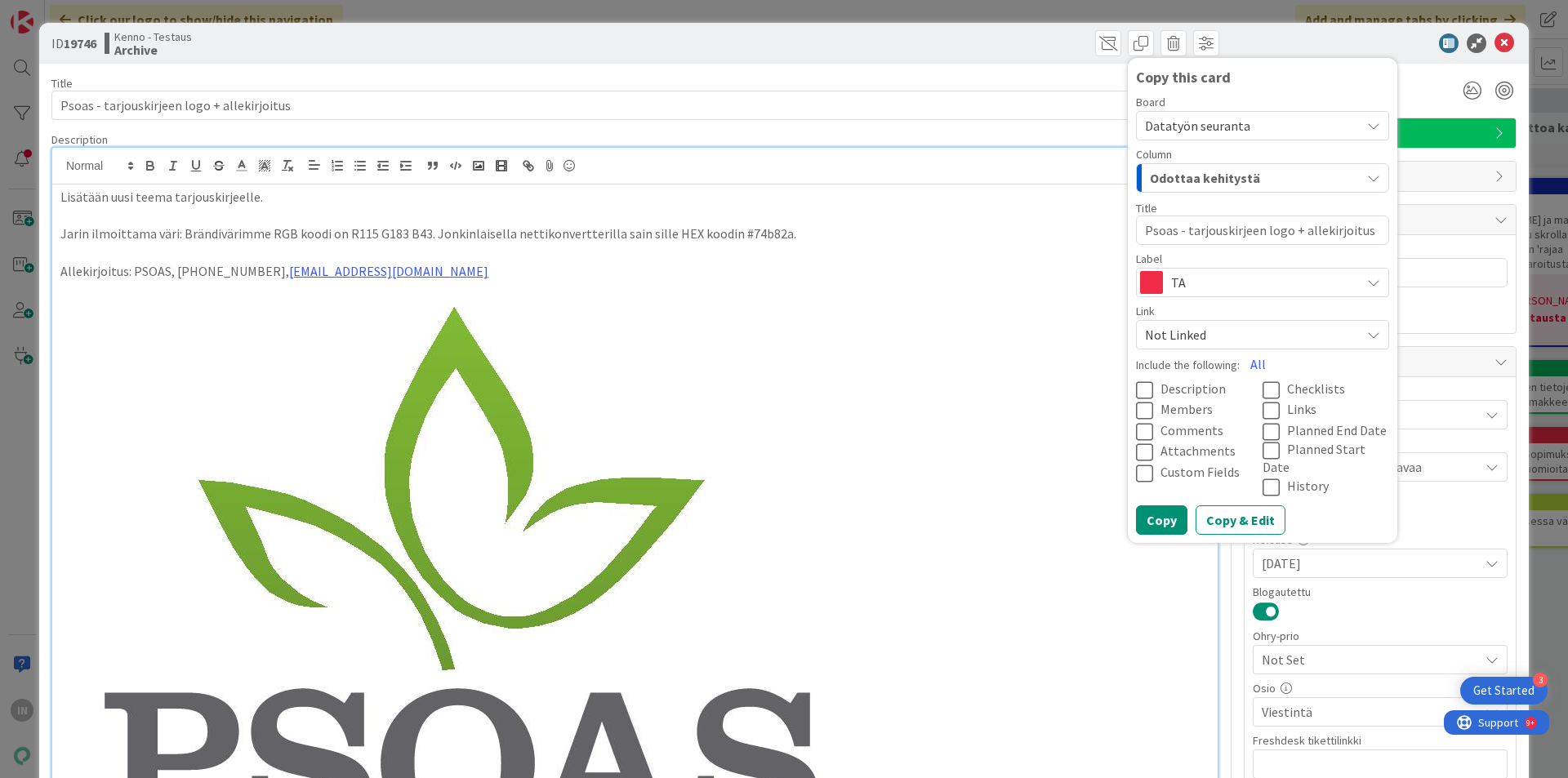
click at [1295, 284] on span "TA" at bounding box center [1261, 283] width 181 height 23
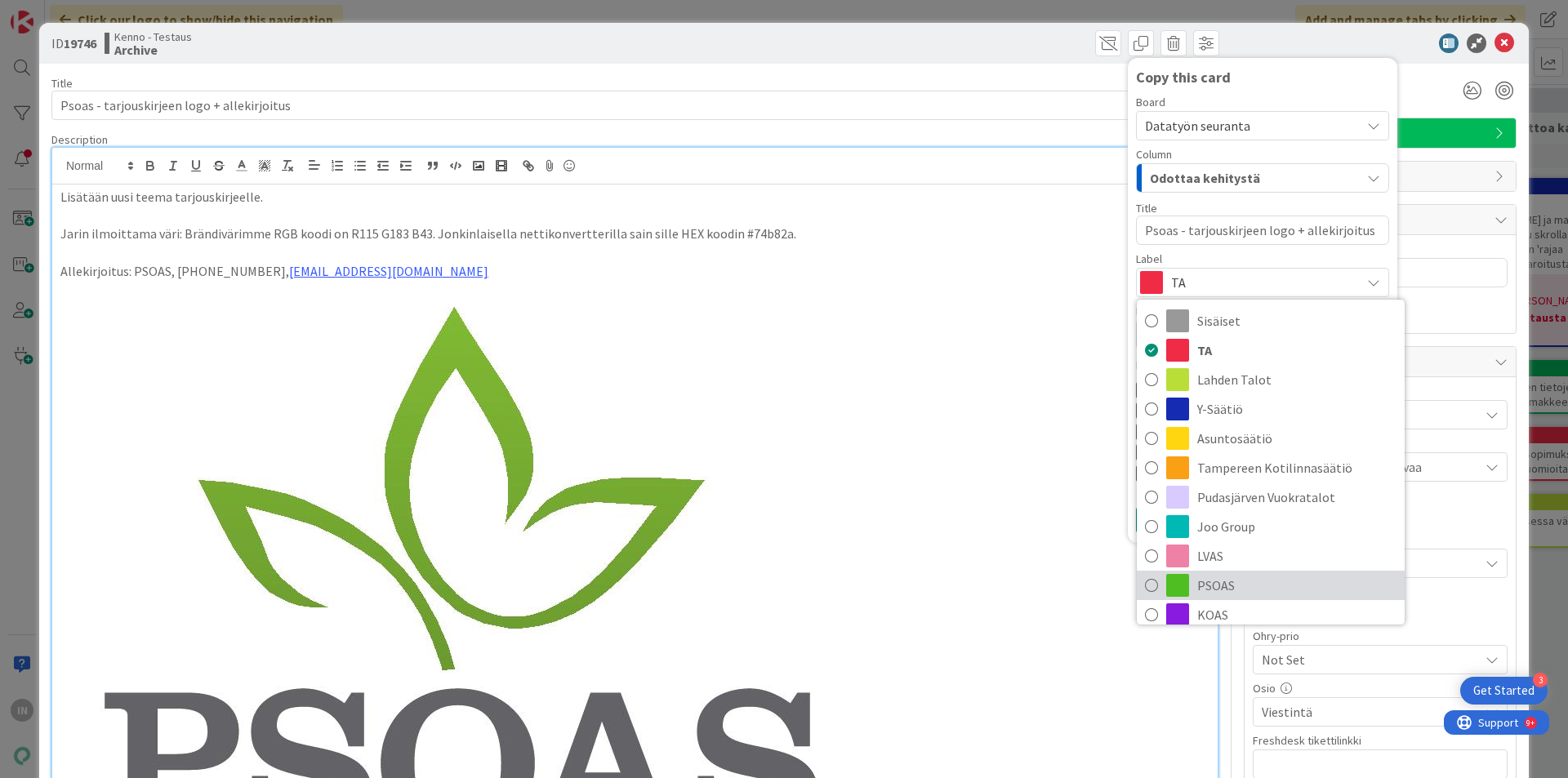
click at [1207, 580] on span "PSOAS" at bounding box center [1296, 585] width 199 height 25
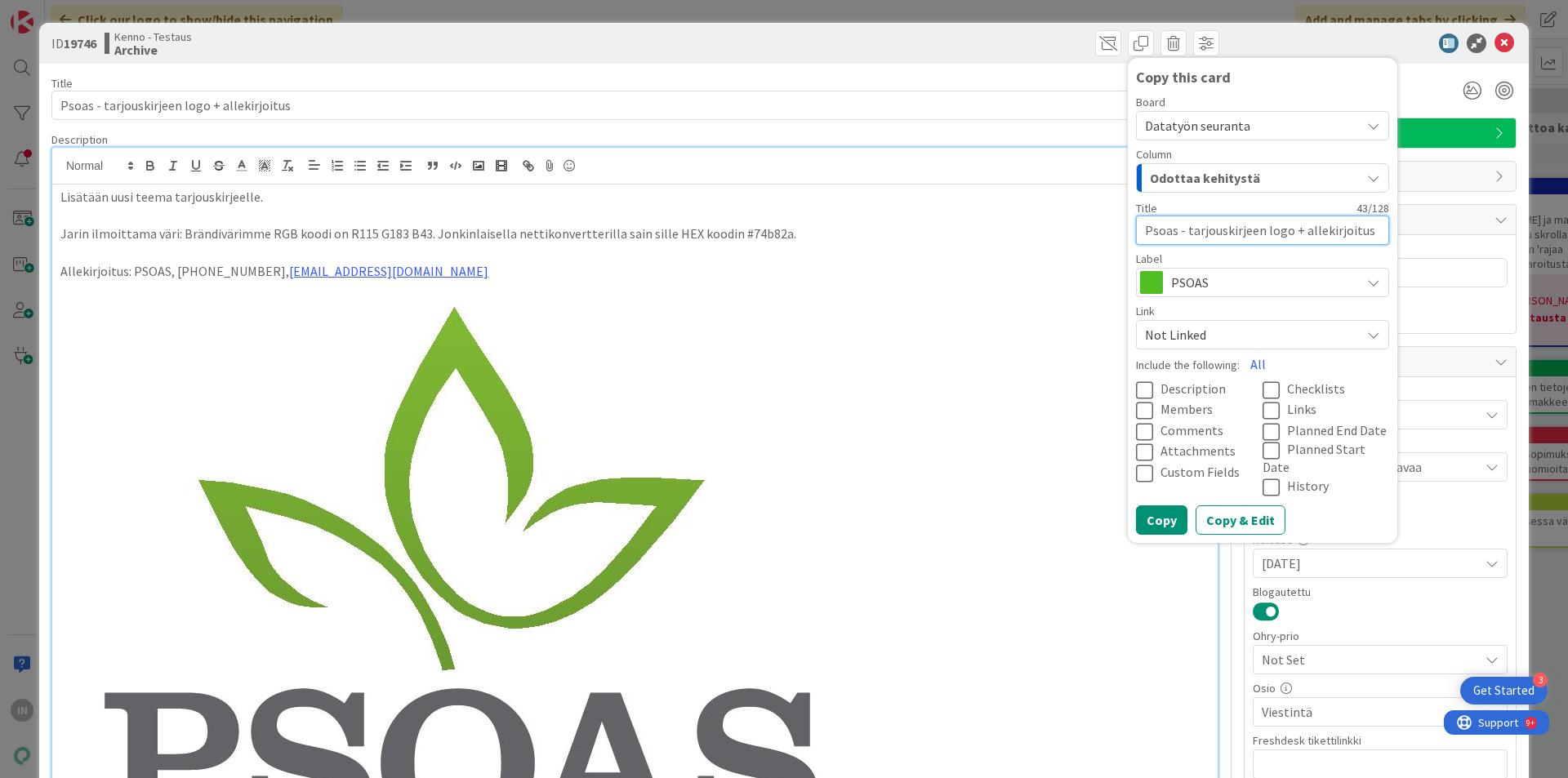
click at [1353, 230] on textarea "Psoas - tarjouskirjeen logo + allekirjoitus" at bounding box center [1262, 230] width 253 height 30
type textarea "x"
type textarea "Psoas - tarjouskirjeen logo + allekirjoitus"
type textarea "x"
type textarea "Psoas - tarjouskirjeen logo + allekirjoitus K"
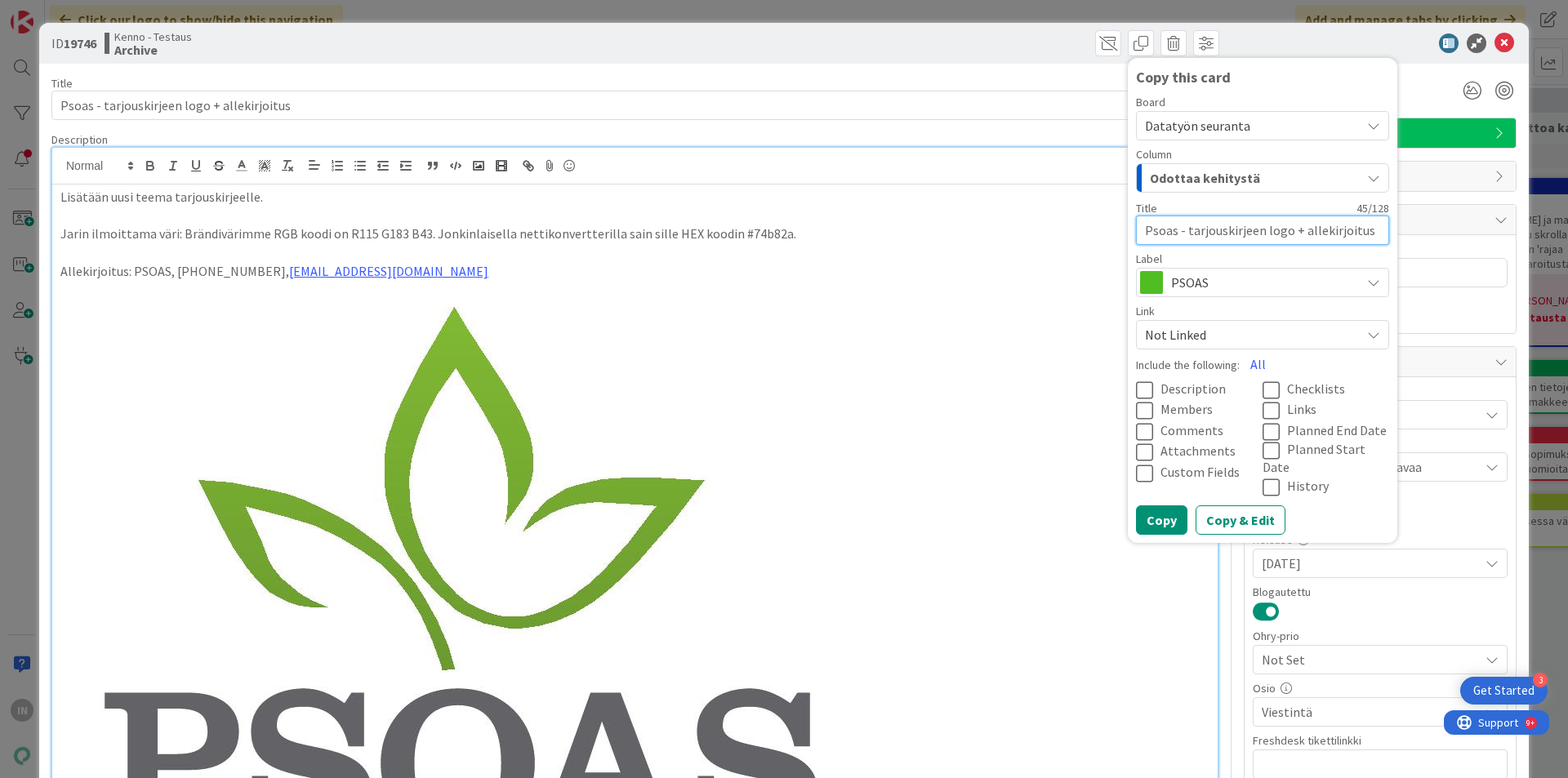
type textarea "x"
type textarea "Psoas - tarjouskirjeen logo + allekirjoitus Ko"
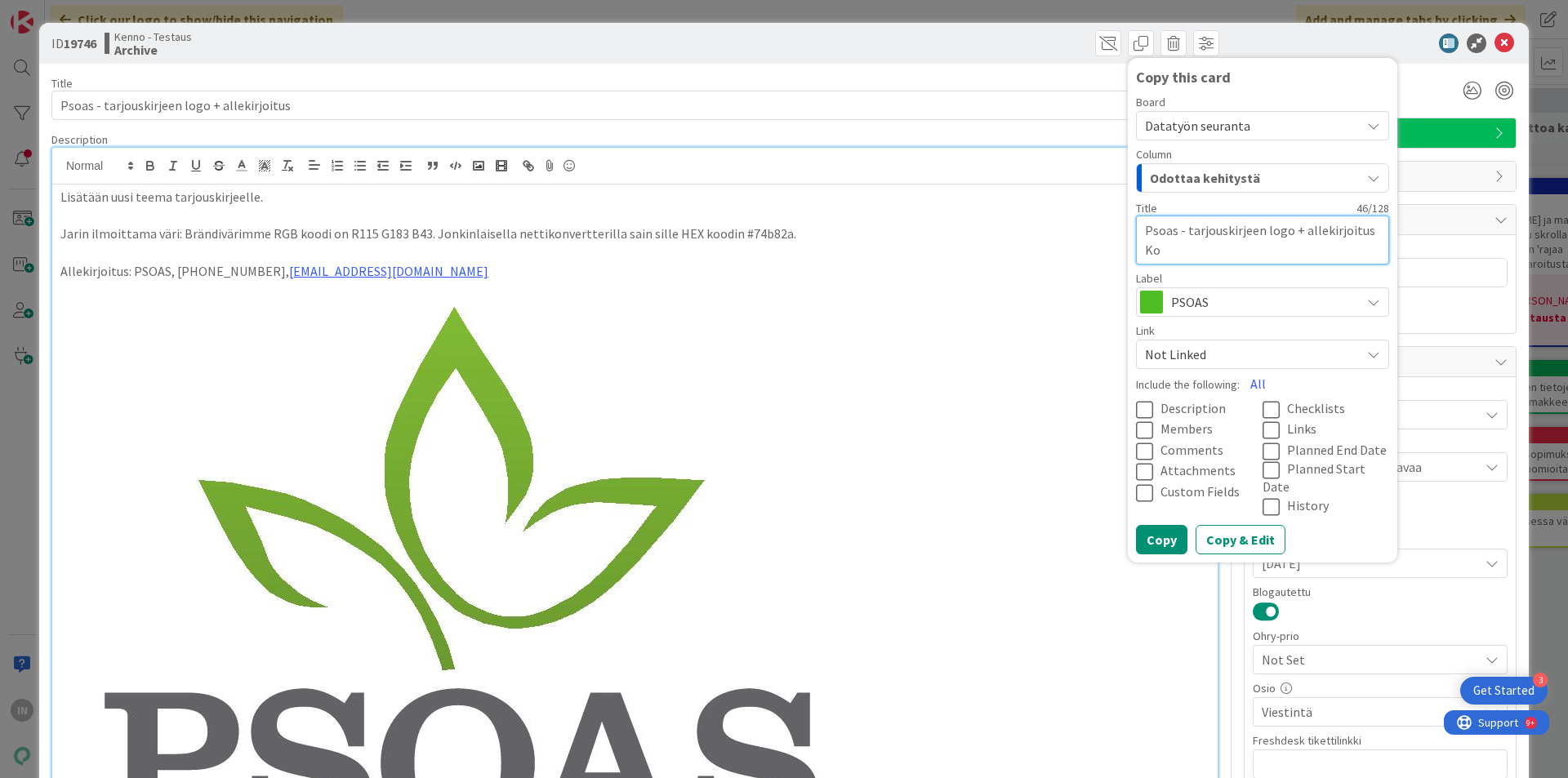
type textarea "x"
type textarea "Psoas - tarjouskirjeen logo + allekirjoitus Kop"
type textarea "x"
type textarea "Psoas - tarjouskirjeen logo + allekirjoitus Kopi"
type textarea "x"
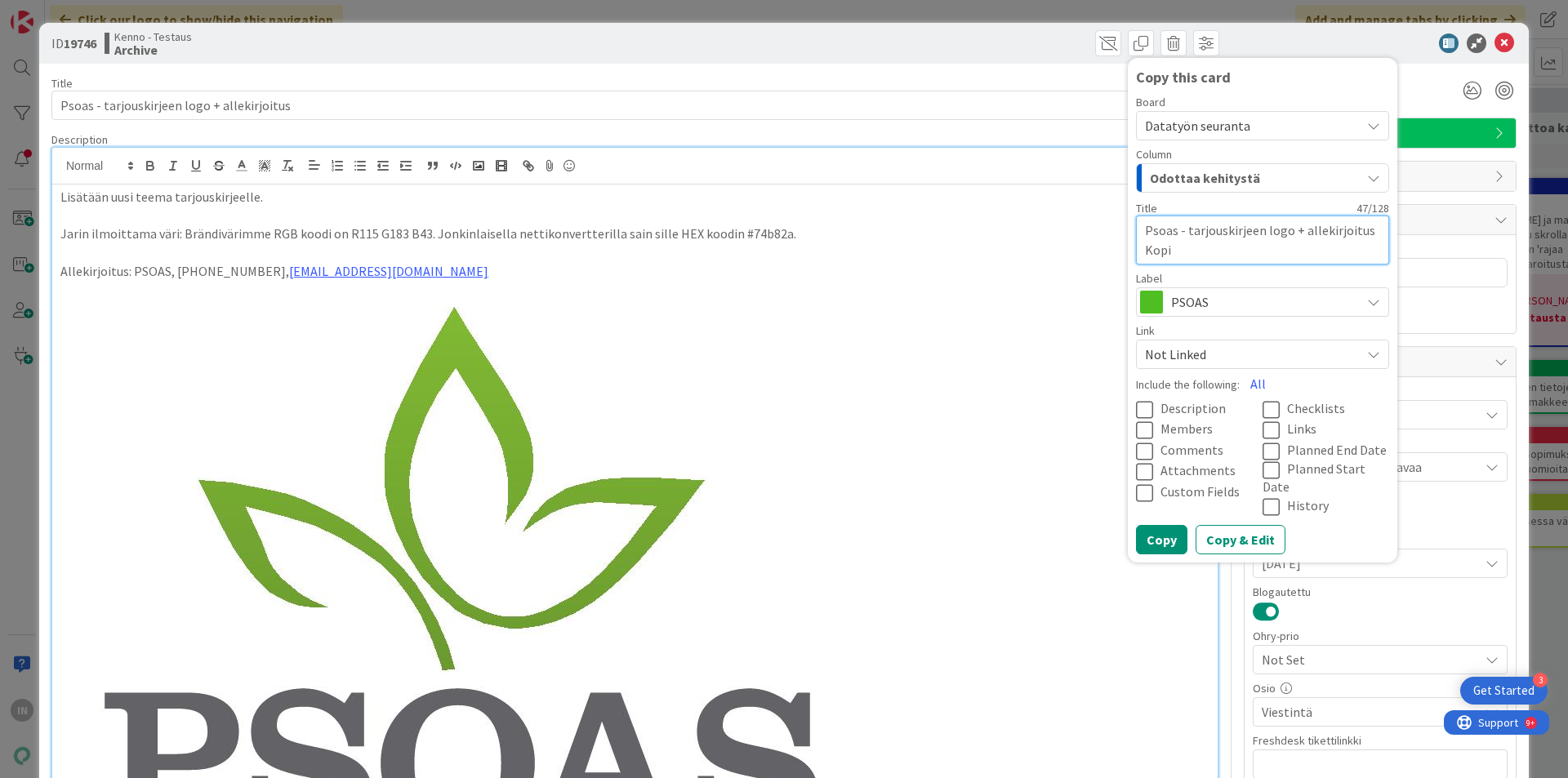
type textarea "Psoas - tarjouskirjeen logo + allekirjoitus Kopio"
type textarea "x"
type textarea "Psoas - tarjouskirjeen logo + allekirjoitus Kopio"
type textarea "x"
type textarea "Psoas - tarjouskirjeen logo + allekirjoitus Kopio 1"
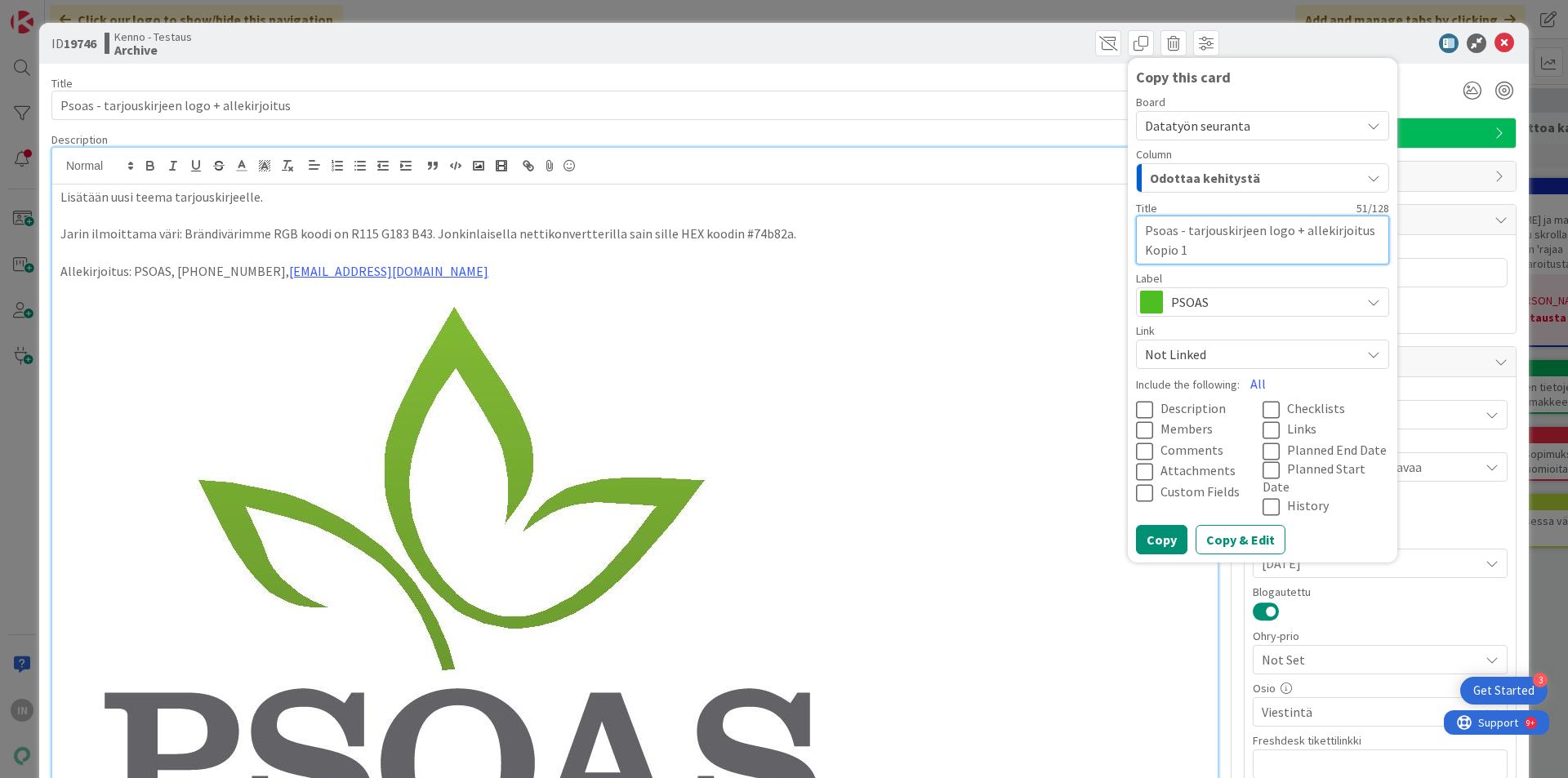
type textarea "x"
type textarea "Psoas - tarjouskirjeen logo + allekirjoitus Kopio 19"
type textarea "x"
type textarea "Psoas - tarjouskirjeen logo + allekirjoitus Kopio 197"
type textarea "x"
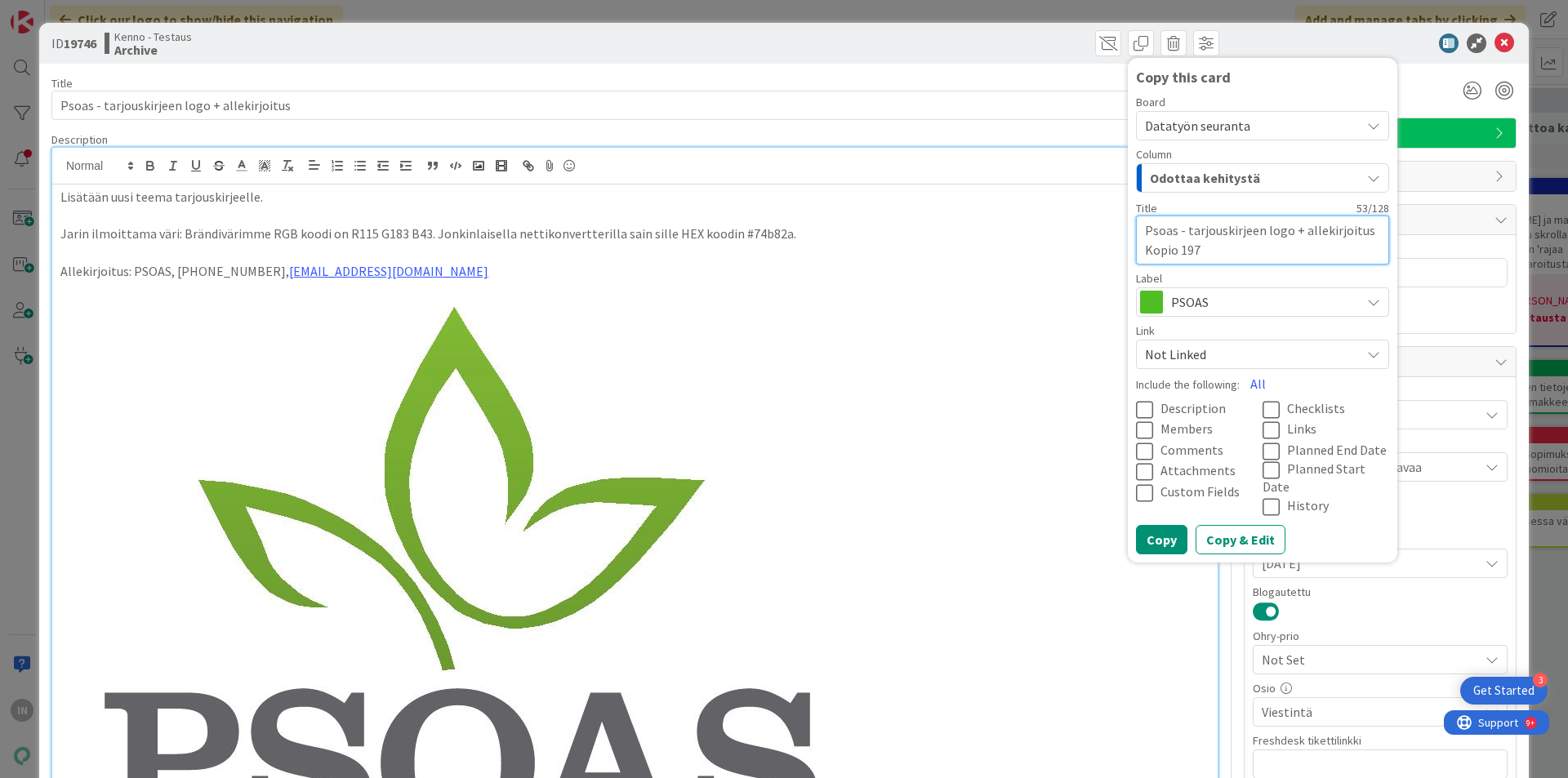
type textarea "Psoas - tarjouskirjeen logo + allekirjoitus Kopio 1974"
type textarea "x"
type textarea "Psoas - tarjouskirjeen logo + allekirjoitus Kopio 19746"
click at [1252, 191] on button "Odottaa kehitystä" at bounding box center [1262, 178] width 253 height 30
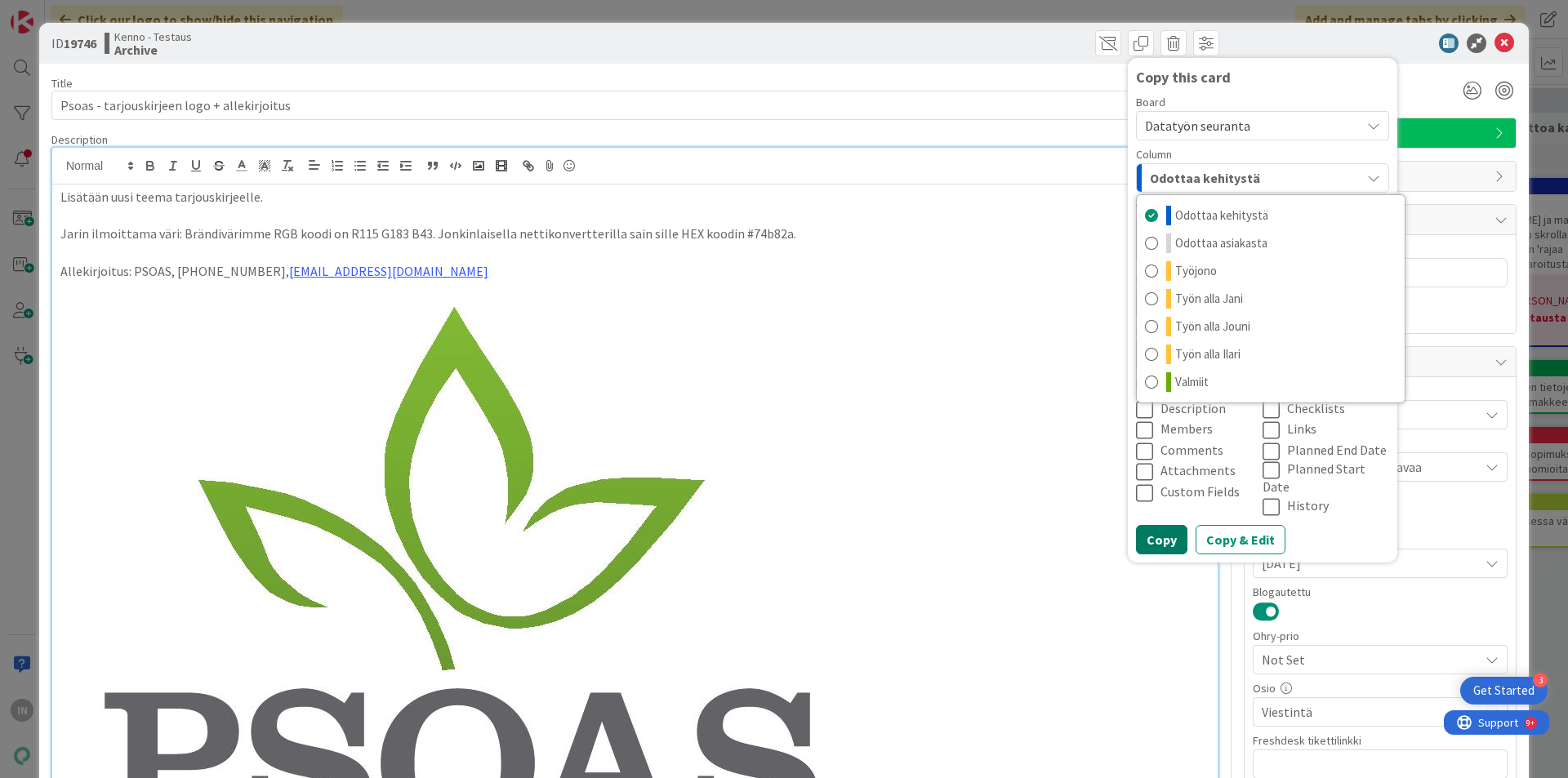
click at [1148, 531] on button "Copy" at bounding box center [1161, 540] width 52 height 30
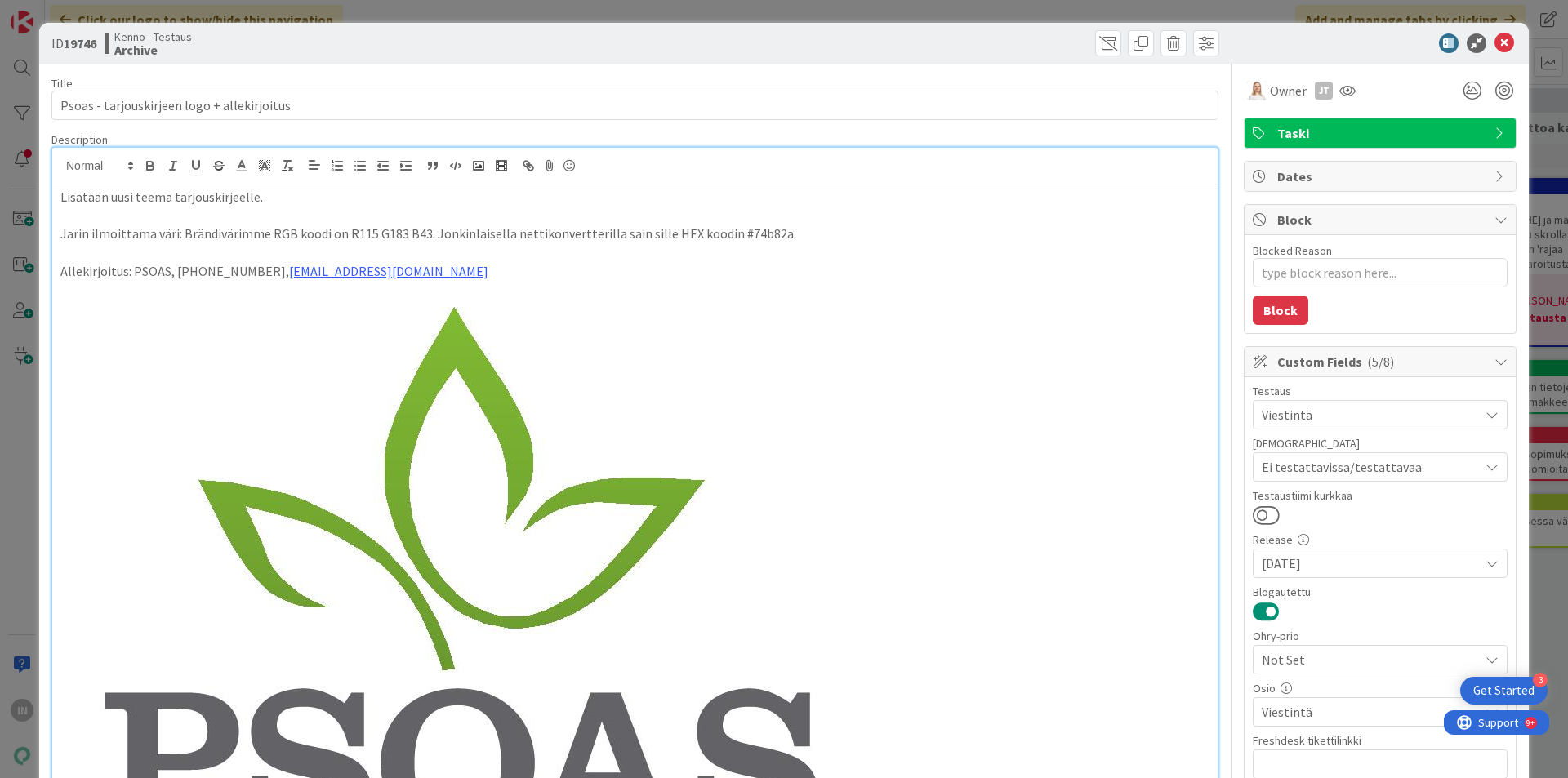
click at [614, 202] on p "Lisätään uusi teema tarjouskirjeelle." at bounding box center [635, 197] width 1149 height 19
copy div "Lisätään uusi teema tarjouskirjeelle. Jarin ilmoittama väri: Brändivärimme RGB …"
click at [1129, 45] on span at bounding box center [1141, 43] width 26 height 26
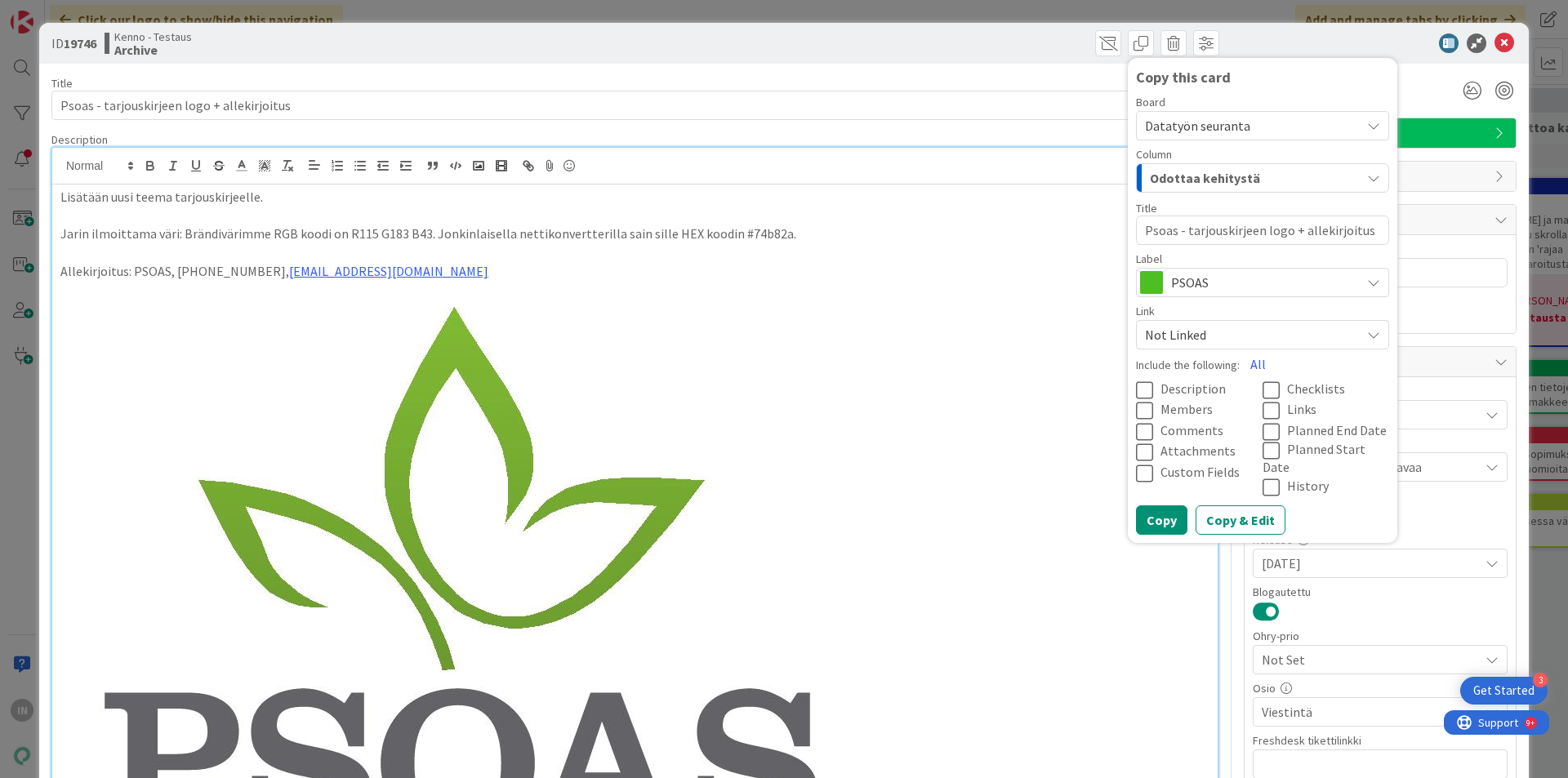
click at [1136, 384] on icon at bounding box center [1148, 390] width 25 height 20
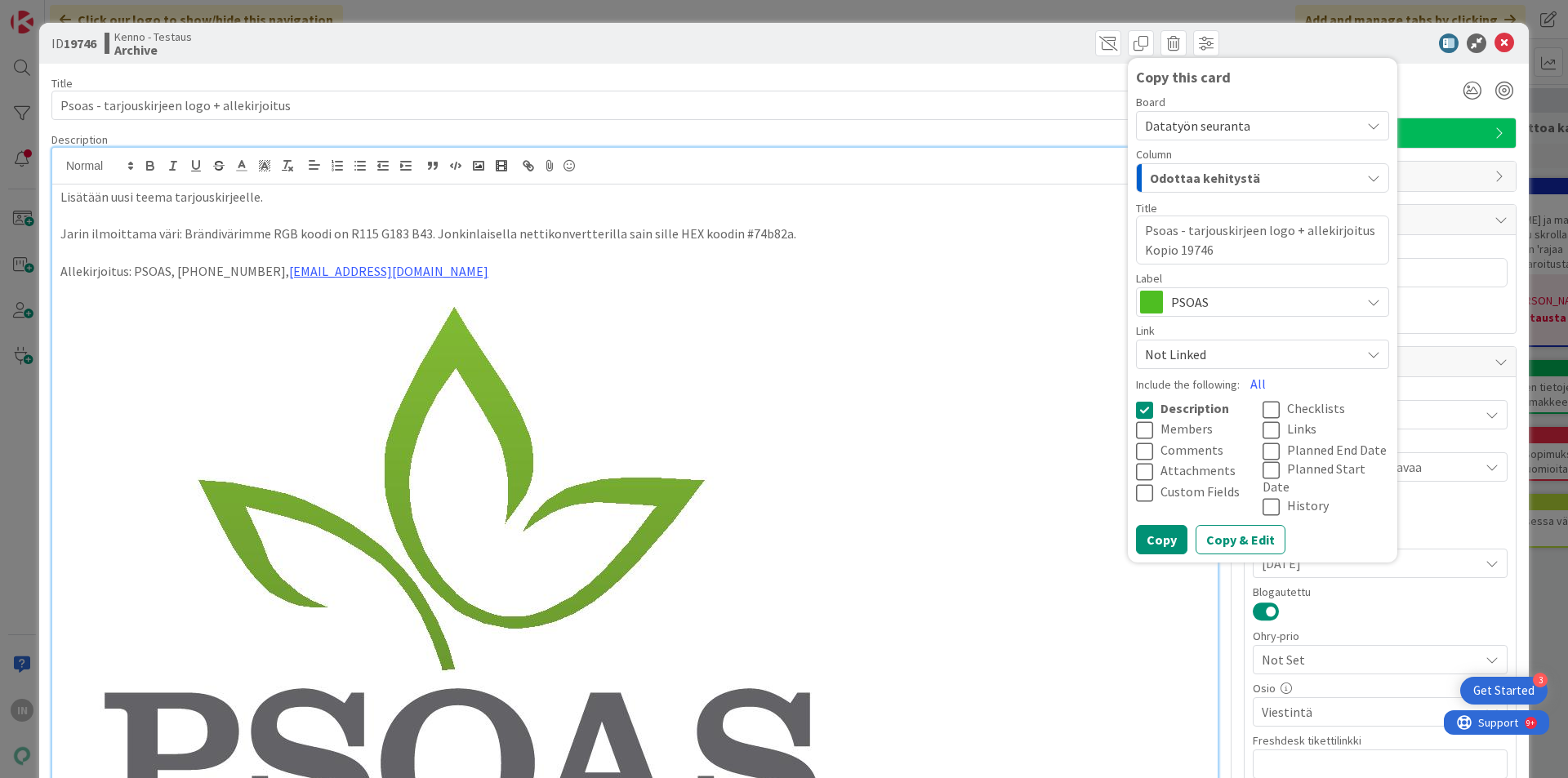
click at [1136, 452] on icon at bounding box center [1148, 452] width 25 height 20
click at [1262, 498] on icon at bounding box center [1275, 507] width 25 height 20
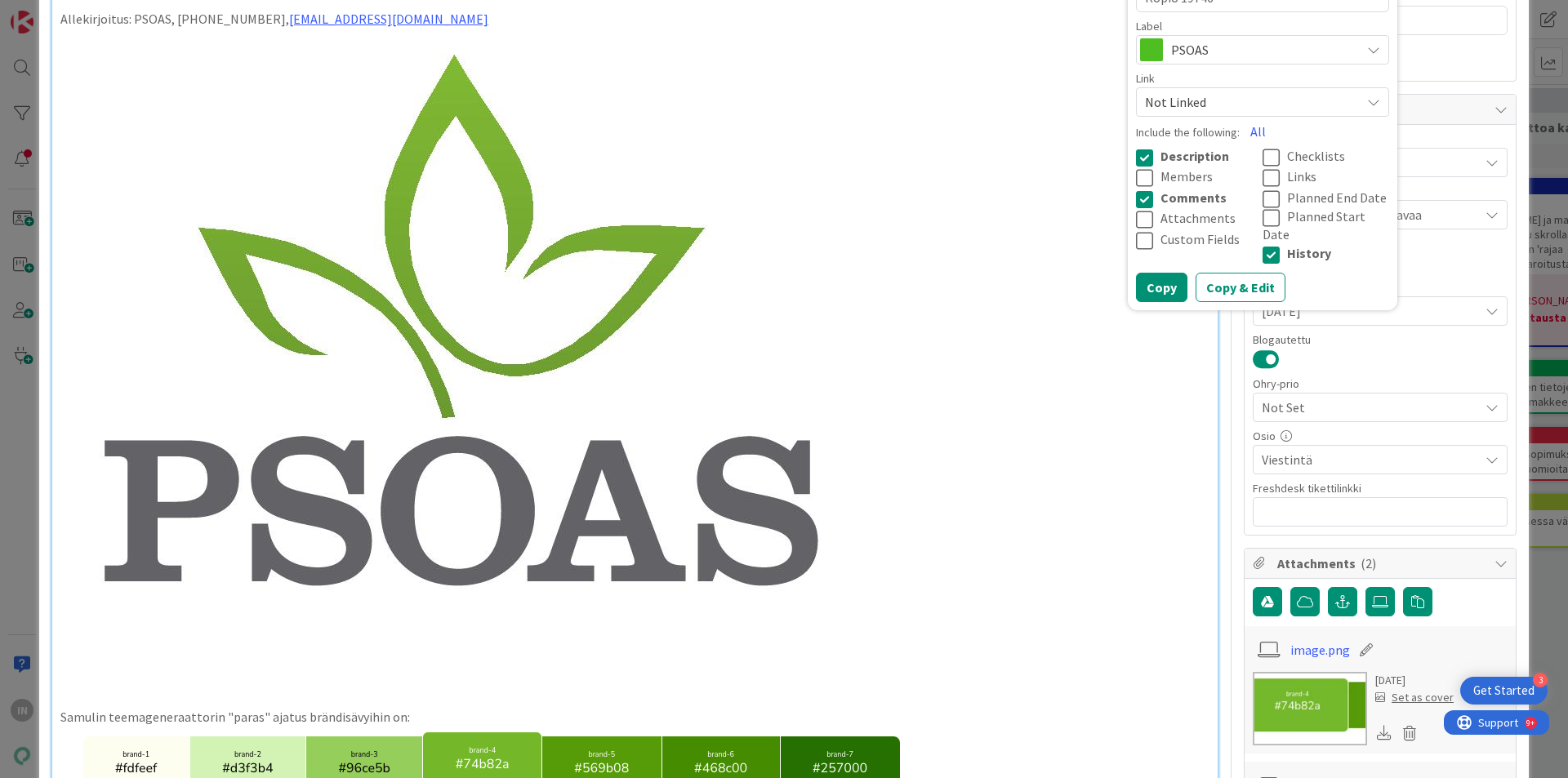
scroll to position [173, 0]
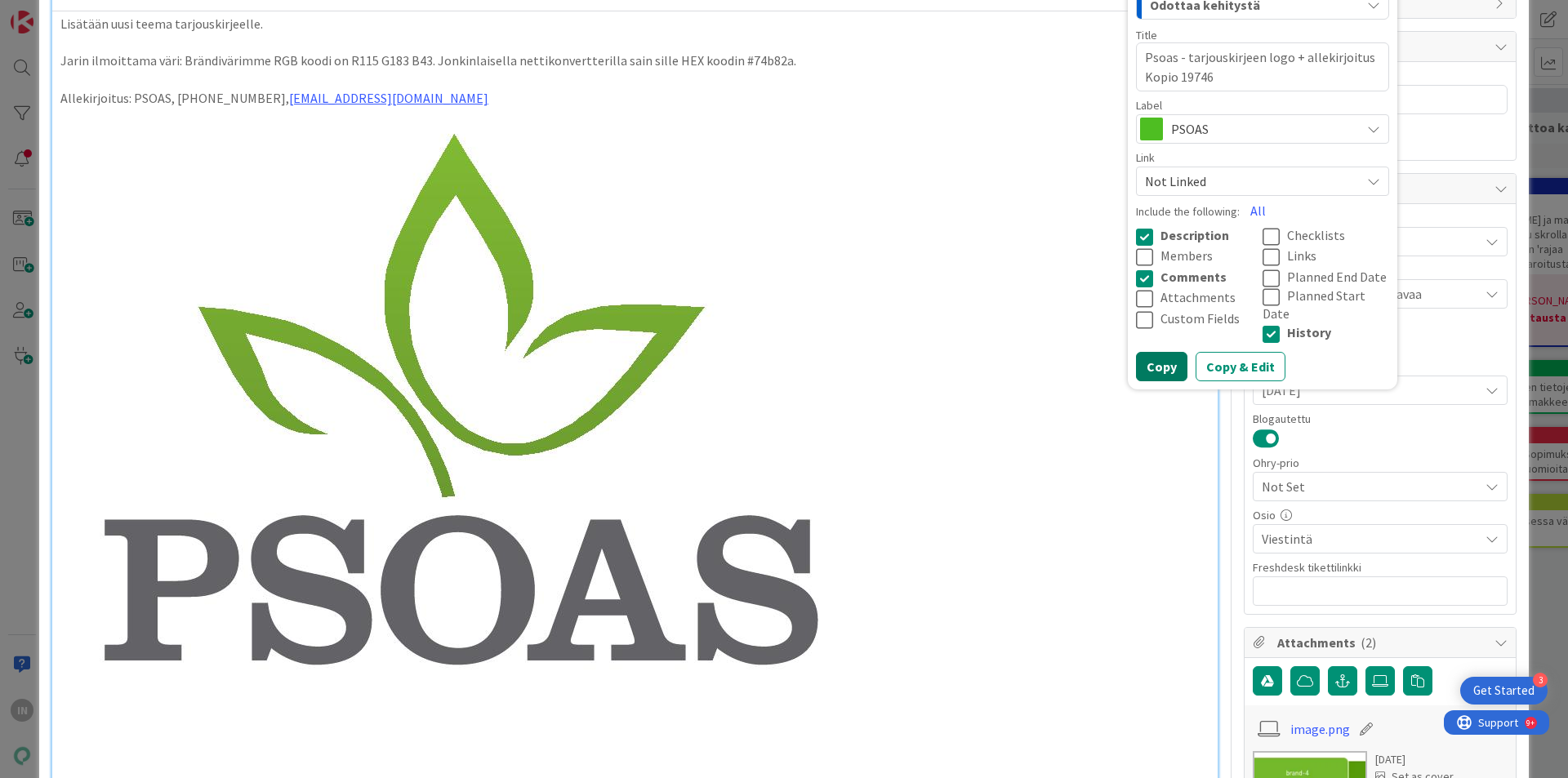
click at [1149, 352] on button "Copy" at bounding box center [1161, 366] width 52 height 30
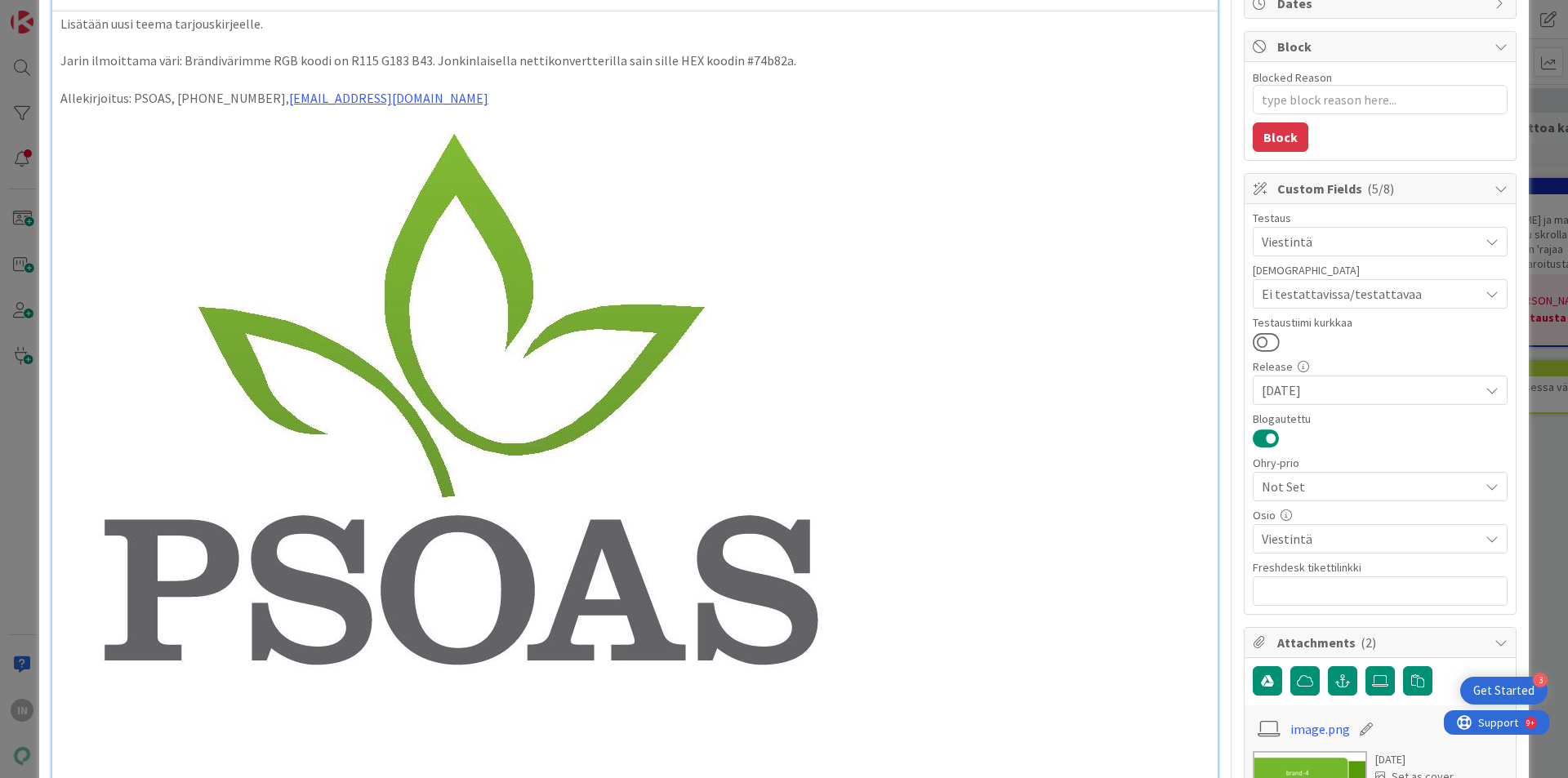
type textarea "x"
